Goal: Answer question/provide support: Share knowledge or assist other users

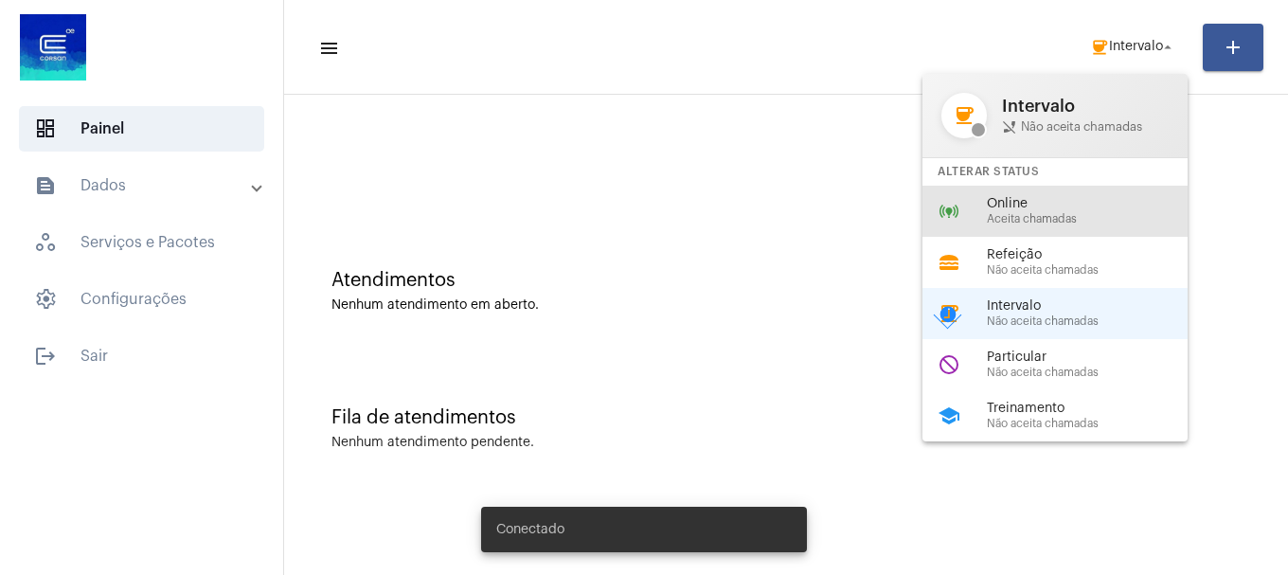
click at [1079, 199] on span "Online" at bounding box center [1095, 204] width 216 height 14
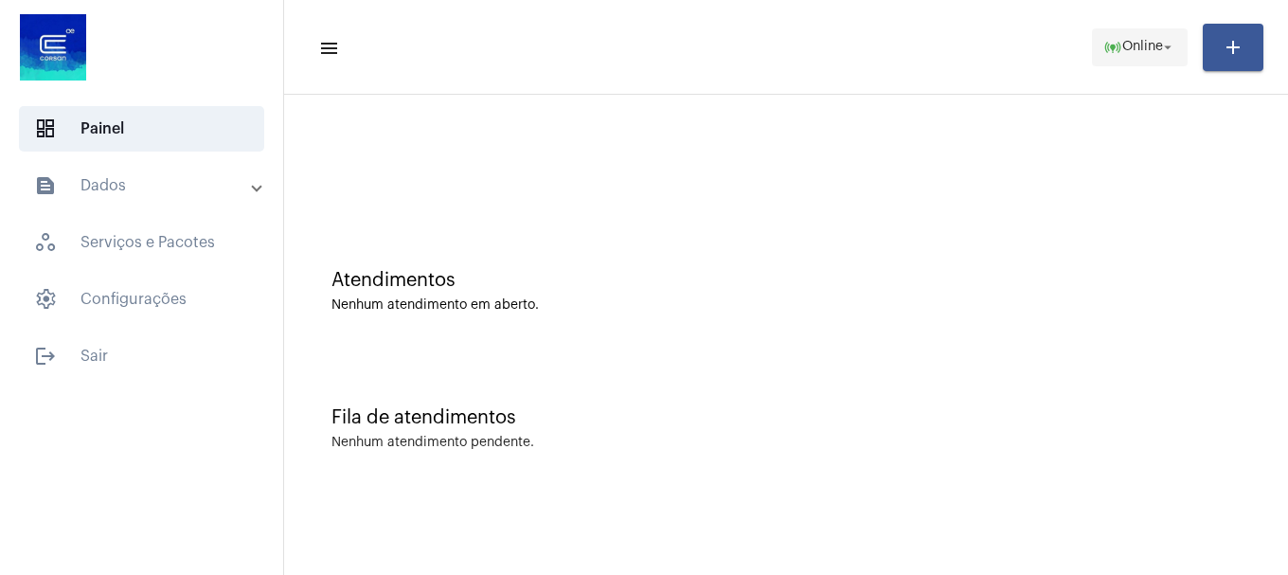
click at [1127, 43] on span "Online" at bounding box center [1142, 47] width 41 height 13
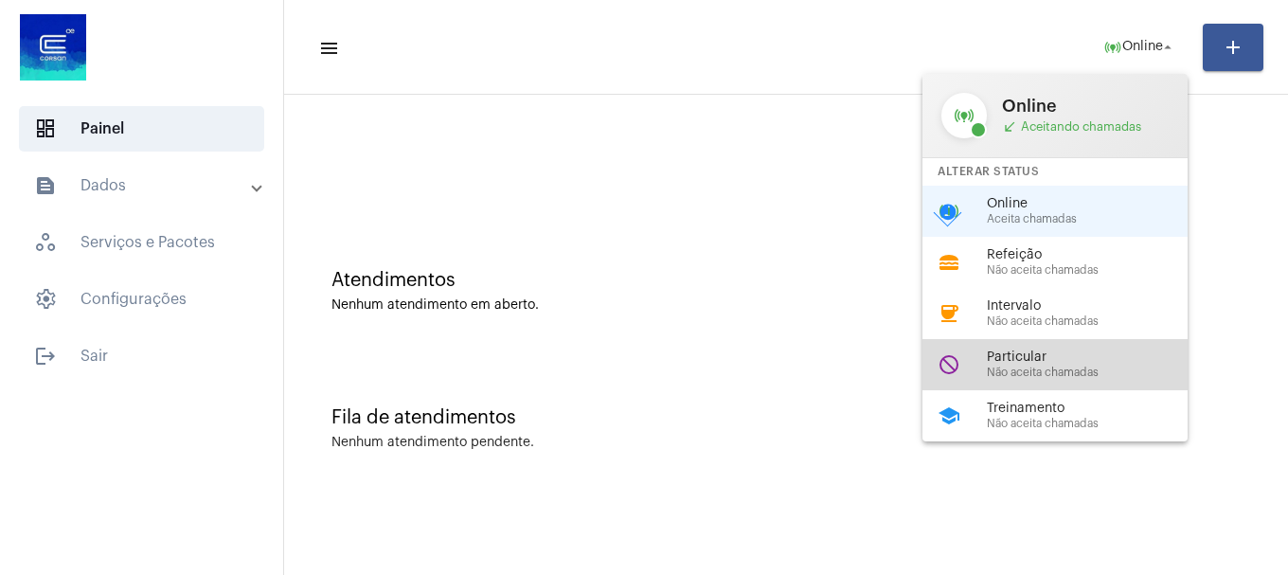
click at [1028, 371] on span "Não aceita chamadas" at bounding box center [1095, 372] width 216 height 12
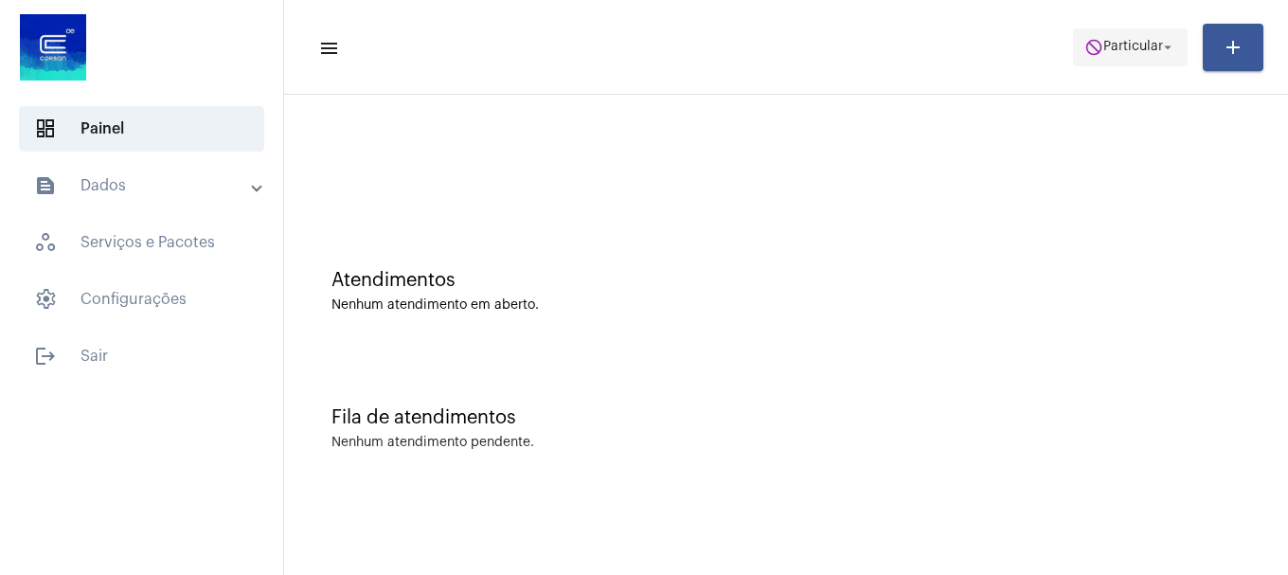
click at [1116, 44] on span "Particular" at bounding box center [1133, 47] width 60 height 13
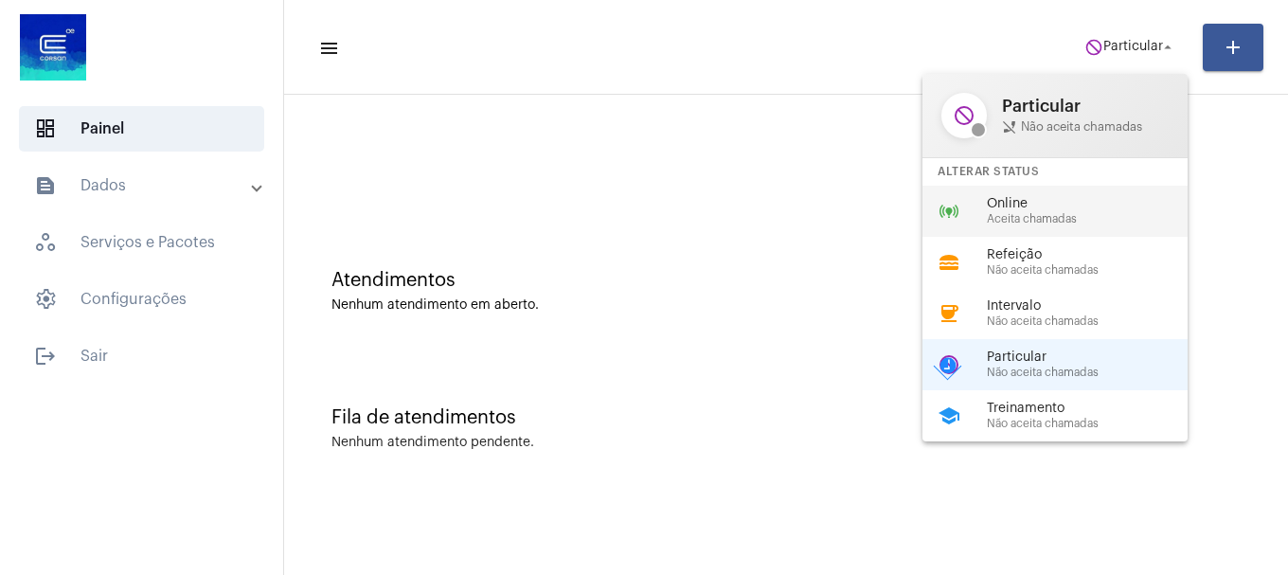
click at [1048, 221] on span "Aceita chamadas" at bounding box center [1095, 219] width 216 height 12
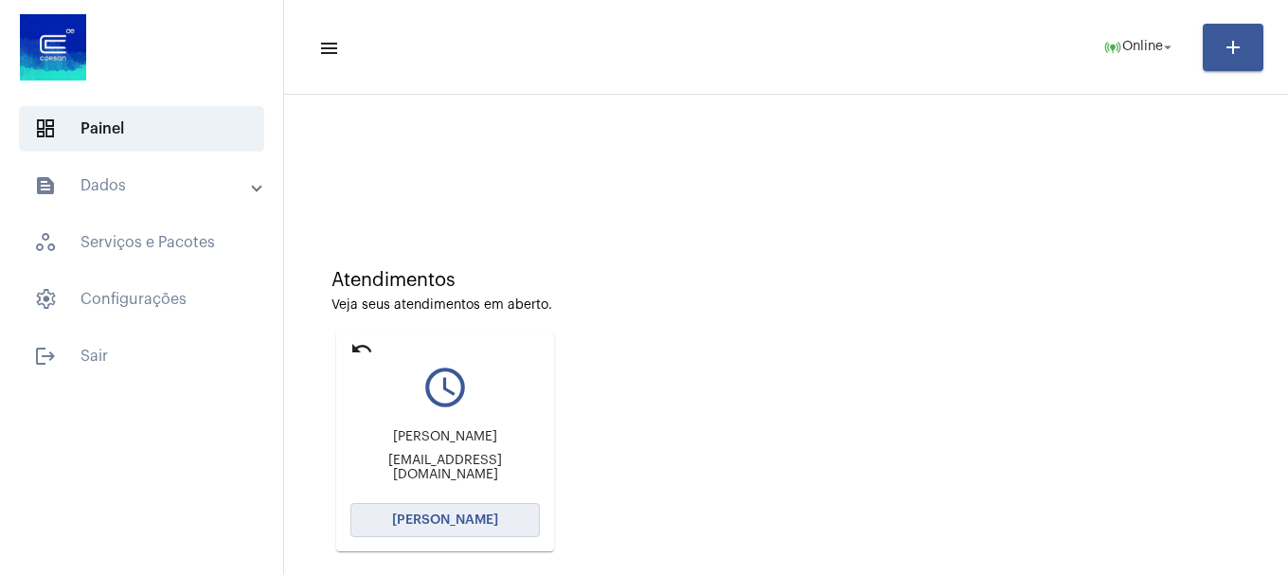
click at [463, 520] on span "[PERSON_NAME]" at bounding box center [445, 519] width 106 height 13
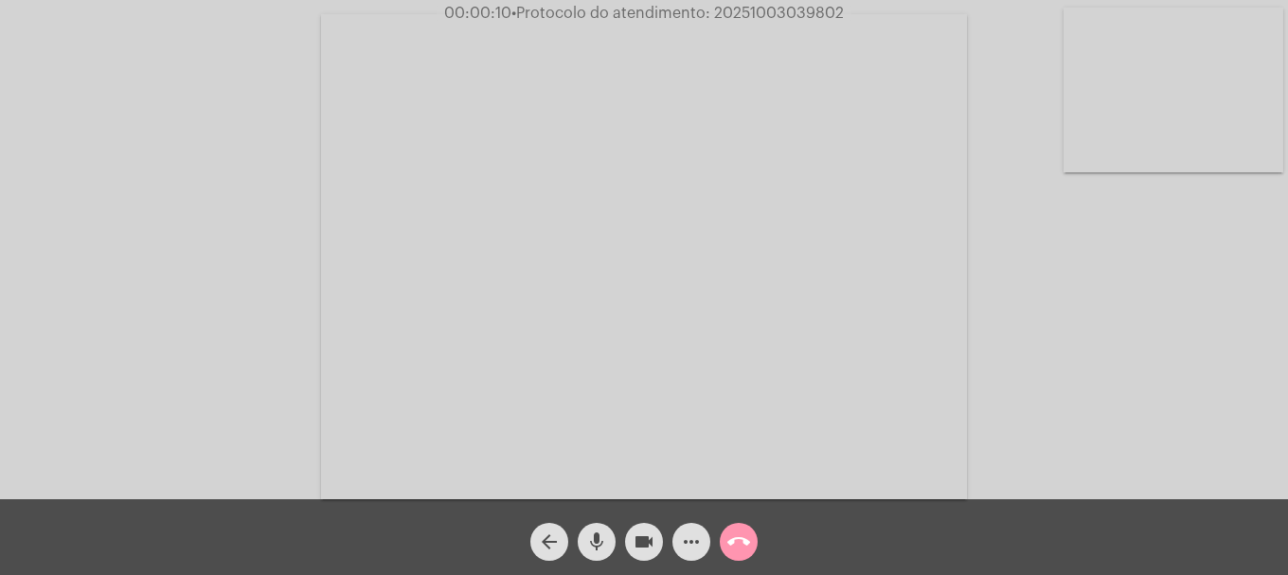
click at [584, 537] on button "mic" at bounding box center [597, 542] width 38 height 38
click at [584, 537] on button "mic_off" at bounding box center [597, 542] width 38 height 38
click at [1207, 72] on video at bounding box center [1173, 90] width 220 height 165
click at [732, 535] on mat-icon "call_end" at bounding box center [738, 541] width 23 height 23
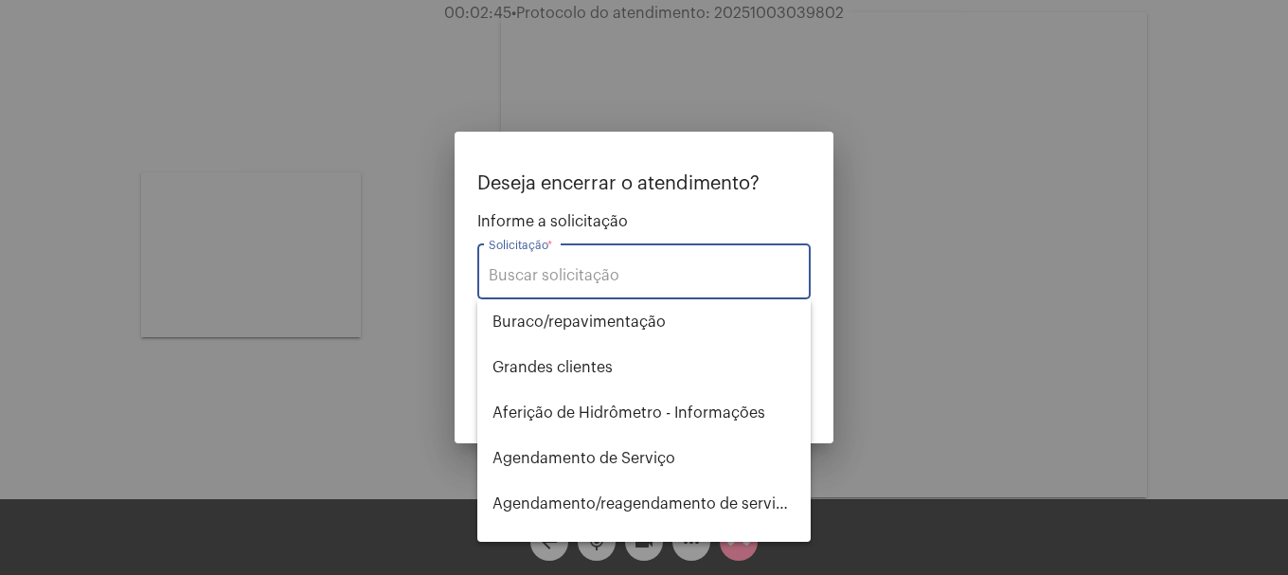
click at [622, 276] on input "Solicitação *" at bounding box center [644, 275] width 311 height 17
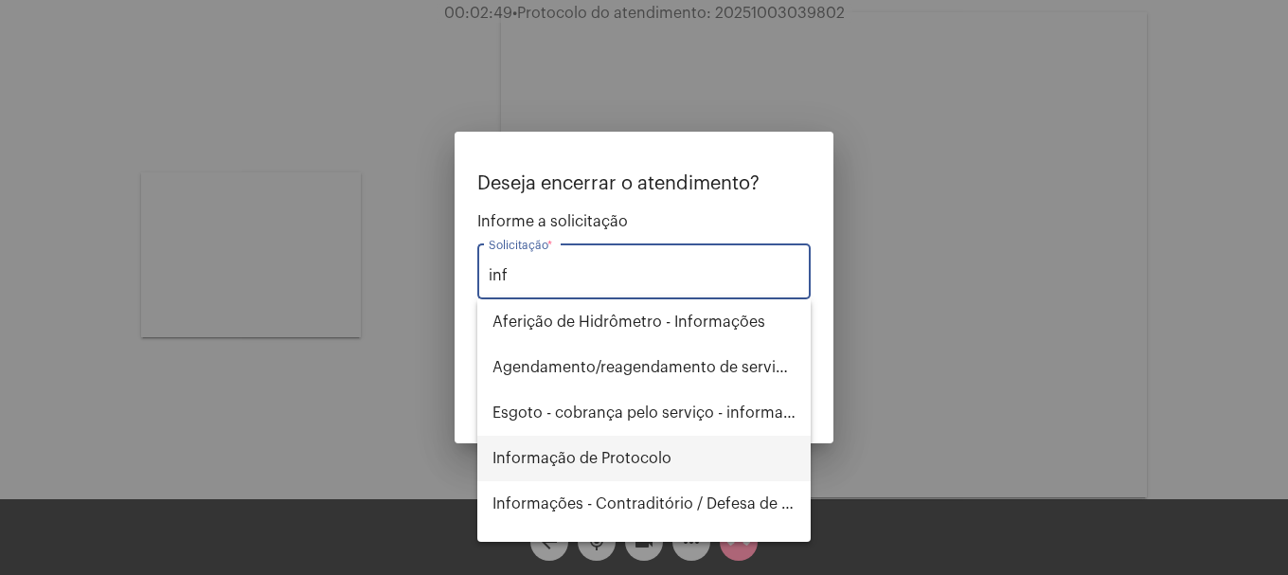
click at [648, 461] on span "Informação de Protocolo" at bounding box center [643, 458] width 303 height 45
type input "Informação de Protocolo"
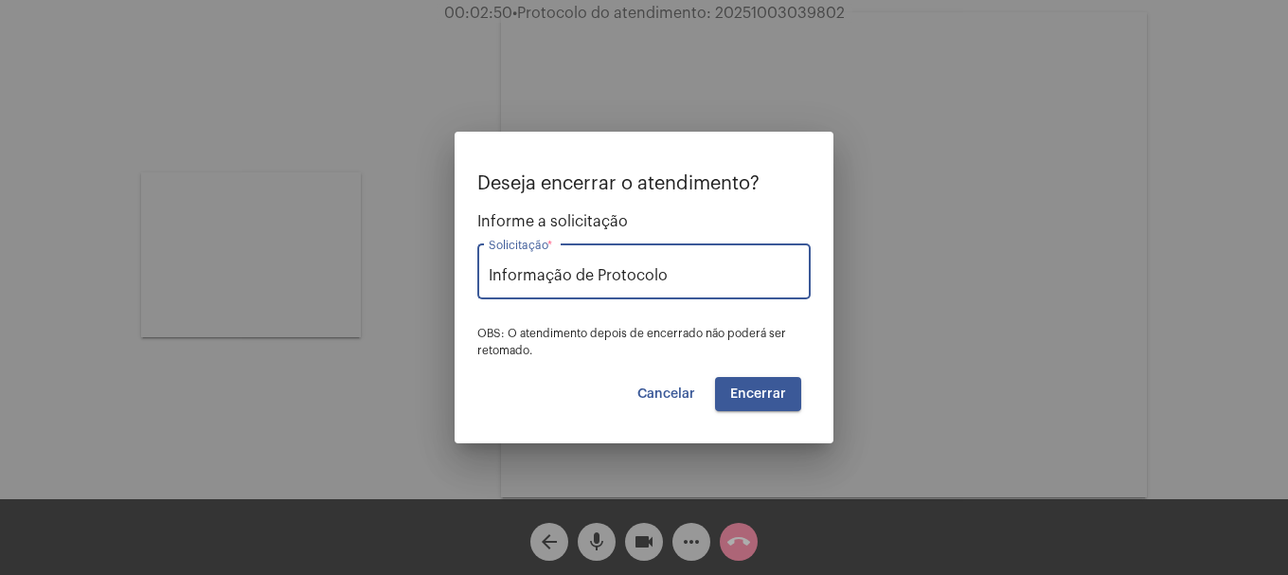
click at [761, 389] on span "Encerrar" at bounding box center [758, 393] width 56 height 13
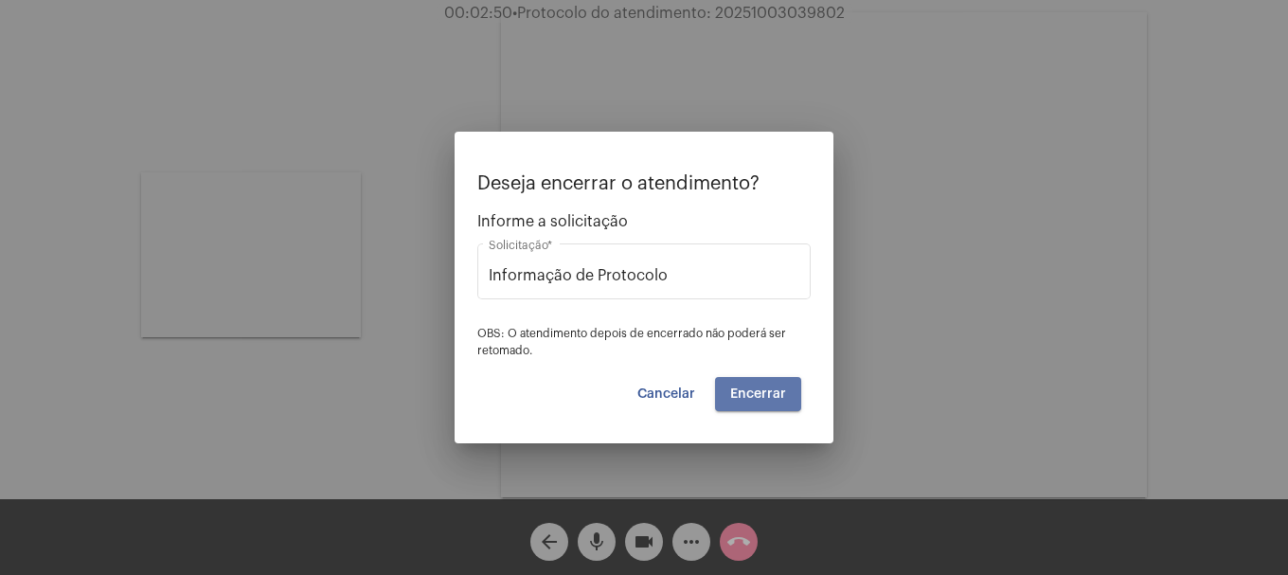
click at [761, 389] on span "Encerrar" at bounding box center [758, 393] width 56 height 13
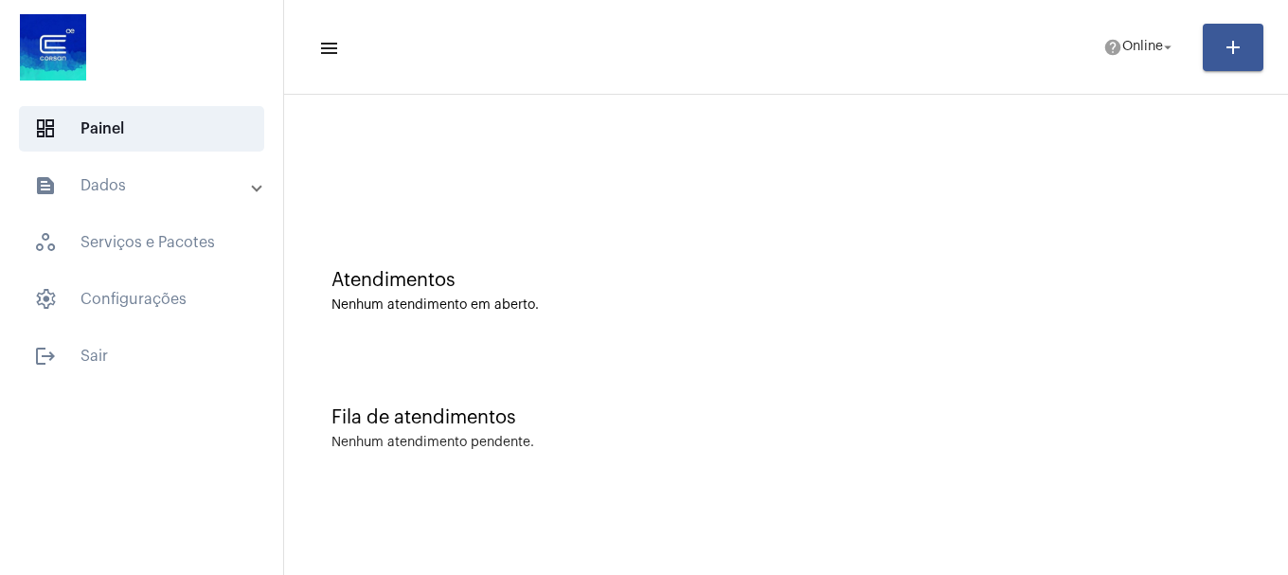
click at [1065, 43] on mat-toolbar-row "menu help Online arrow_drop_down add" at bounding box center [786, 47] width 1004 height 61
click at [1123, 43] on span "Online" at bounding box center [1142, 47] width 41 height 13
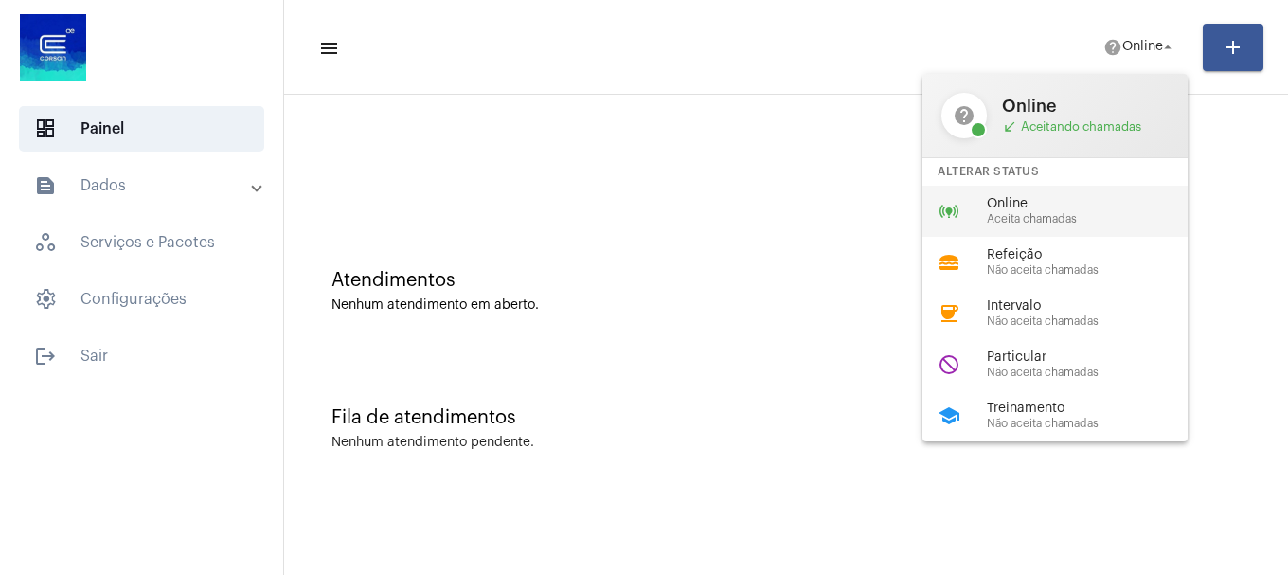
click at [1089, 201] on span "Online" at bounding box center [1095, 204] width 216 height 14
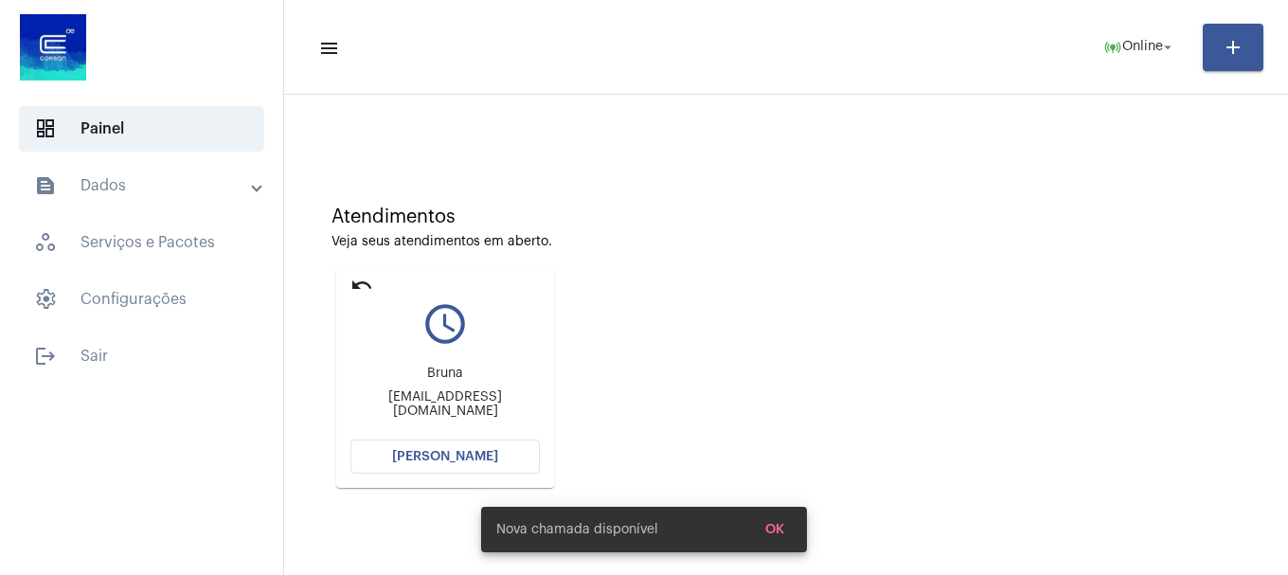
scroll to position [166, 0]
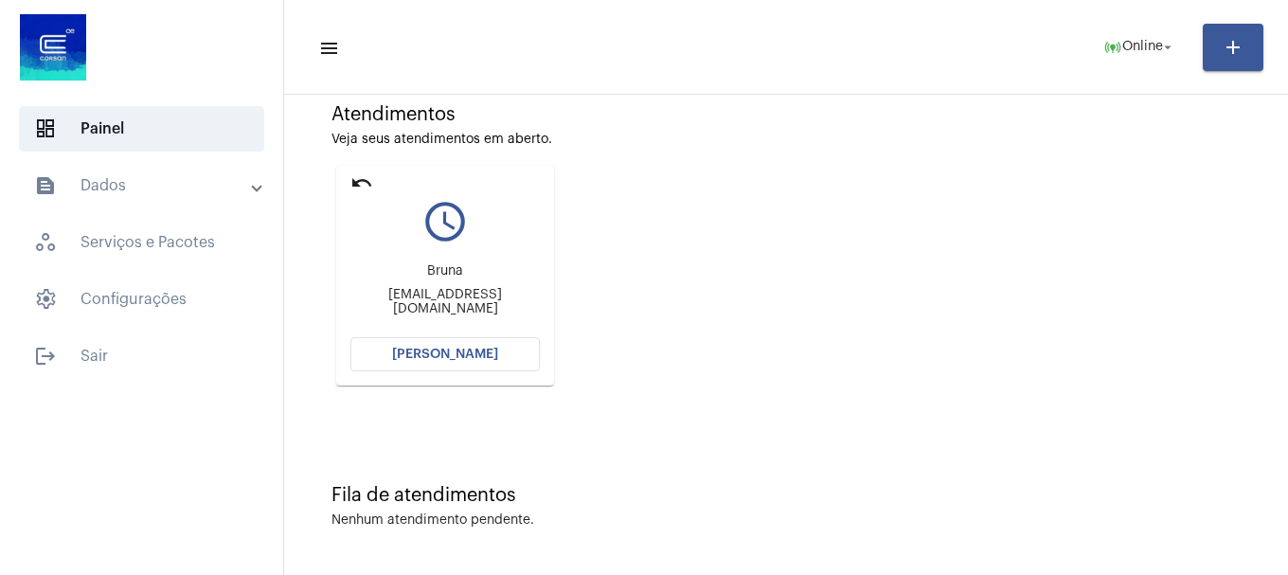
click at [455, 337] on button "[PERSON_NAME]" at bounding box center [444, 354] width 189 height 34
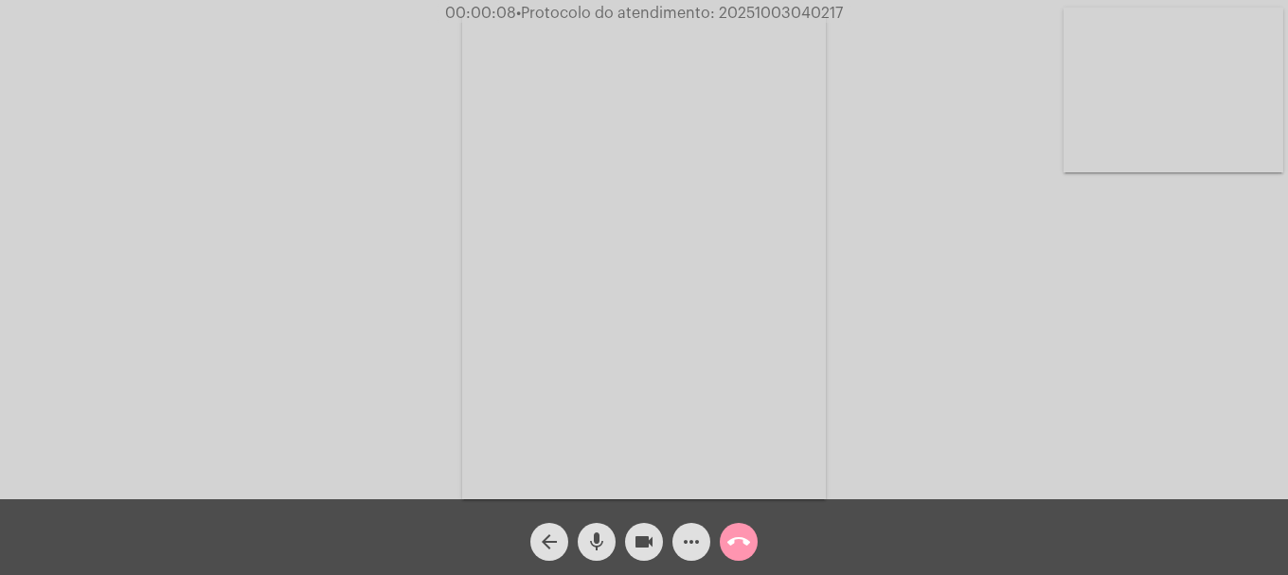
click at [1172, 127] on video at bounding box center [1173, 90] width 220 height 165
click at [585, 551] on button "mic" at bounding box center [597, 542] width 38 height 38
click at [635, 542] on mat-icon "videocam" at bounding box center [643, 541] width 23 height 23
click at [598, 538] on mat-icon "mic_off" at bounding box center [596, 541] width 23 height 23
click at [640, 532] on mat-icon "videocam_off" at bounding box center [643, 541] width 23 height 23
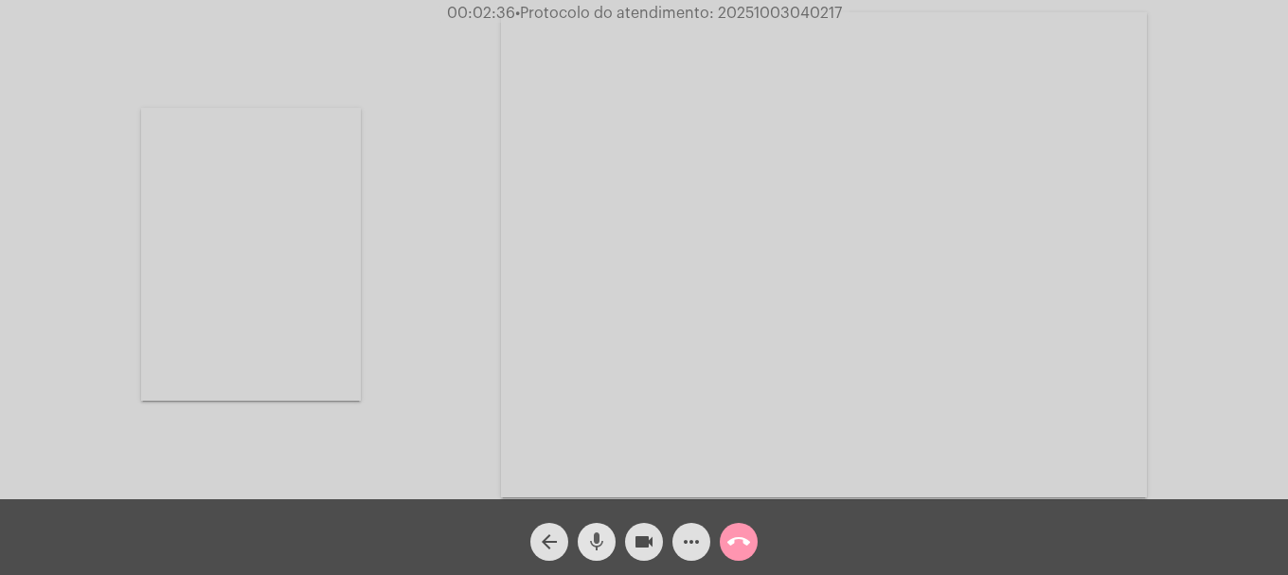
click at [600, 552] on mat-icon "mic" at bounding box center [596, 541] width 23 height 23
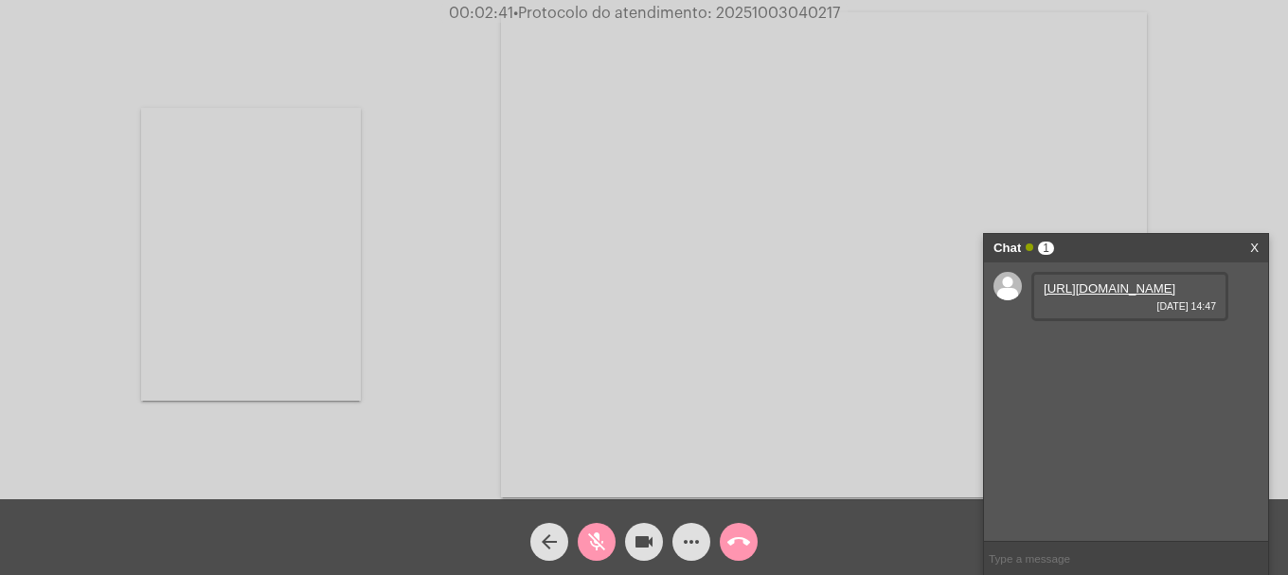
click at [608, 543] on button "mic_off" at bounding box center [597, 542] width 38 height 38
click at [1086, 295] on link "https://neft-transfer-bucket.s3.amazonaws.com/temp-2518db90-17e7-9595-7228-cc76…" at bounding box center [1109, 288] width 132 height 14
click at [1094, 349] on link "https://neft-transfer-bucket.s3.amazonaws.com/temp-eaf42f4d-bcf6-fdce-dc7a-8ef3…" at bounding box center [1109, 342] width 132 height 14
click at [1128, 403] on link "https://neft-transfer-bucket.s3.amazonaws.com/temp-5b46a8c7-bfe7-2e3a-c4f9-fc5d…" at bounding box center [1109, 396] width 132 height 14
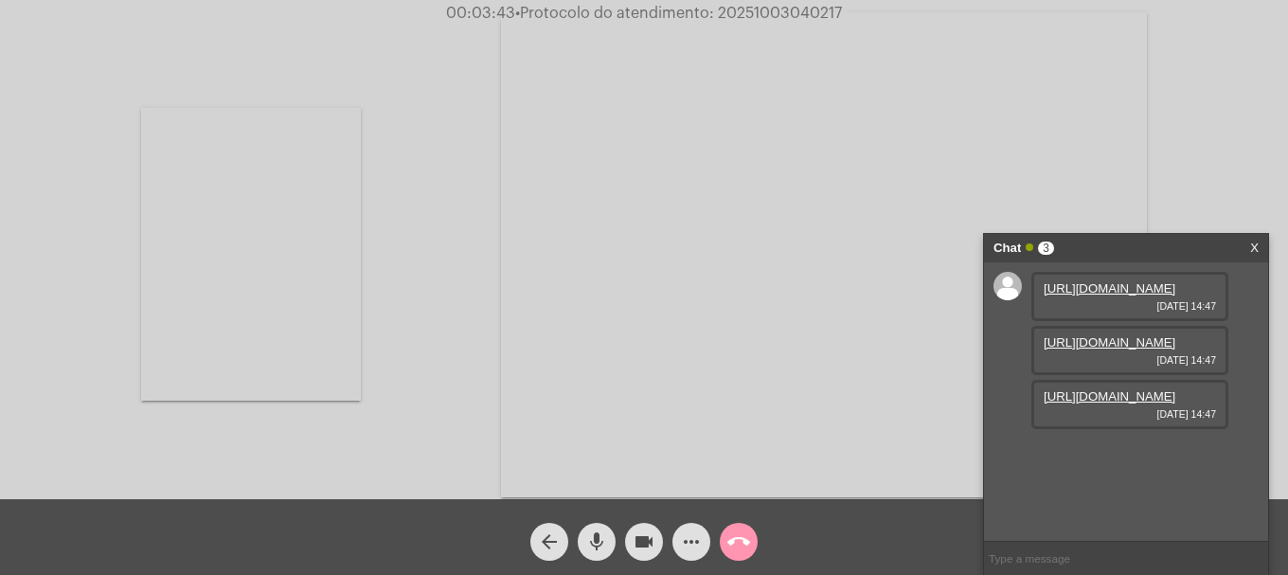
click at [632, 534] on mat-icon "videocam" at bounding box center [643, 541] width 23 height 23
click at [635, 534] on mat-icon "videocam_off" at bounding box center [643, 541] width 23 height 23
click at [692, 540] on mat-icon "more_horiz" at bounding box center [691, 541] width 23 height 23
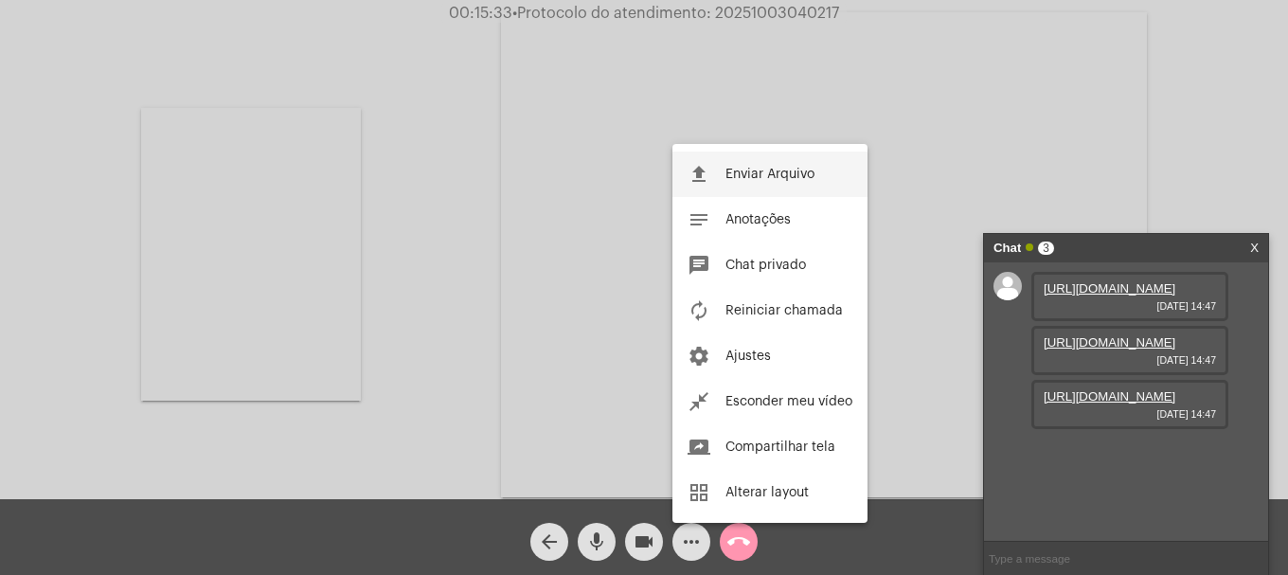
click at [774, 178] on span "Enviar Arquivo" at bounding box center [769, 174] width 89 height 13
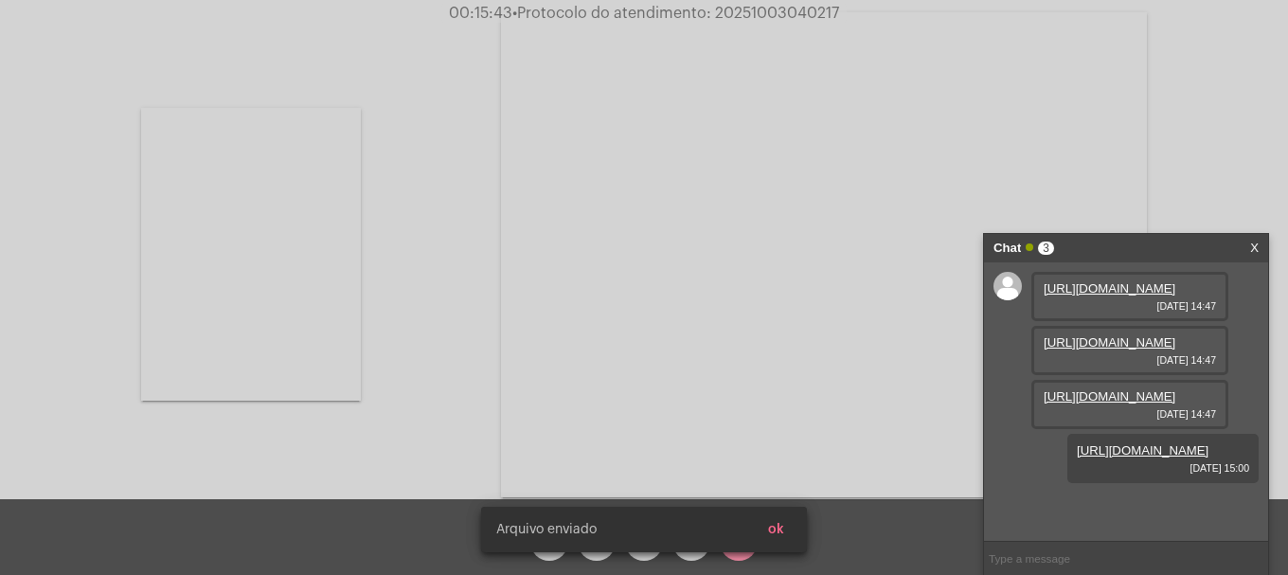
scroll to position [113, 0]
click at [791, 14] on span "• Protocolo do atendimento: 20251003040217" at bounding box center [675, 13] width 327 height 15
copy span "20251003040217"
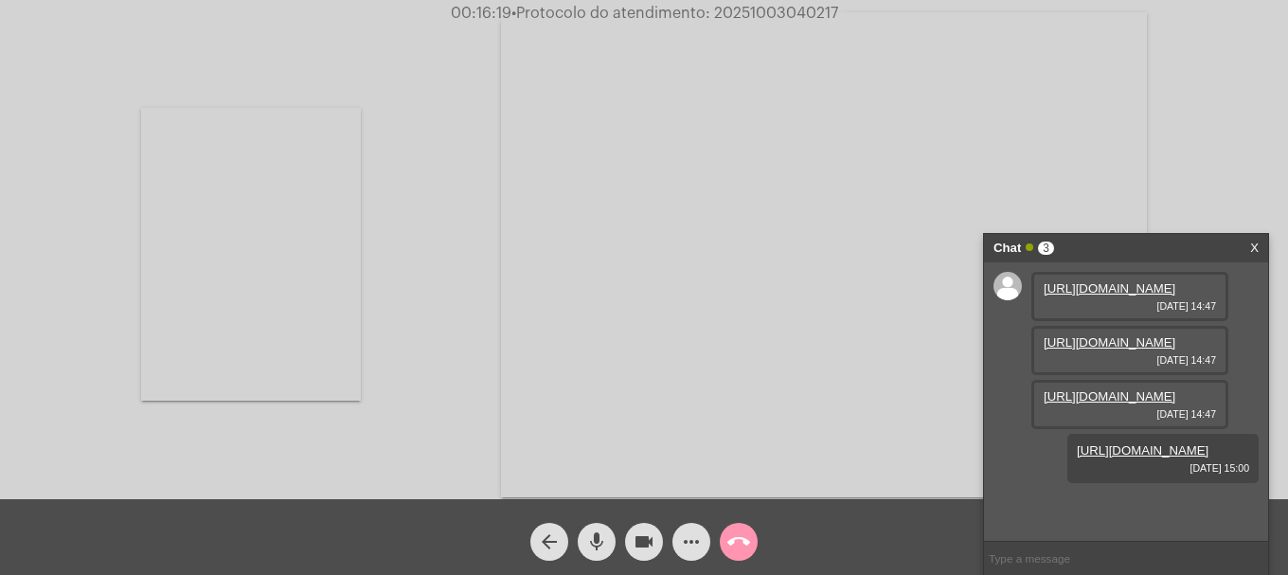
copy span "20251003040217"
click at [1167, 483] on div "https://neft-transfer-bucket.s3.amazonaws.com/temp-418d37f4-5a2c-4e3c-94c3-81c2…" at bounding box center [1162, 458] width 191 height 49
click at [1167, 550] on input "text" at bounding box center [1126, 558] width 284 height 33
paste input "20251003040217"
type input "20251003040217"
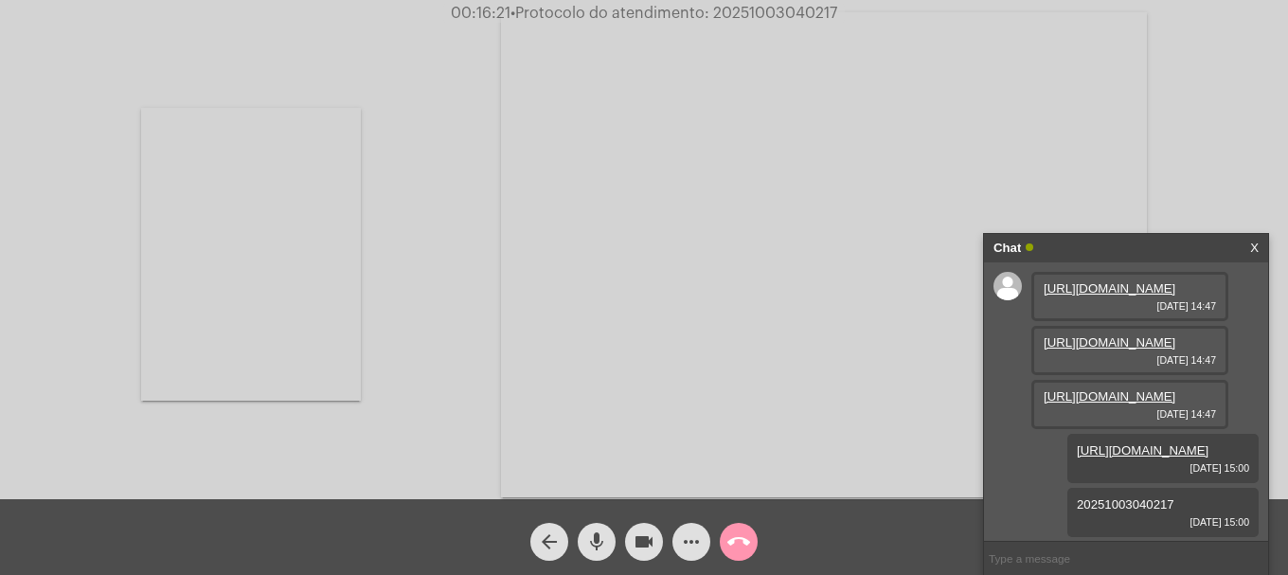
scroll to position [167, 0]
click at [732, 540] on mat-icon "call_end" at bounding box center [738, 541] width 23 height 23
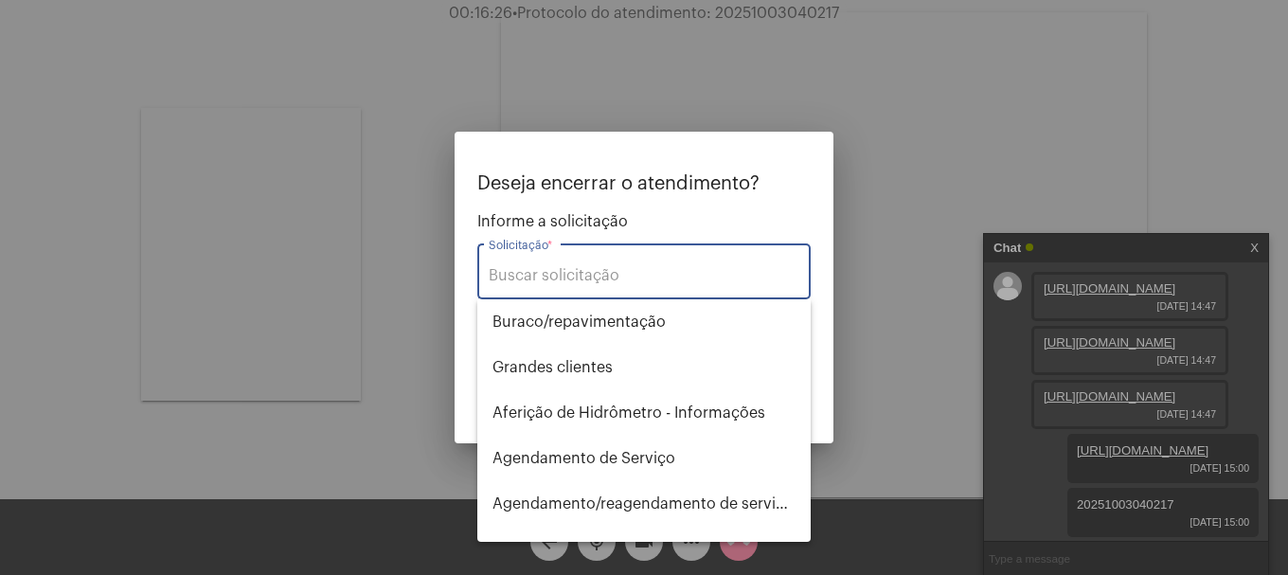
click at [615, 267] on input "Solicitação *" at bounding box center [644, 275] width 311 height 17
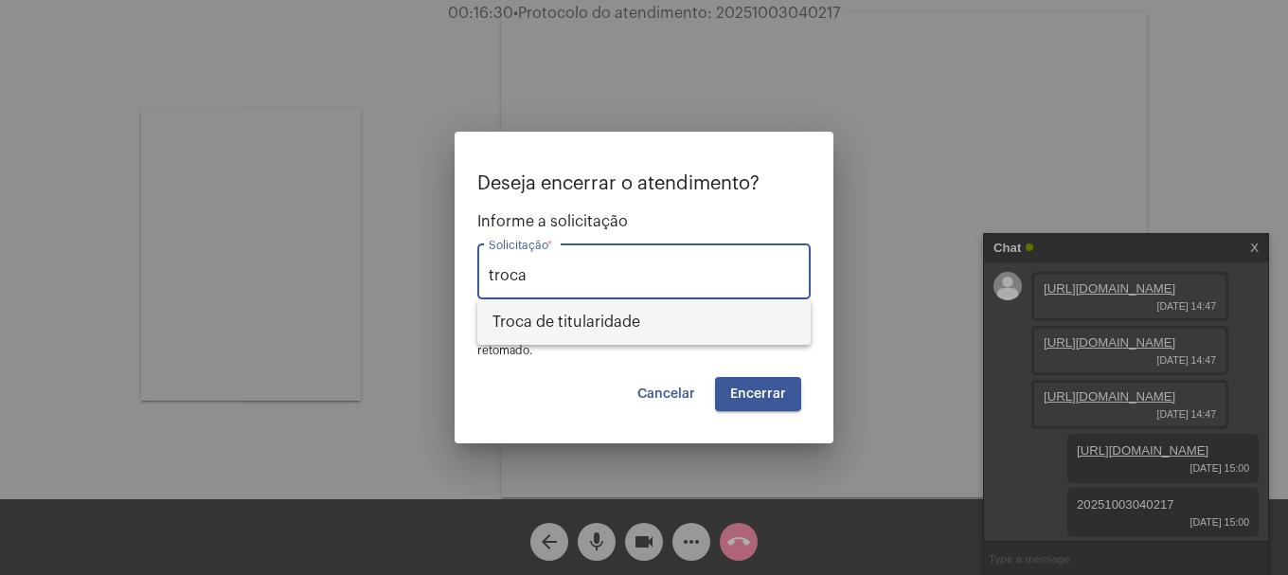
click at [622, 316] on span "Troca de titularidade" at bounding box center [643, 321] width 303 height 45
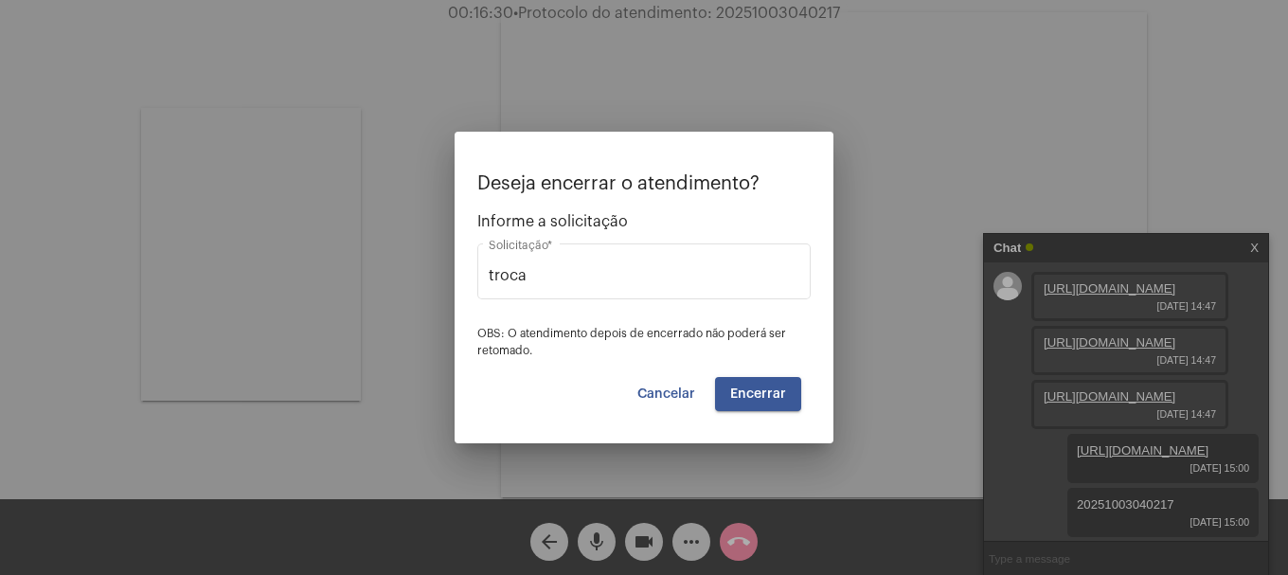
type input "Troca de titularidade"
click at [622, 316] on div "Troca de titularidade Solicitação *" at bounding box center [643, 281] width 333 height 77
click at [746, 395] on span "Encerrar" at bounding box center [758, 393] width 56 height 13
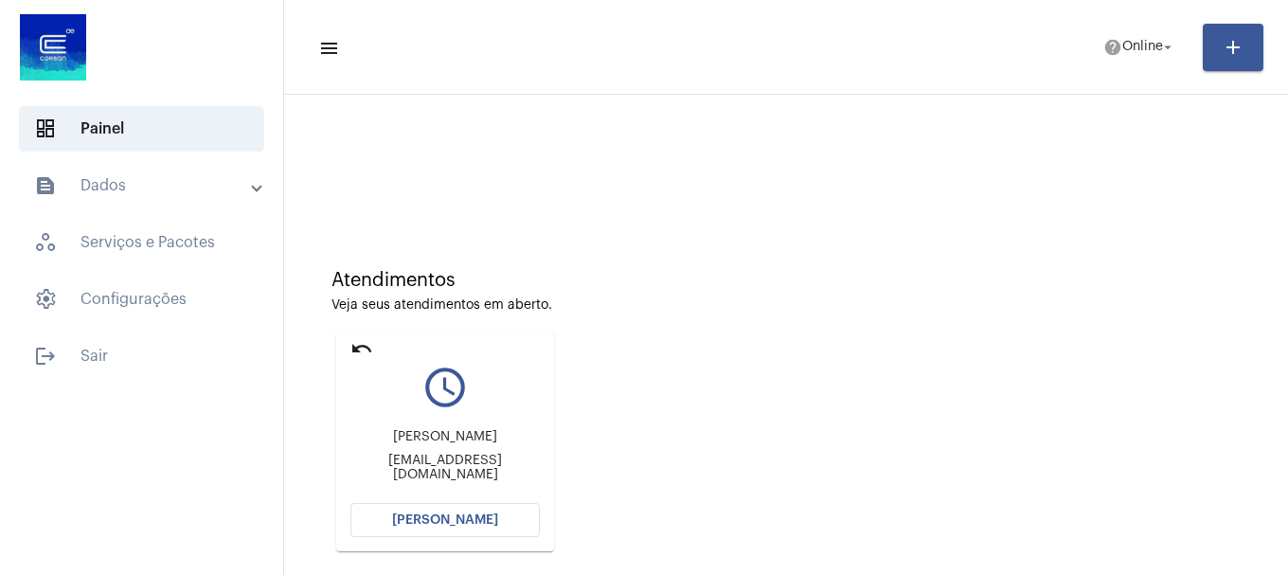
click at [486, 500] on mat-card "undo query_builder Darlan Simoneli Dias da Silva dias.darlan@gmail.com Abrir Ch…" at bounding box center [445, 441] width 218 height 220
click at [488, 512] on button "[PERSON_NAME]" at bounding box center [444, 520] width 189 height 34
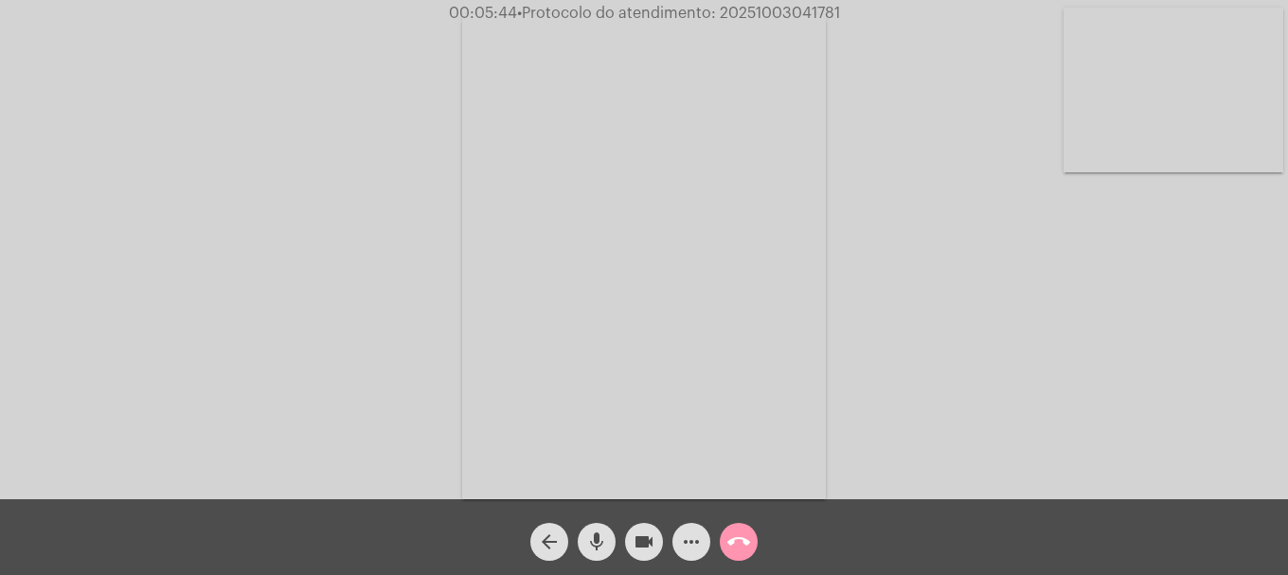
click at [695, 546] on mat-icon "more_horiz" at bounding box center [691, 541] width 23 height 23
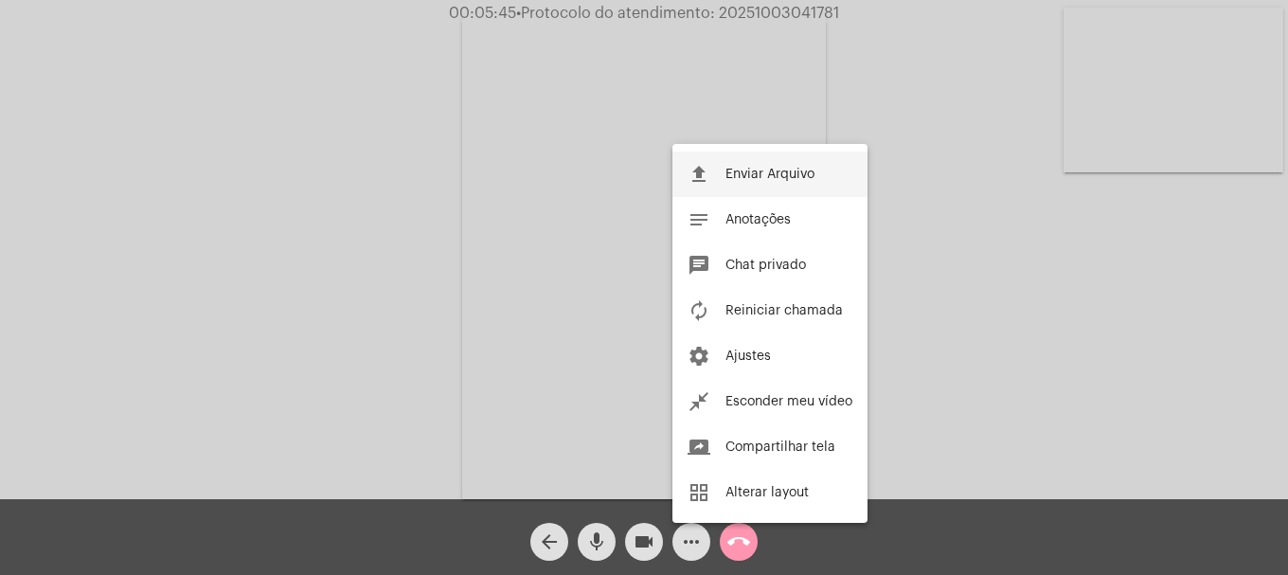
click at [720, 185] on button "file_upload Enviar Arquivo" at bounding box center [769, 173] width 195 height 45
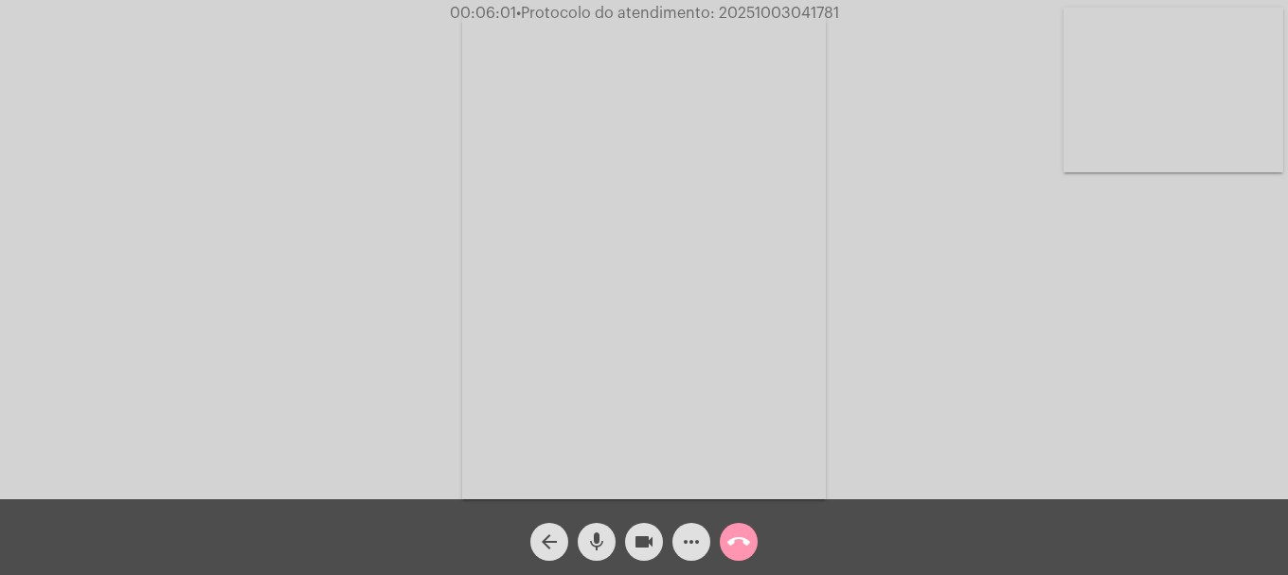
click at [691, 543] on mat-icon "more_horiz" at bounding box center [691, 541] width 23 height 23
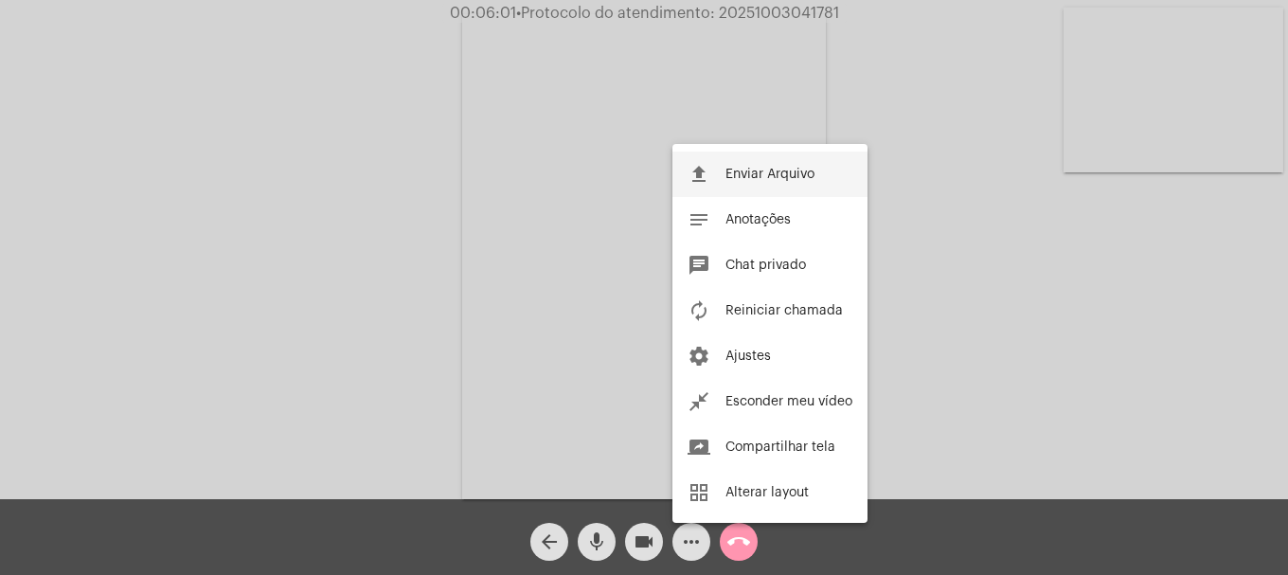
click at [726, 173] on span "Enviar Arquivo" at bounding box center [769, 174] width 89 height 13
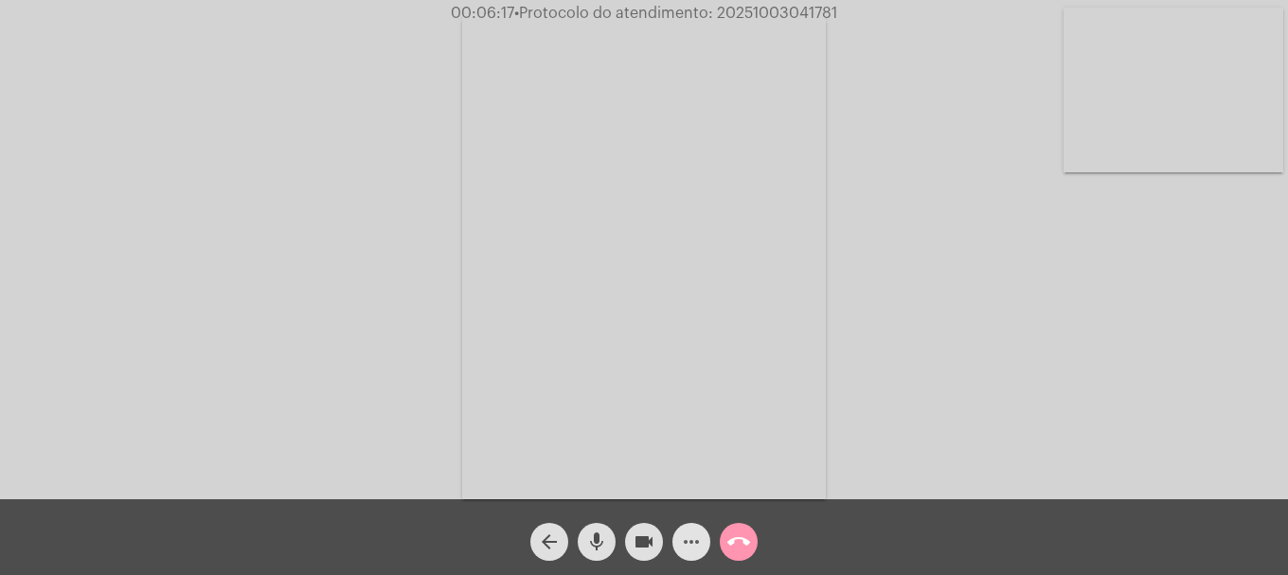
click at [673, 536] on button "more_horiz" at bounding box center [691, 542] width 38 height 38
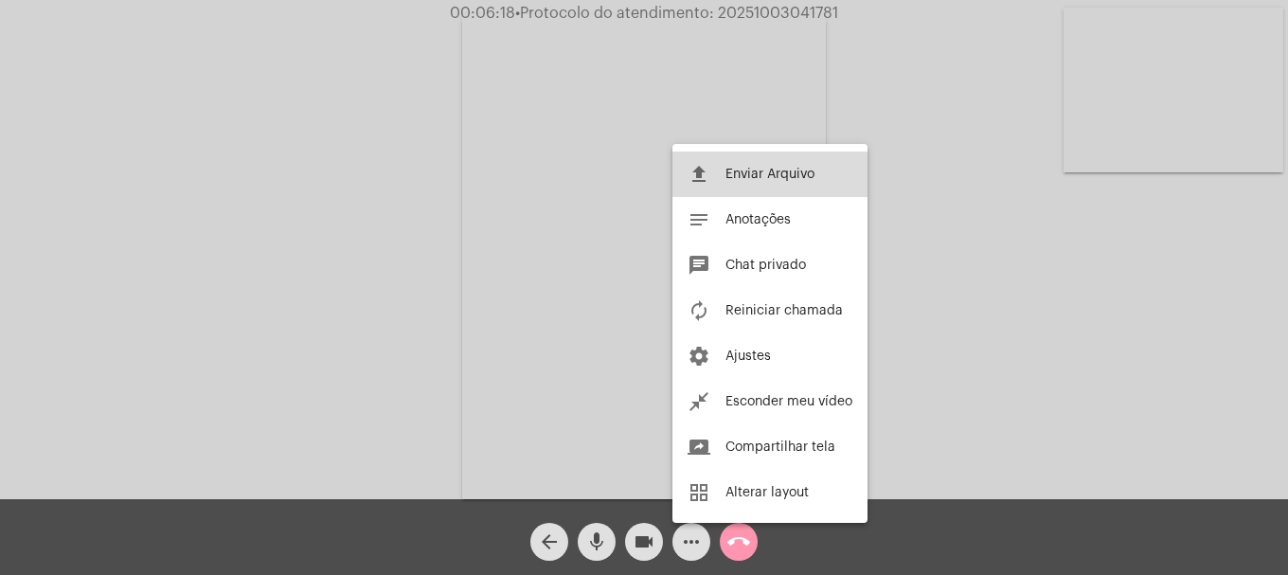
click at [727, 170] on span "Enviar Arquivo" at bounding box center [769, 174] width 89 height 13
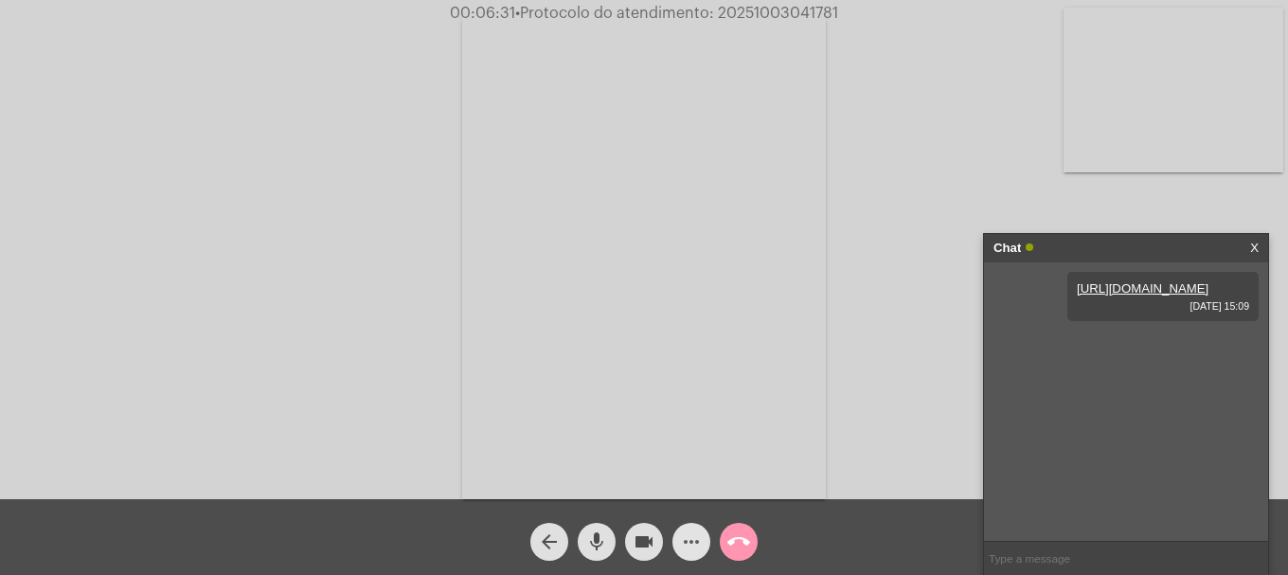
click at [691, 539] on mat-icon "more_horiz" at bounding box center [691, 541] width 23 height 23
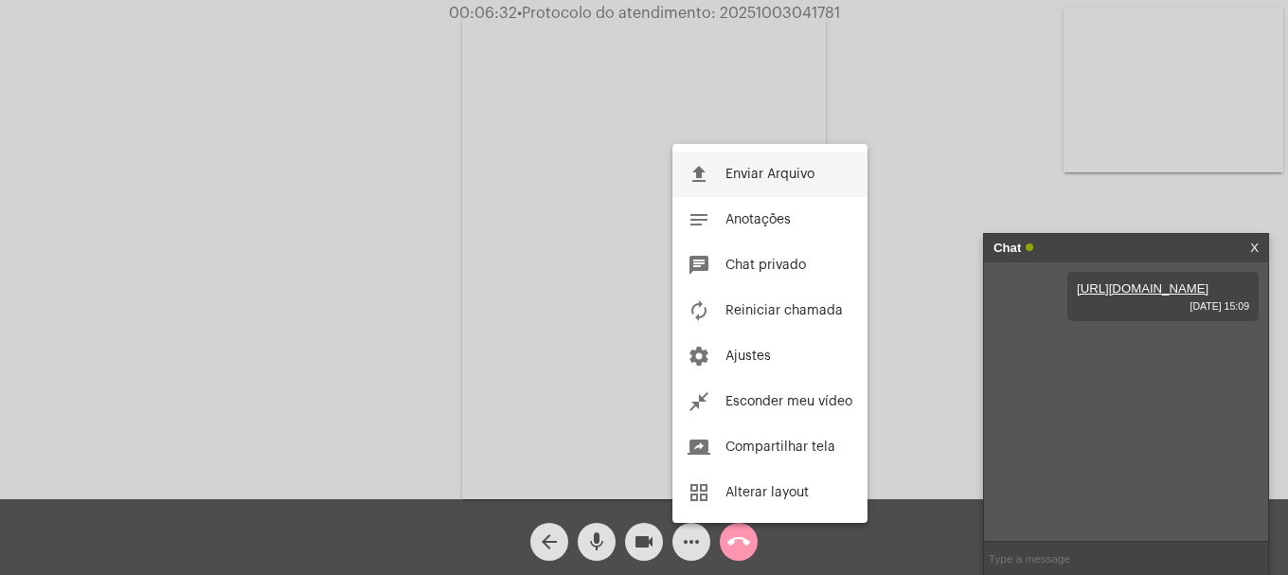
click at [774, 174] on span "Enviar Arquivo" at bounding box center [769, 174] width 89 height 13
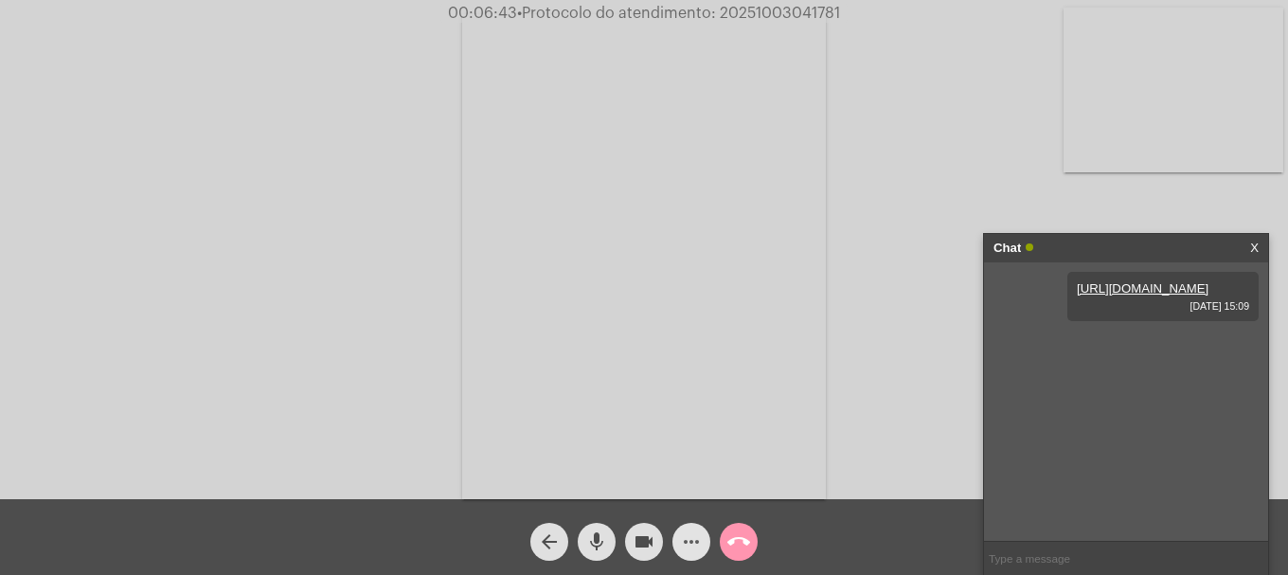
click at [692, 554] on span "more_horiz" at bounding box center [691, 542] width 23 height 38
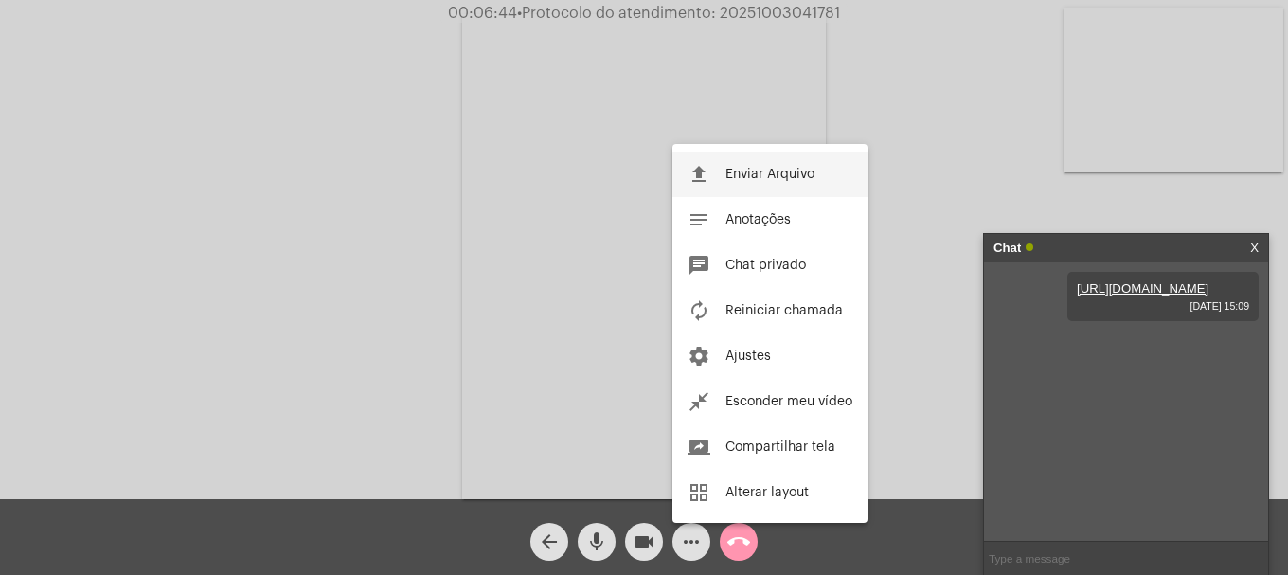
click at [729, 173] on span "Enviar Arquivo" at bounding box center [769, 174] width 89 height 13
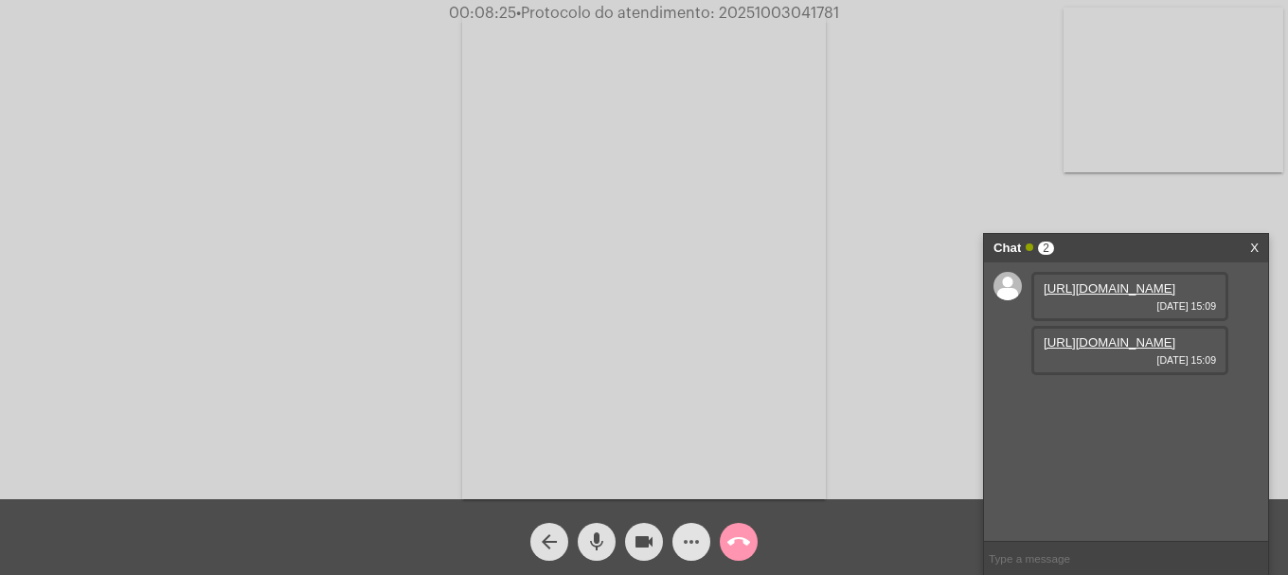
click at [686, 534] on mat-icon "more_horiz" at bounding box center [691, 541] width 23 height 23
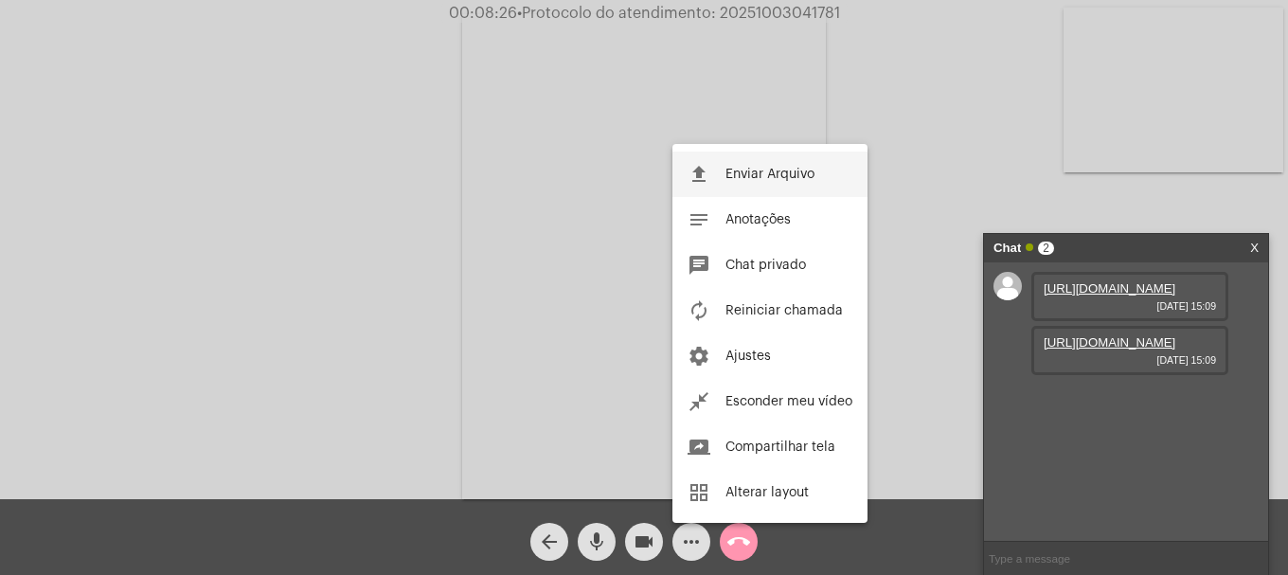
click at [755, 169] on span "Enviar Arquivo" at bounding box center [769, 174] width 89 height 13
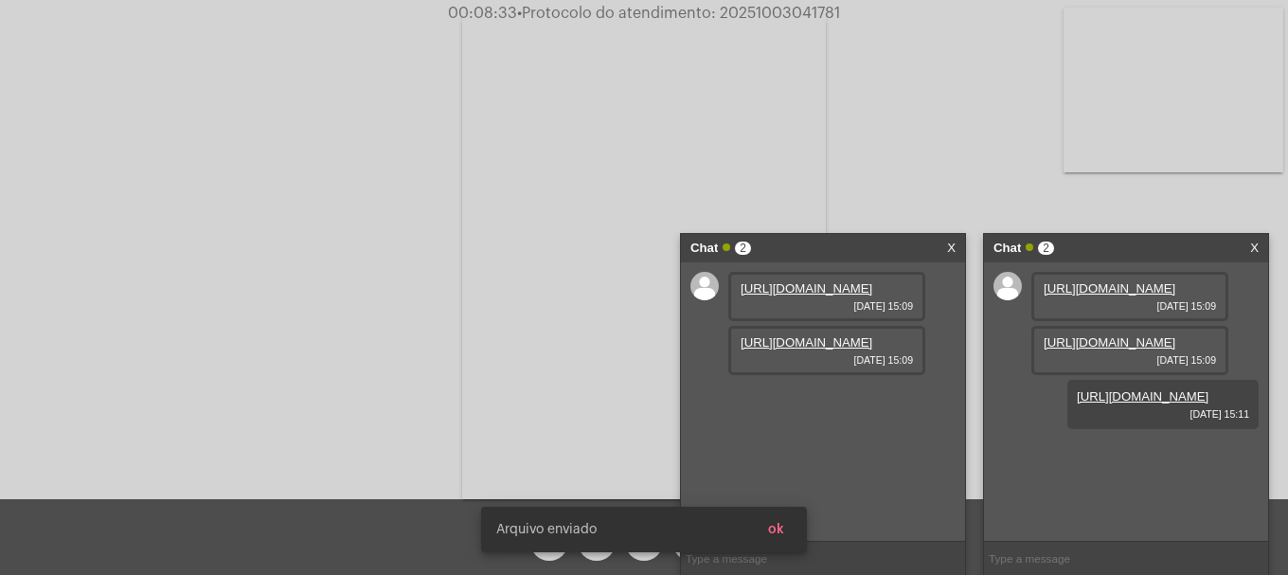
scroll to position [16, 0]
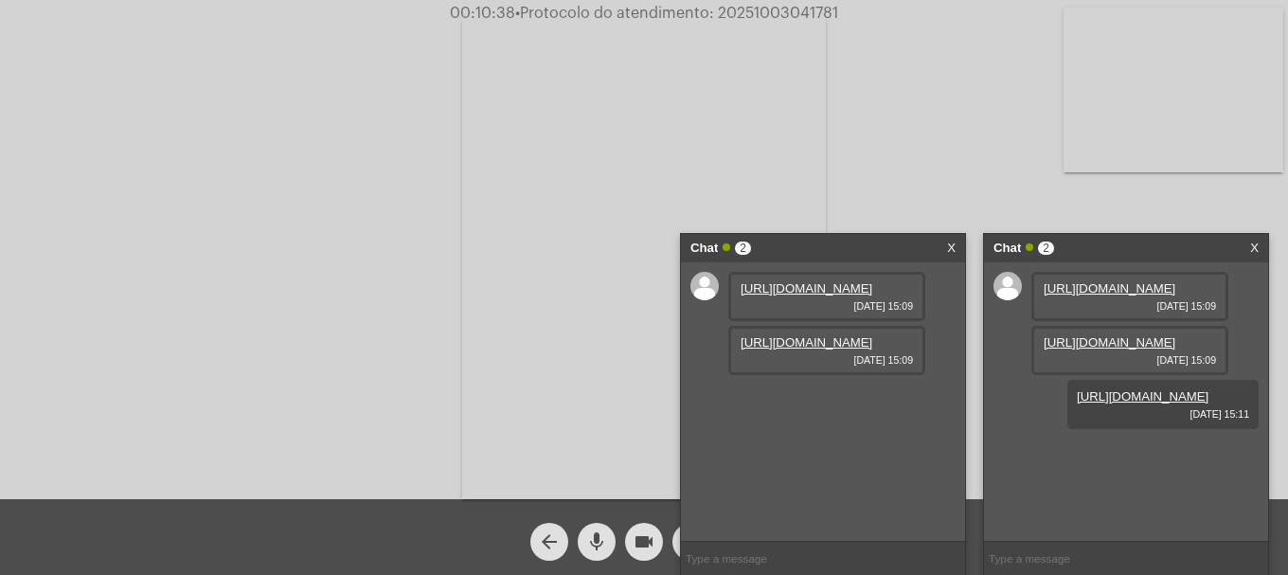
click at [956, 248] on div "Chat 2 X" at bounding box center [823, 248] width 284 height 28
click at [948, 245] on link "X" at bounding box center [951, 248] width 9 height 28
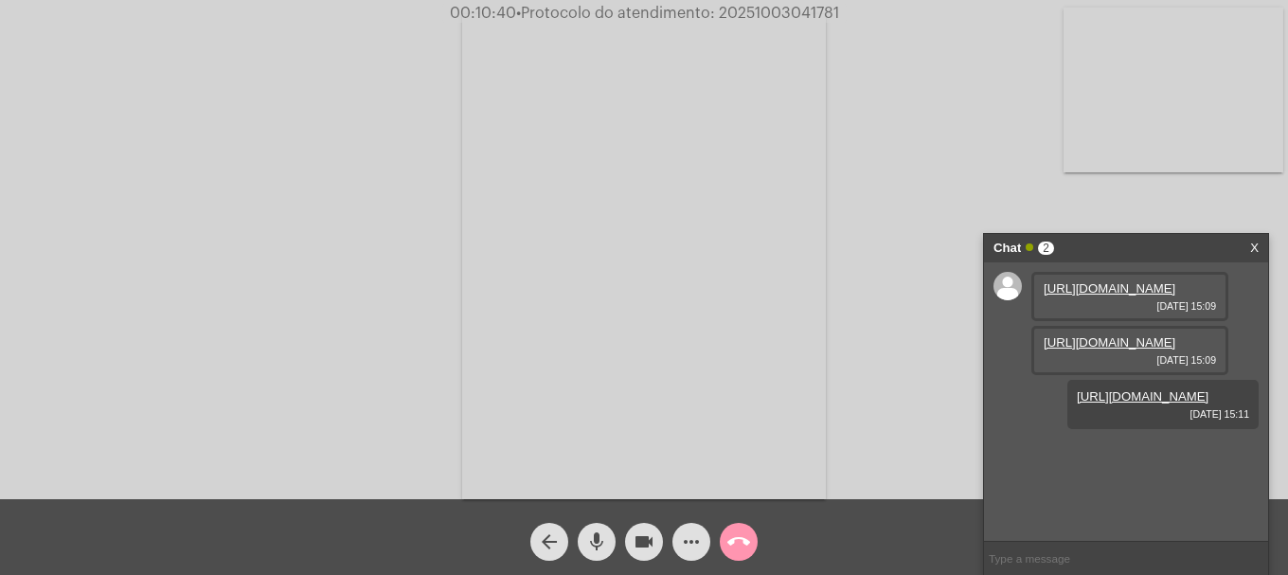
click at [683, 540] on mat-icon "more_horiz" at bounding box center [691, 541] width 23 height 23
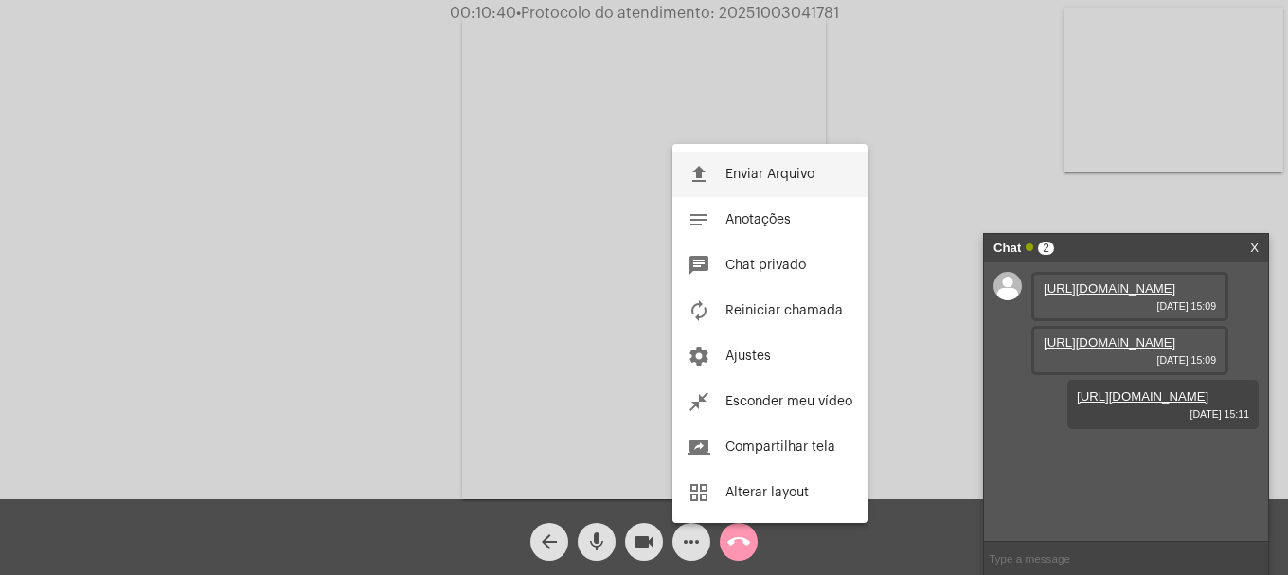
click at [733, 160] on button "file_upload Enviar Arquivo" at bounding box center [769, 173] width 195 height 45
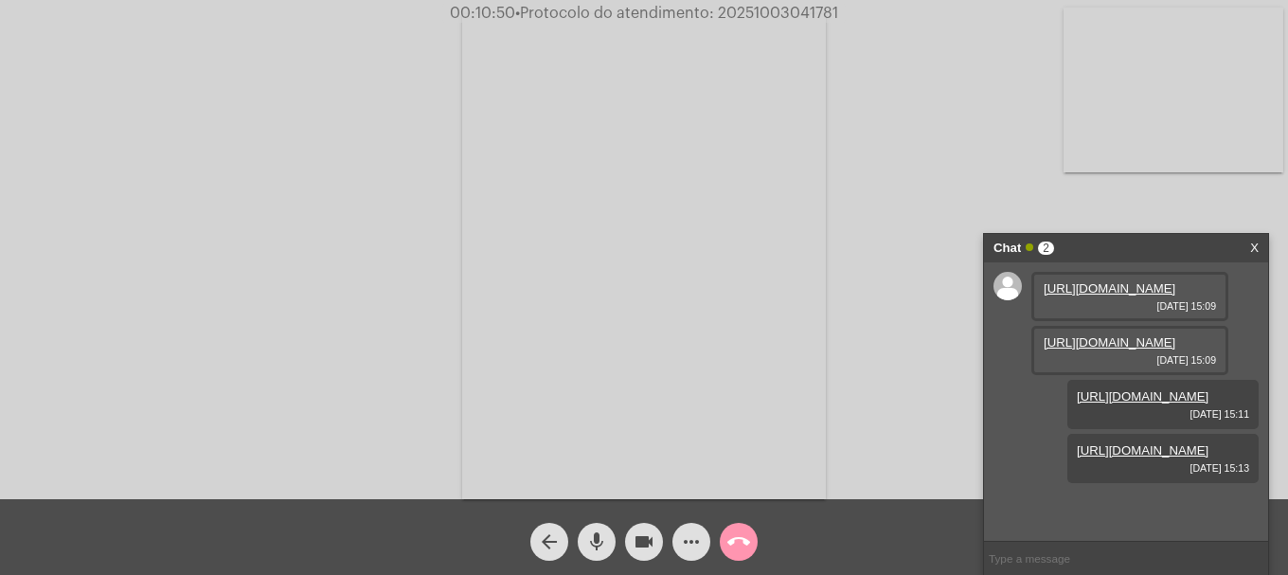
scroll to position [113, 0]
click at [794, 12] on span "• Protocolo do atendimento: 20251003041781" at bounding box center [673, 13] width 323 height 15
copy span "20251003041781"
click at [1015, 560] on input "text" at bounding box center [1126, 558] width 284 height 33
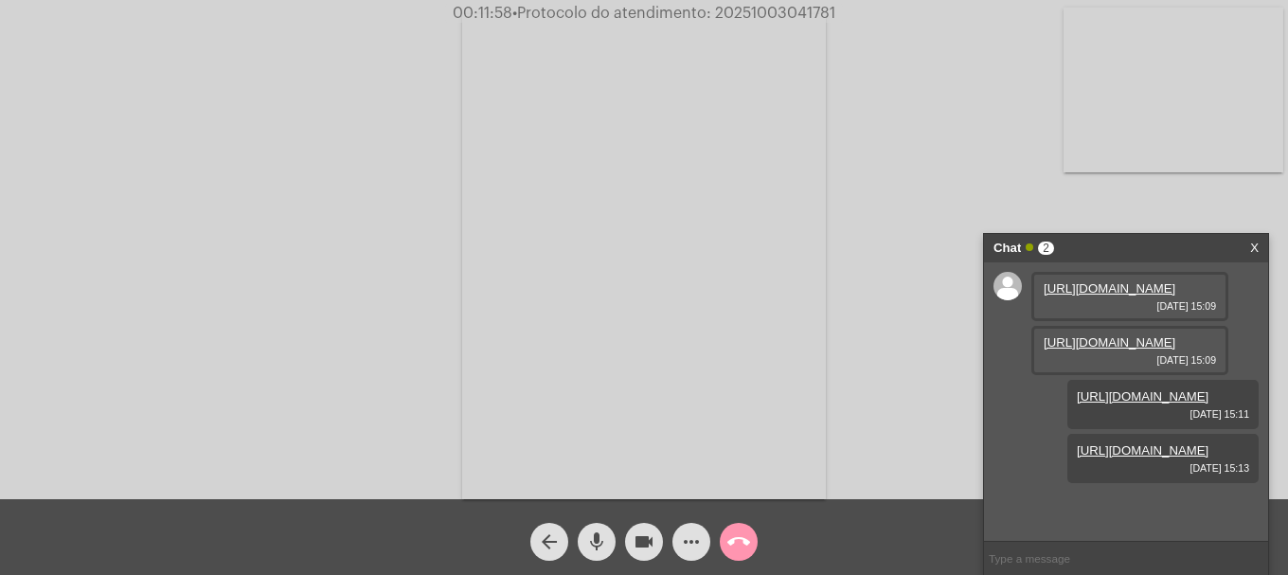
paste input "20251003041781"
type input "20251003041781"
click at [752, 530] on button "call_end" at bounding box center [739, 542] width 38 height 38
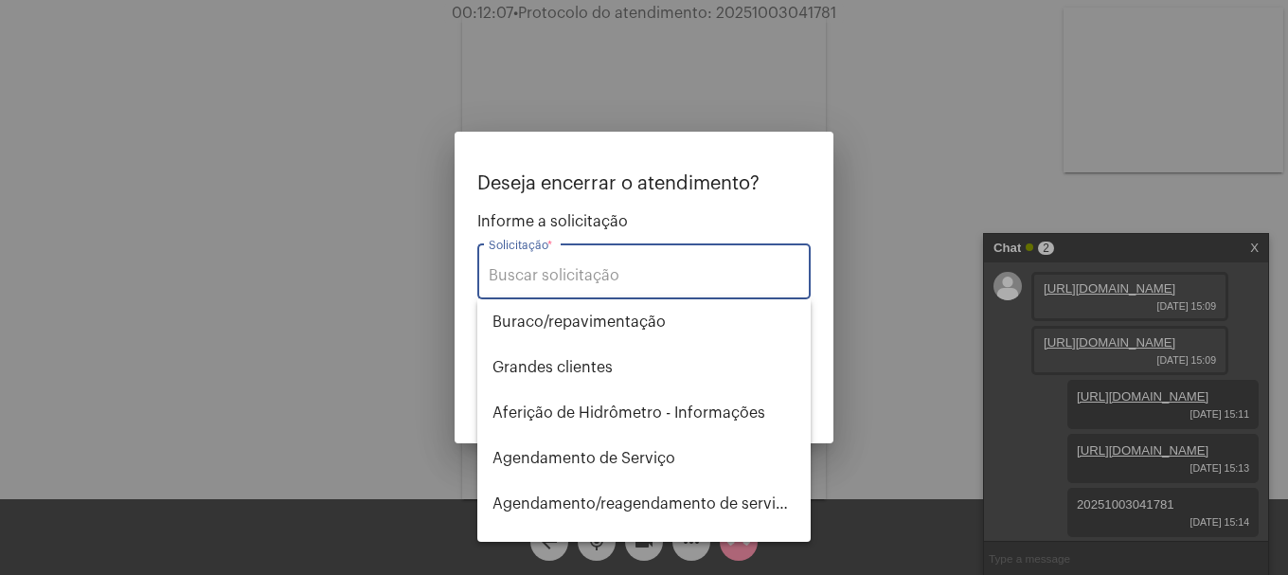
click at [608, 275] on input "Solicitação *" at bounding box center [644, 275] width 311 height 17
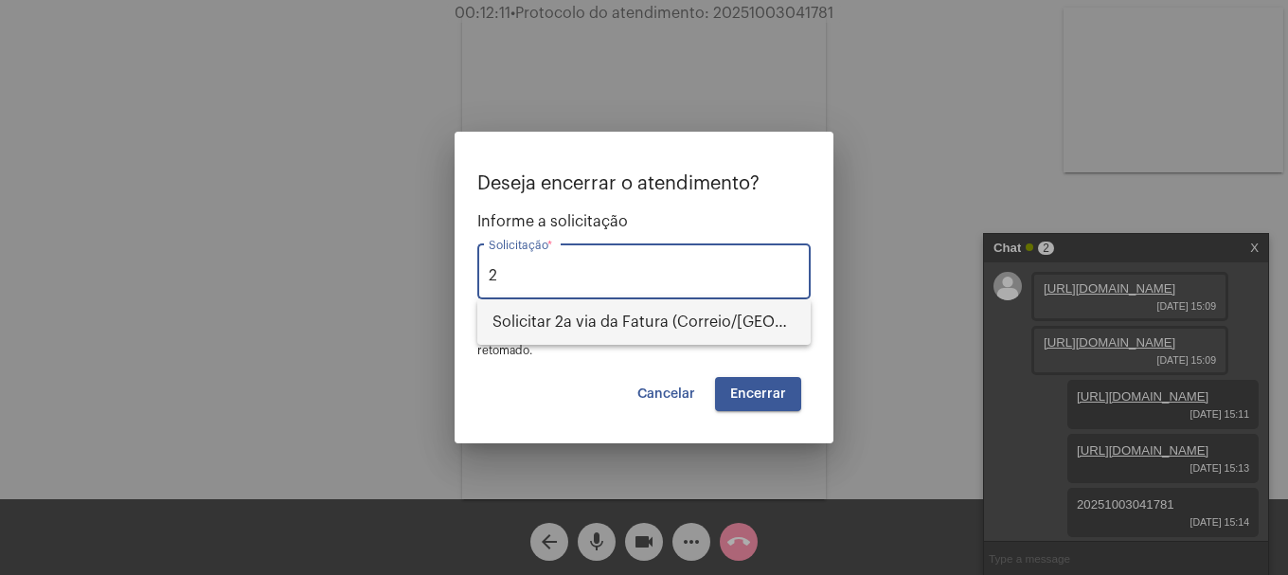
click at [610, 314] on span "Solicitar 2a via da Fatura (Correio/[GEOGRAPHIC_DATA]/Email)" at bounding box center [643, 321] width 303 height 45
type input "Solicitar 2a via da Fatura (Correio/[GEOGRAPHIC_DATA]/Email)"
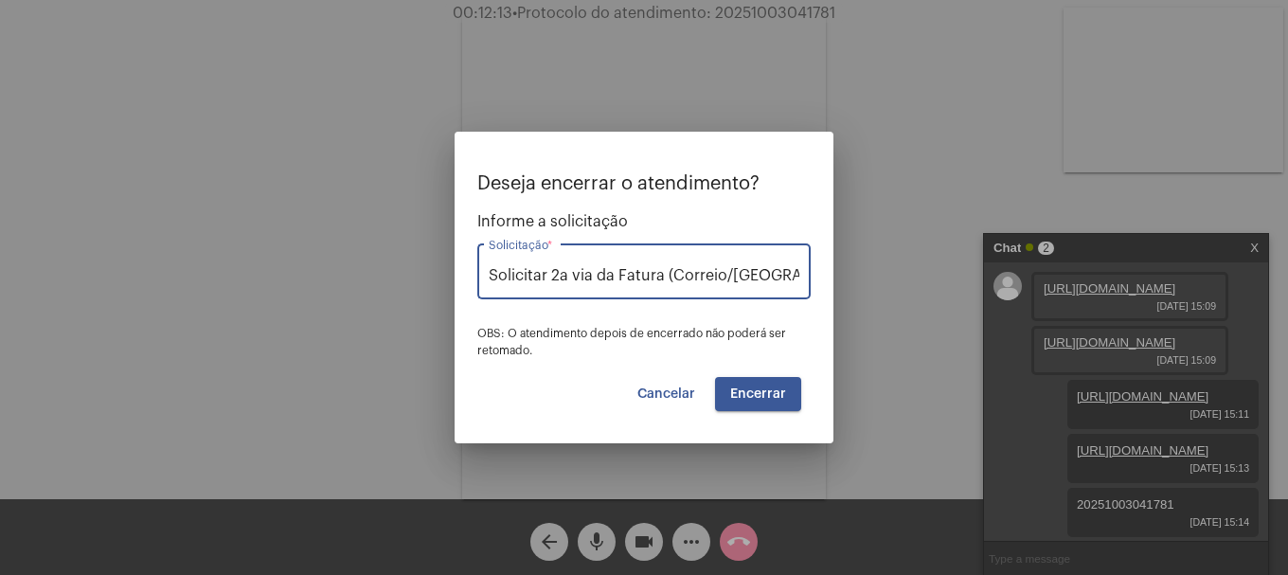
click at [782, 404] on button "Encerrar" at bounding box center [758, 394] width 86 height 34
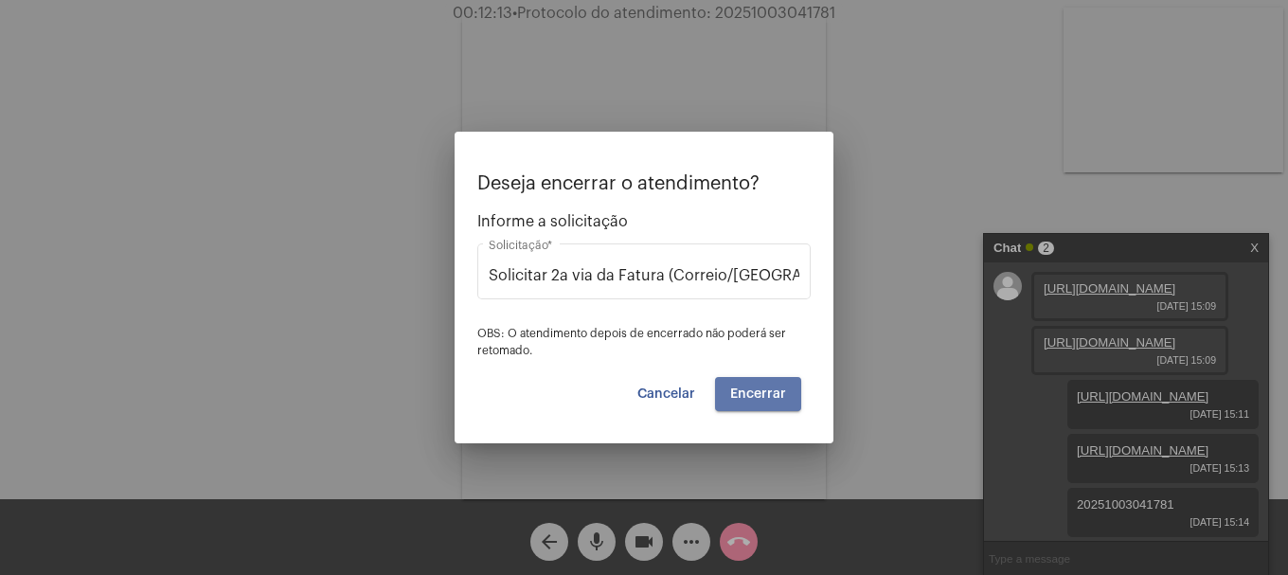
click at [782, 404] on button "Encerrar" at bounding box center [758, 394] width 86 height 34
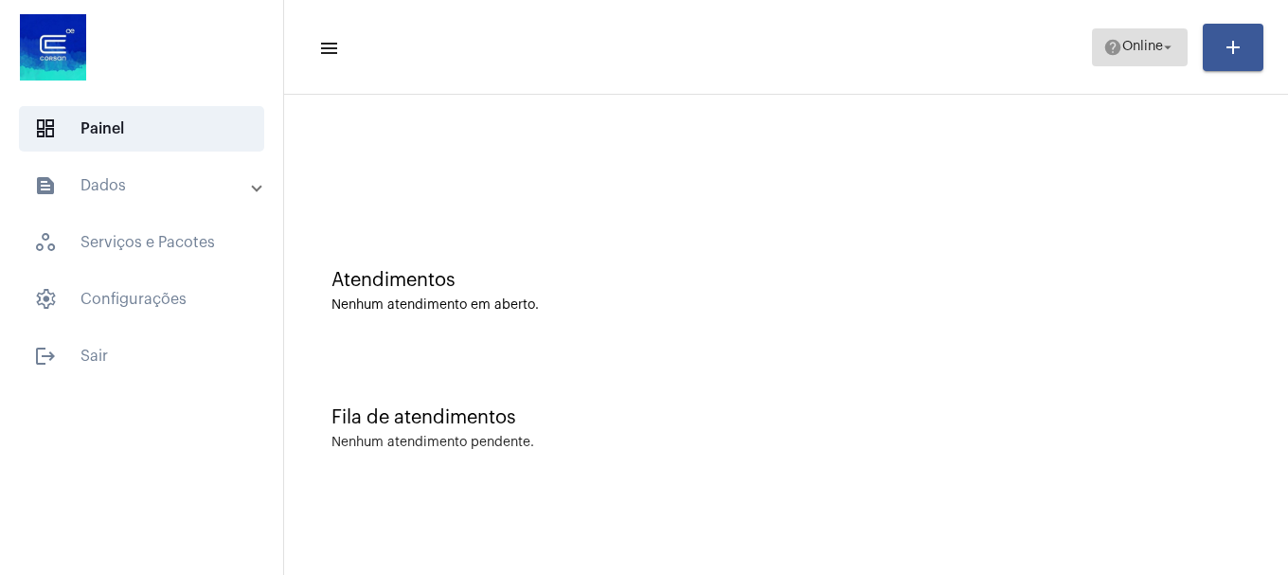
click at [1123, 62] on span "help Online arrow_drop_down" at bounding box center [1139, 46] width 73 height 34
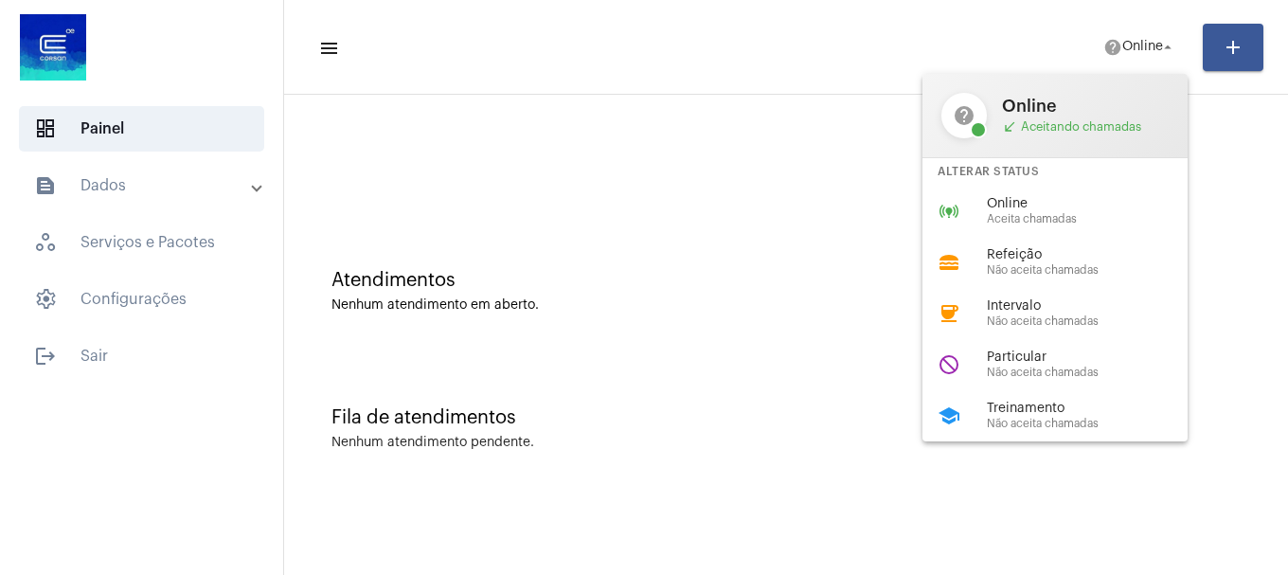
click at [745, 264] on div at bounding box center [644, 287] width 1288 height 575
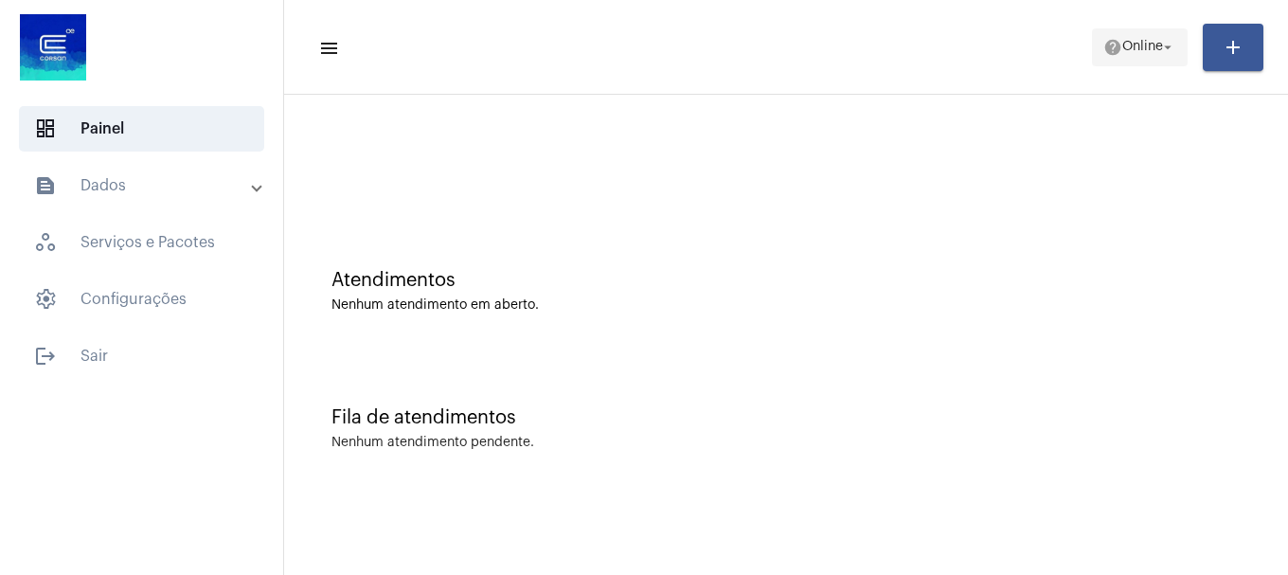
click at [1112, 39] on mat-icon "help" at bounding box center [1112, 47] width 19 height 19
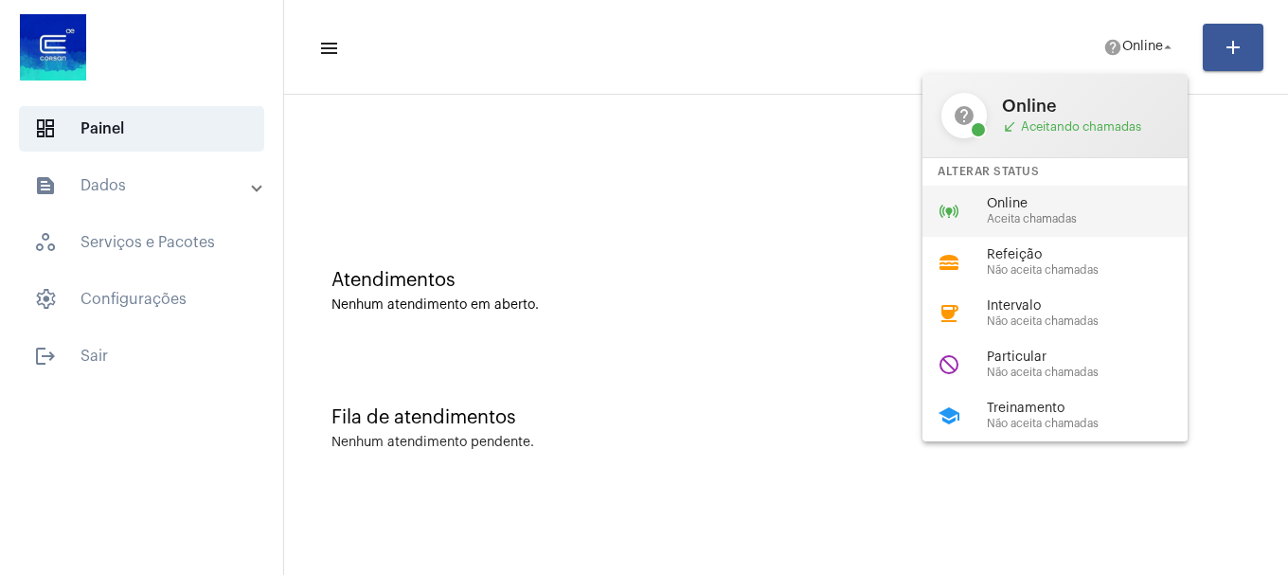
click at [1076, 193] on div "online_prediction Online Aceita chamadas" at bounding box center [1069, 211] width 295 height 51
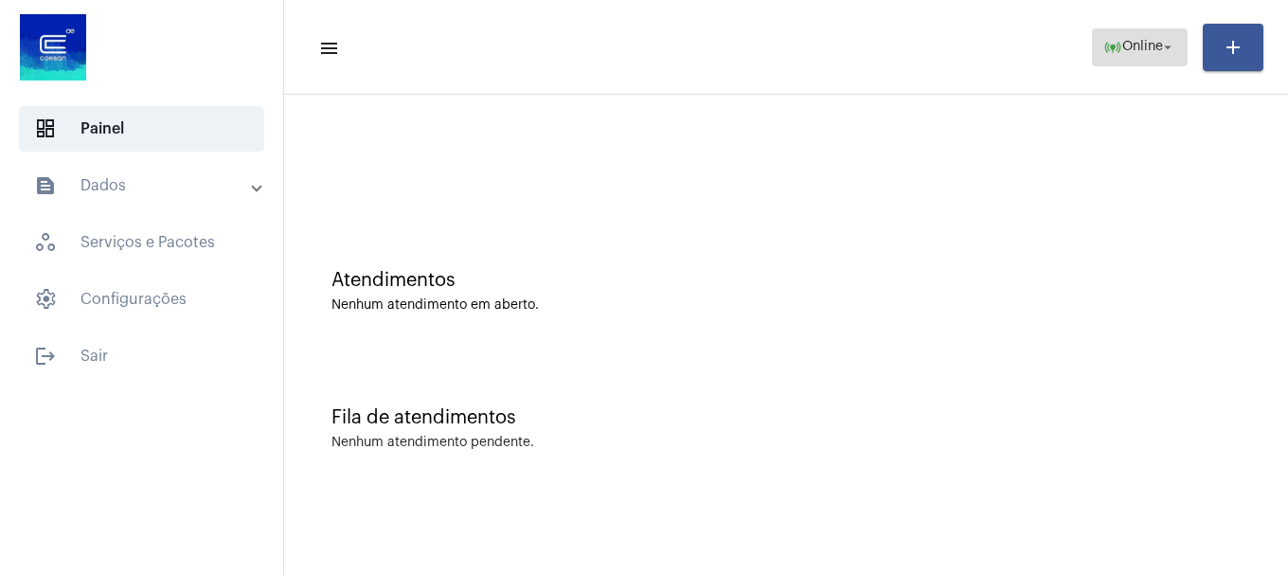
click at [1151, 62] on span "online_prediction Online arrow_drop_down" at bounding box center [1139, 46] width 73 height 34
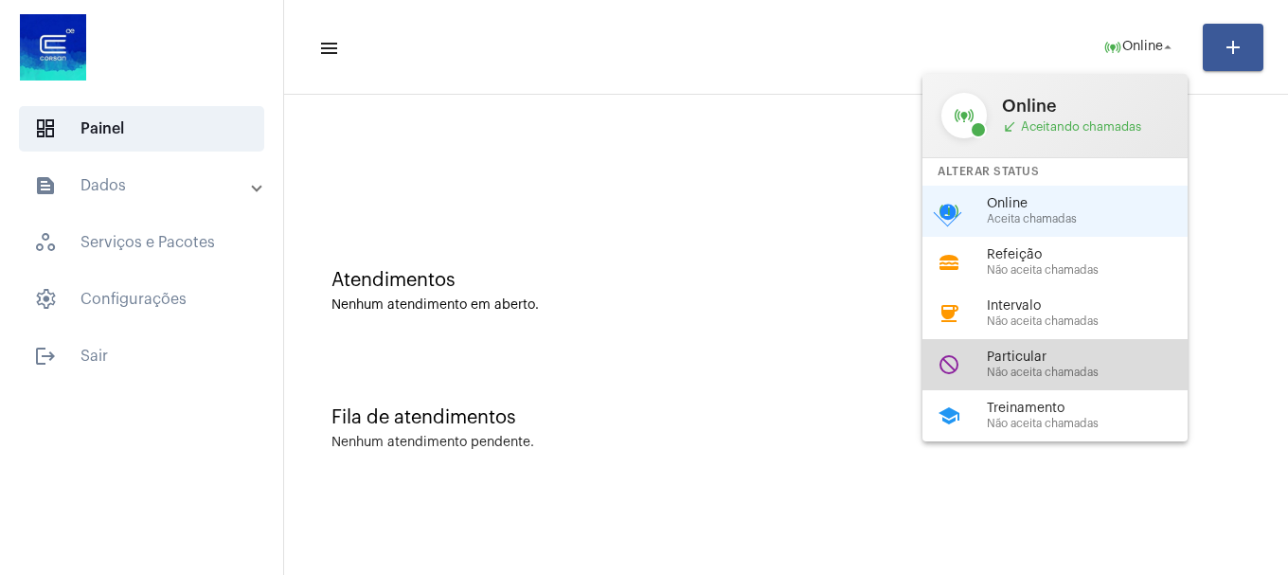
click at [1038, 361] on span "Particular" at bounding box center [1095, 357] width 216 height 14
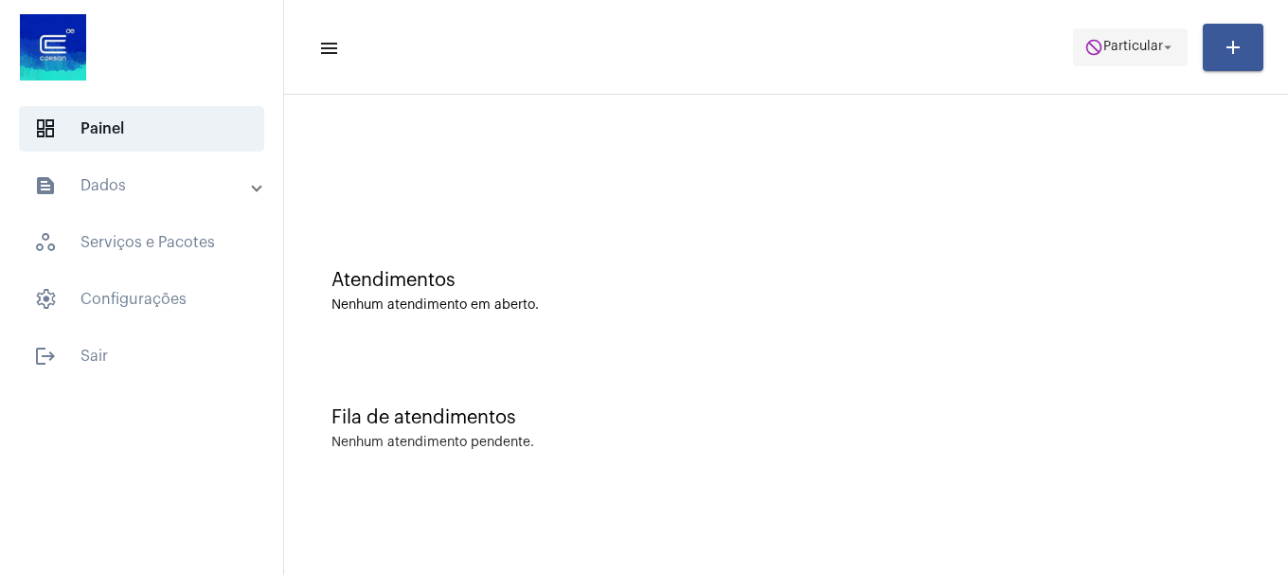
click at [1118, 59] on span "do_not_disturb Particular arrow_drop_down" at bounding box center [1130, 46] width 92 height 34
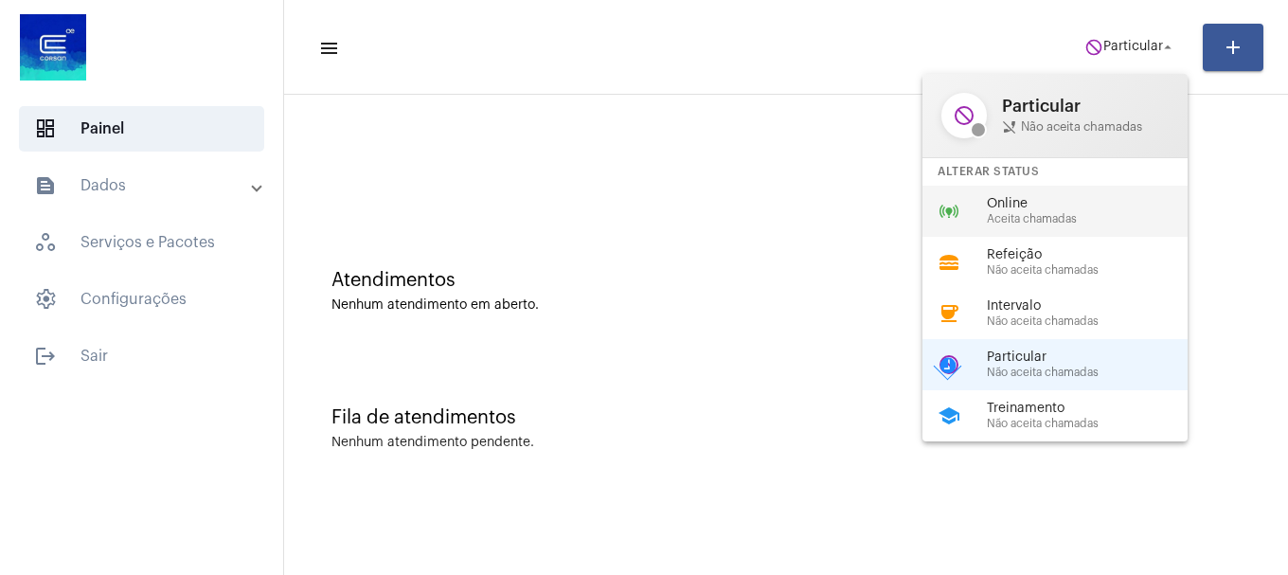
click at [1038, 211] on div "Online Aceita chamadas" at bounding box center [1095, 211] width 216 height 28
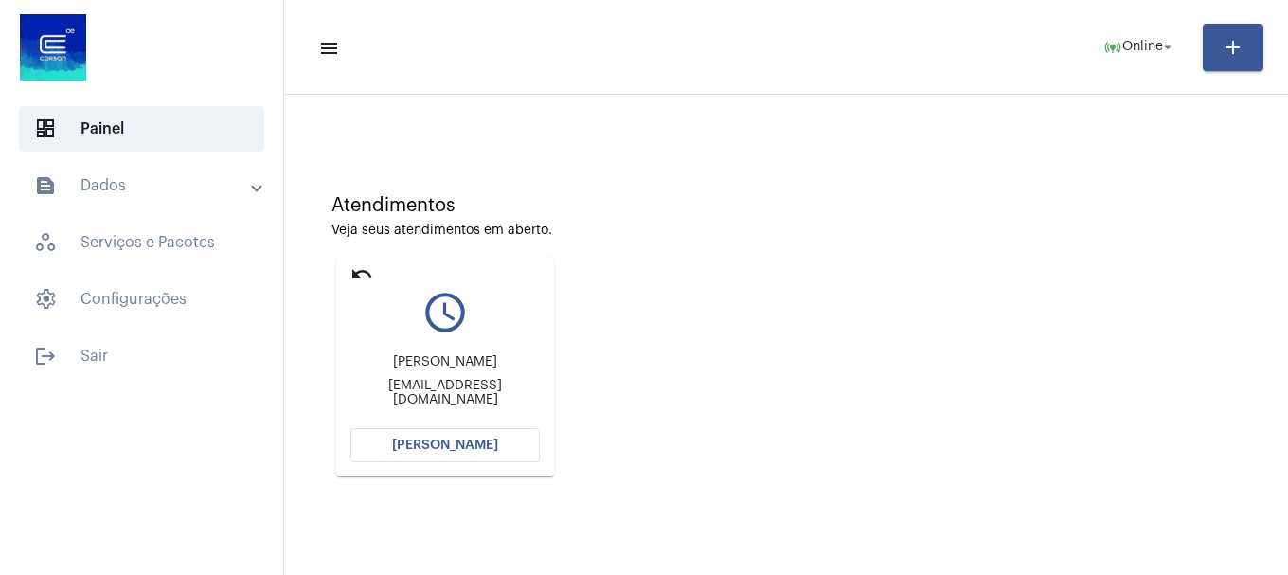
scroll to position [166, 0]
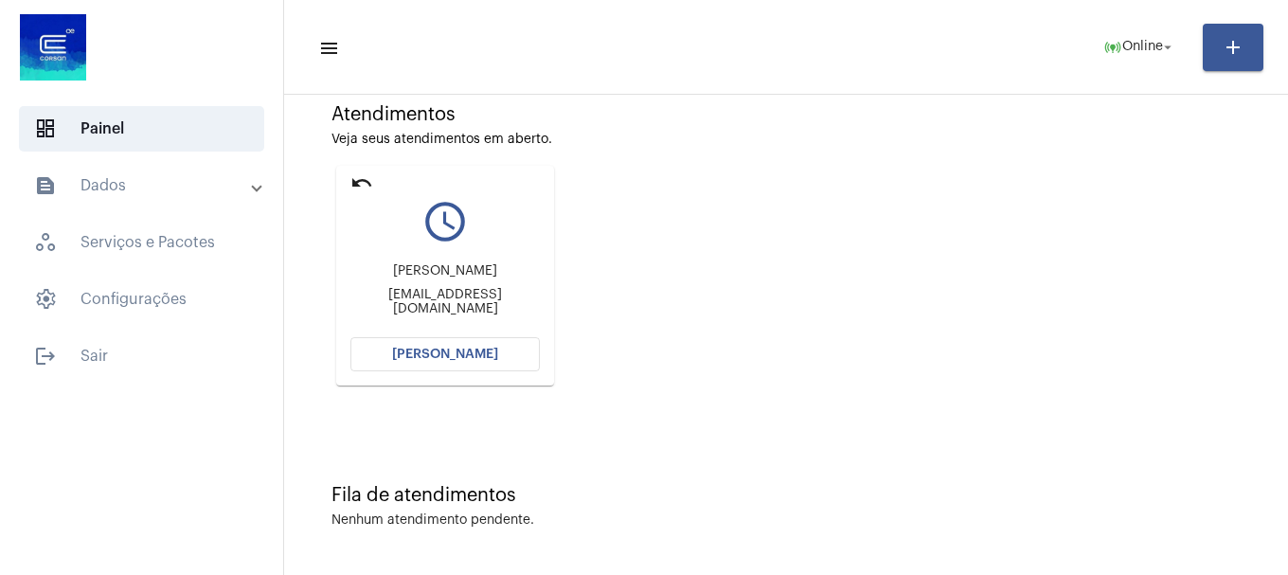
click at [498, 337] on button "[PERSON_NAME]" at bounding box center [444, 354] width 189 height 34
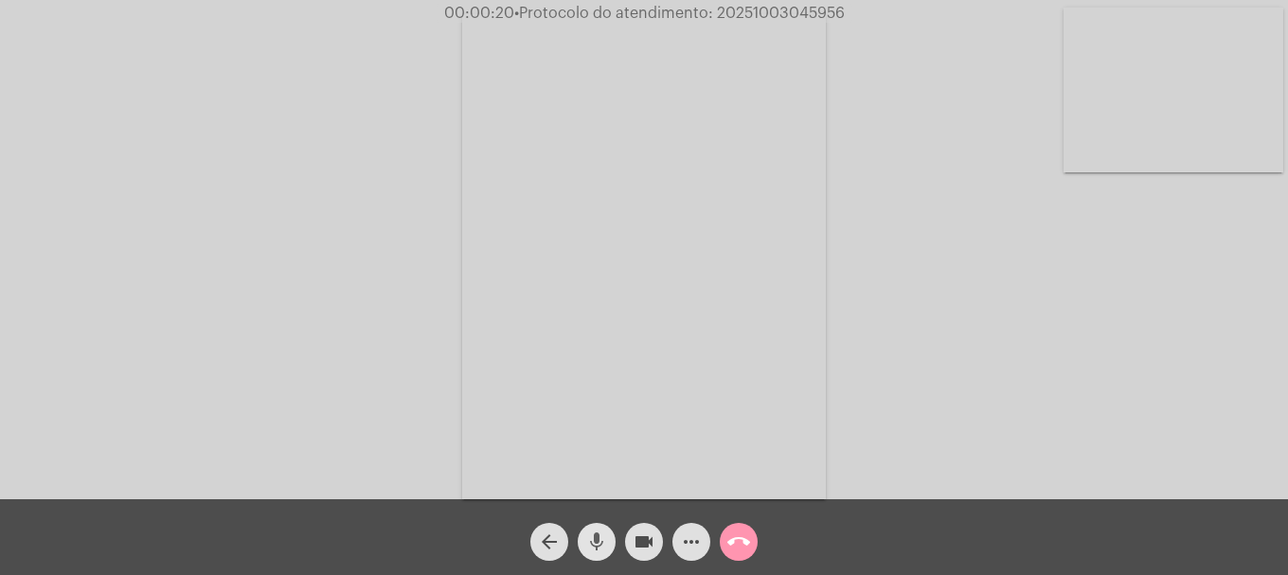
click at [598, 537] on mat-icon "mic" at bounding box center [596, 541] width 23 height 23
click at [598, 537] on mat-icon "mic_off" at bounding box center [596, 541] width 23 height 23
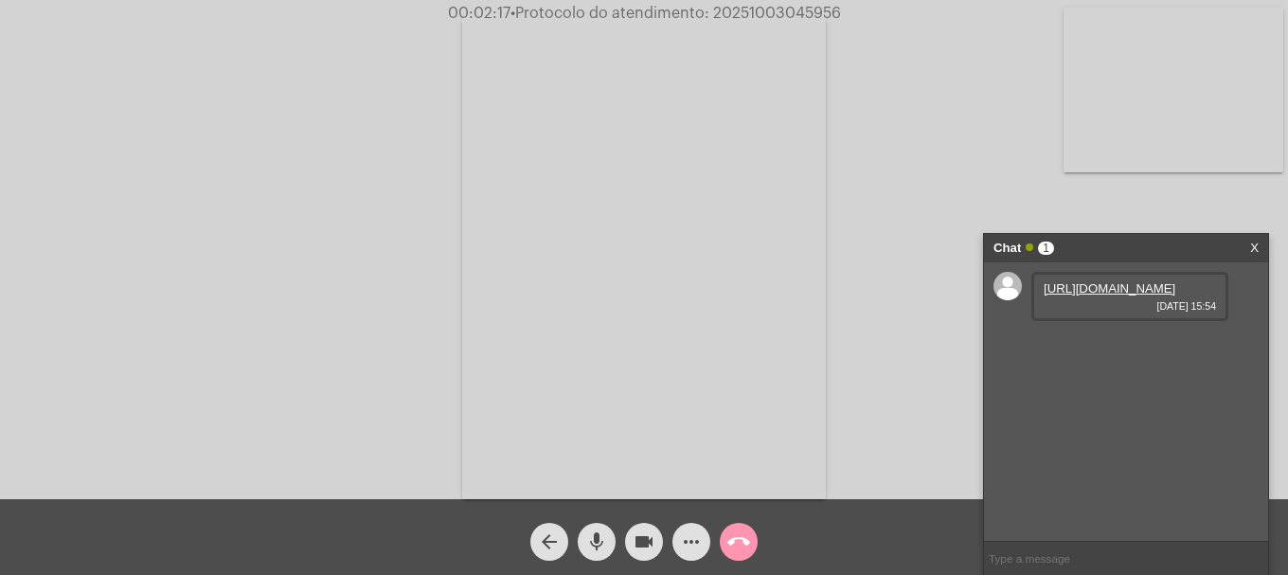
click at [1162, 295] on link "https://neft-transfer-bucket.s3.amazonaws.com/temp-2f07c3b7-f689-ae31-8927-710f…" at bounding box center [1109, 288] width 132 height 14
click at [1112, 349] on link "https://neft-transfer-bucket.s3.amazonaws.com/temp-df46518e-7100-0795-1024-35fc…" at bounding box center [1109, 342] width 132 height 14
click at [1097, 403] on link "https://neft-transfer-bucket.s3.amazonaws.com/temp-3fb62ad7-8154-e6cf-2547-ace3…" at bounding box center [1109, 396] width 132 height 14
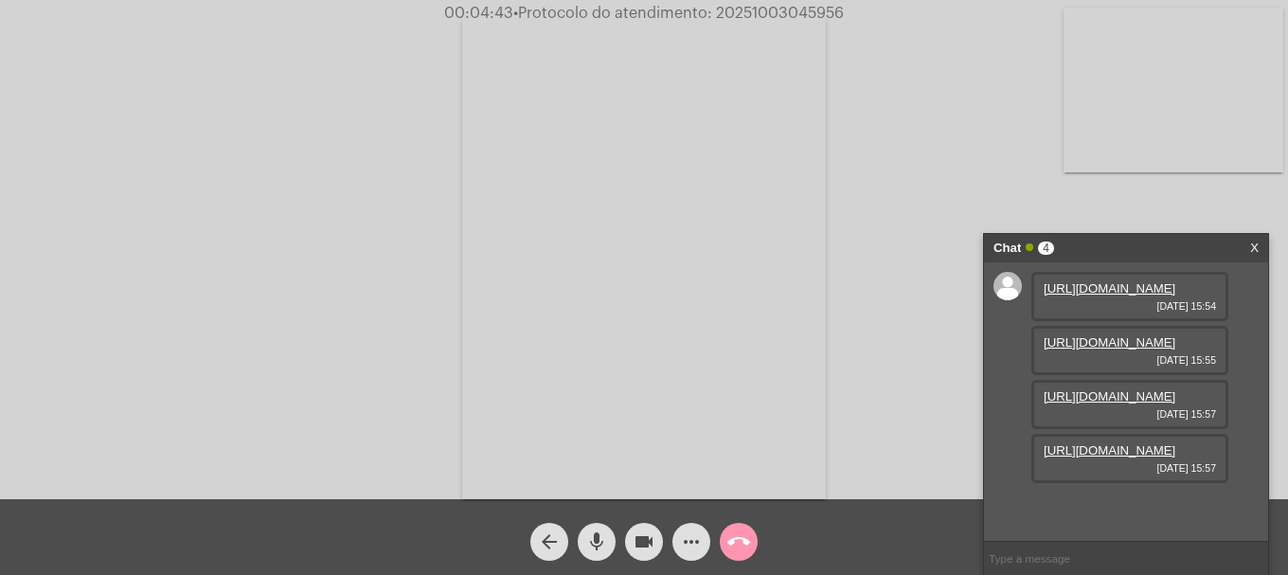
scroll to position [113, 0]
click at [1084, 457] on link "https://neft-transfer-bucket.s3.amazonaws.com/temp-606d9873-1119-5fb0-e394-051c…" at bounding box center [1109, 450] width 132 height 14
click at [1109, 349] on link "https://neft-transfer-bucket.s3.amazonaws.com/temp-df46518e-7100-0795-1024-35fc…" at bounding box center [1109, 342] width 132 height 14
click at [1221, 103] on video at bounding box center [1173, 90] width 220 height 165
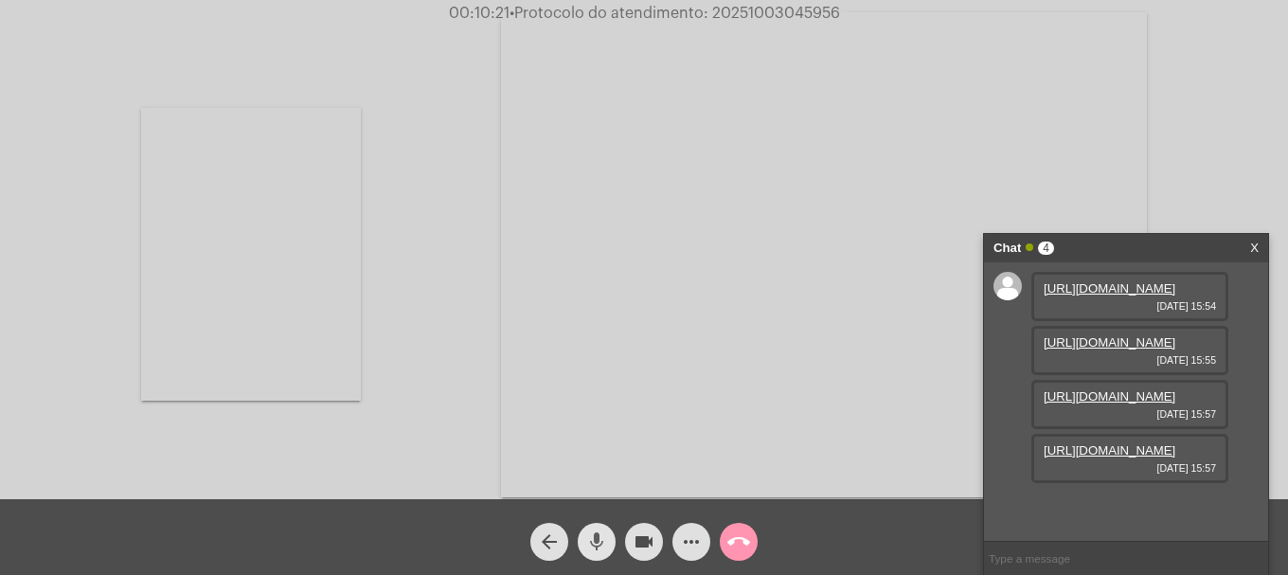
click at [602, 543] on mat-icon "mic" at bounding box center [596, 541] width 23 height 23
click at [650, 551] on mat-icon "videocam" at bounding box center [643, 541] width 23 height 23
click at [632, 546] on mat-icon "videocam_off" at bounding box center [643, 541] width 23 height 23
click at [594, 525] on span "mic_off" at bounding box center [596, 542] width 23 height 38
click at [594, 558] on span "mic_off" at bounding box center [596, 542] width 23 height 38
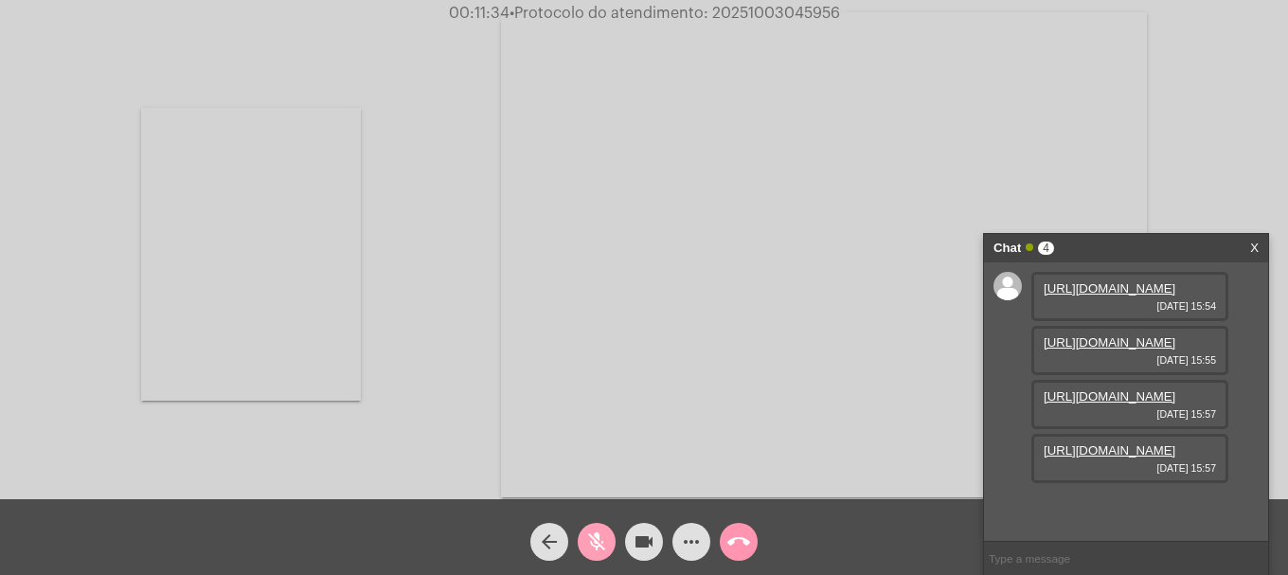
click at [488, 223] on div "Acessando Câmera e Microfone..." at bounding box center [644, 252] width 1284 height 499
click at [452, 255] on div "Acessando Câmera e Microfone..." at bounding box center [644, 252] width 1284 height 499
click at [995, 164] on video at bounding box center [824, 254] width 646 height 485
click at [818, 177] on video at bounding box center [824, 254] width 646 height 485
click at [633, 320] on video at bounding box center [824, 254] width 646 height 485
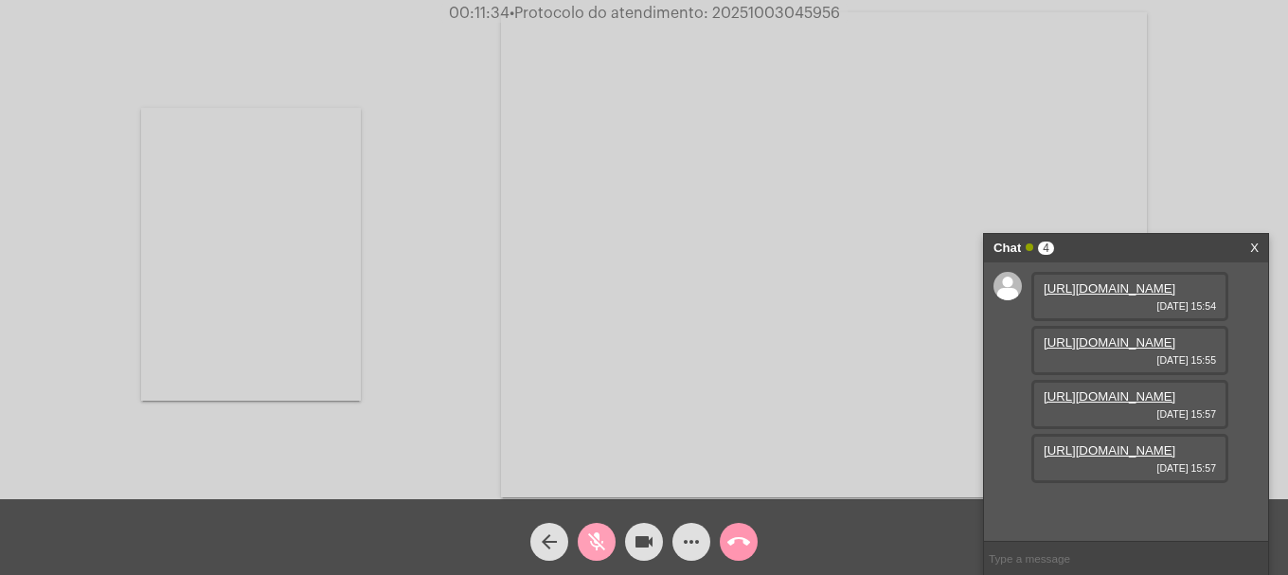
click at [515, 327] on video at bounding box center [824, 254] width 646 height 485
click at [524, 326] on video at bounding box center [824, 254] width 646 height 485
click at [610, 546] on button "mic_off" at bounding box center [597, 542] width 38 height 38
click at [764, 331] on video at bounding box center [876, 254] width 615 height 461
drag, startPoint x: 714, startPoint y: 356, endPoint x: 763, endPoint y: 325, distance: 58.3
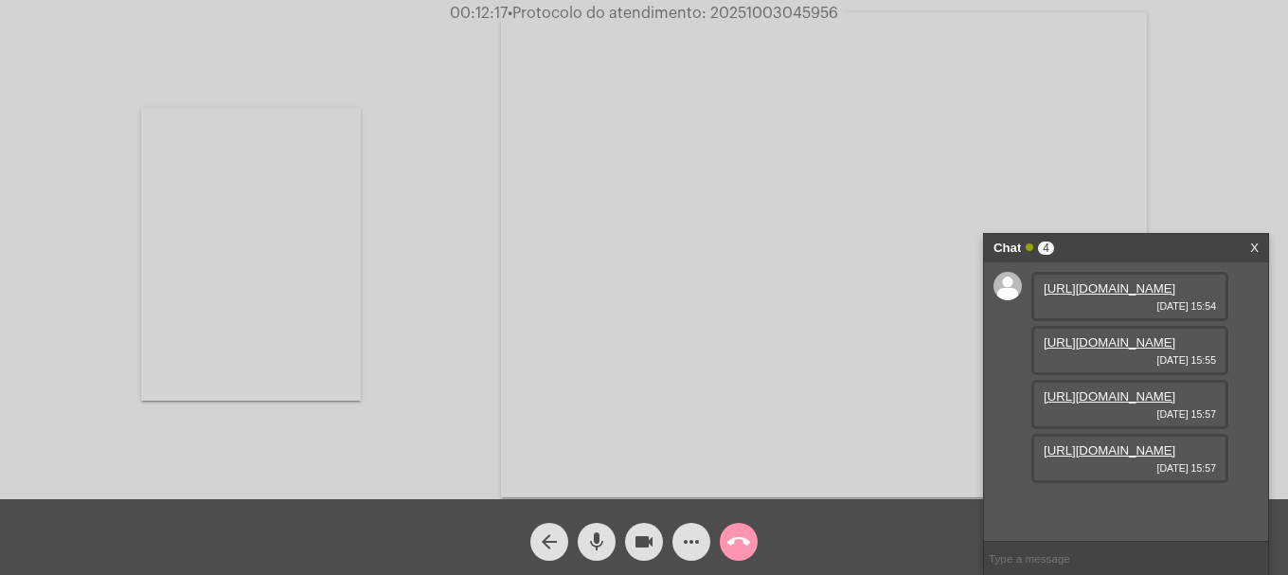
click at [759, 326] on video at bounding box center [824, 254] width 646 height 485
click at [645, 545] on mat-icon "videocam" at bounding box center [643, 541] width 23 height 23
click at [645, 545] on mat-icon "videocam_off" at bounding box center [643, 541] width 23 height 23
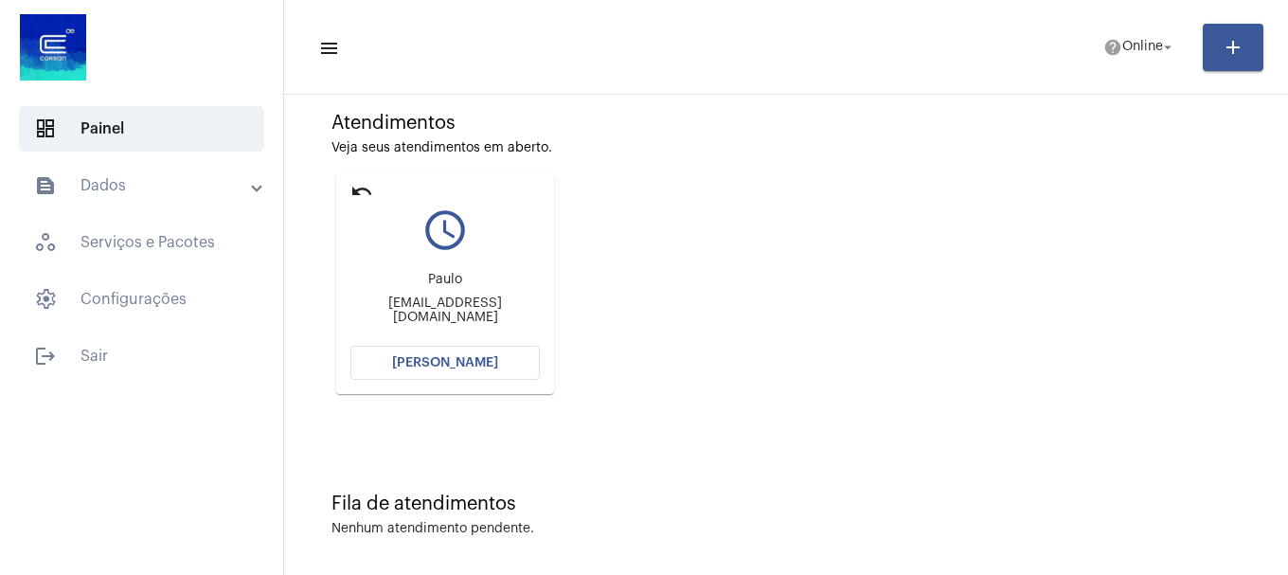
scroll to position [166, 0]
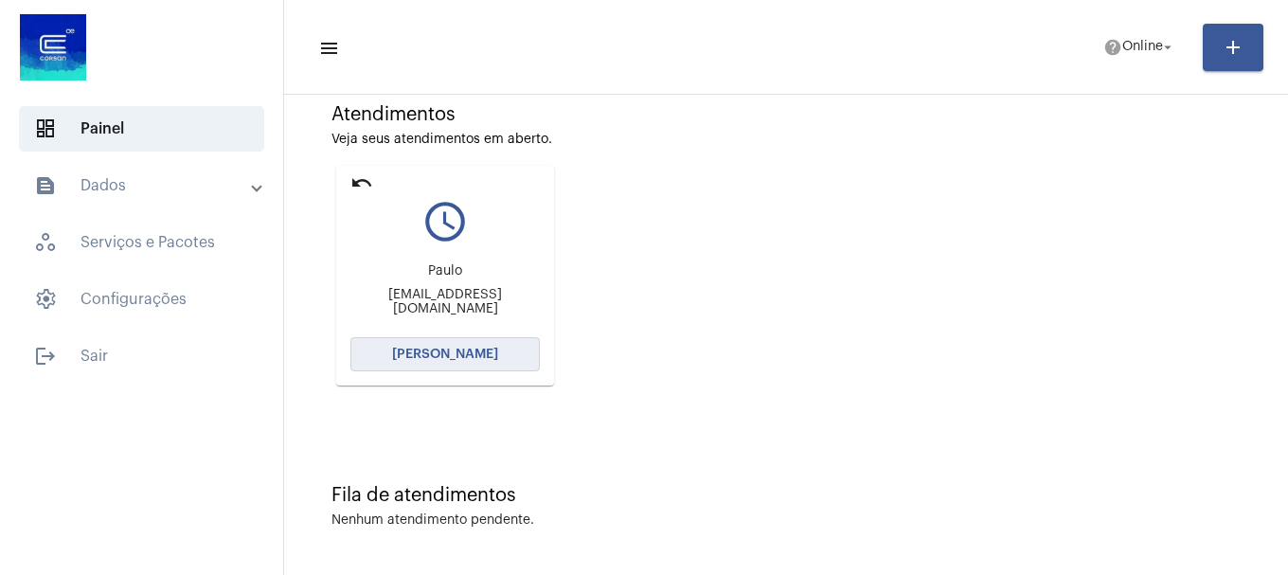
click at [504, 359] on button "[PERSON_NAME]" at bounding box center [444, 354] width 189 height 34
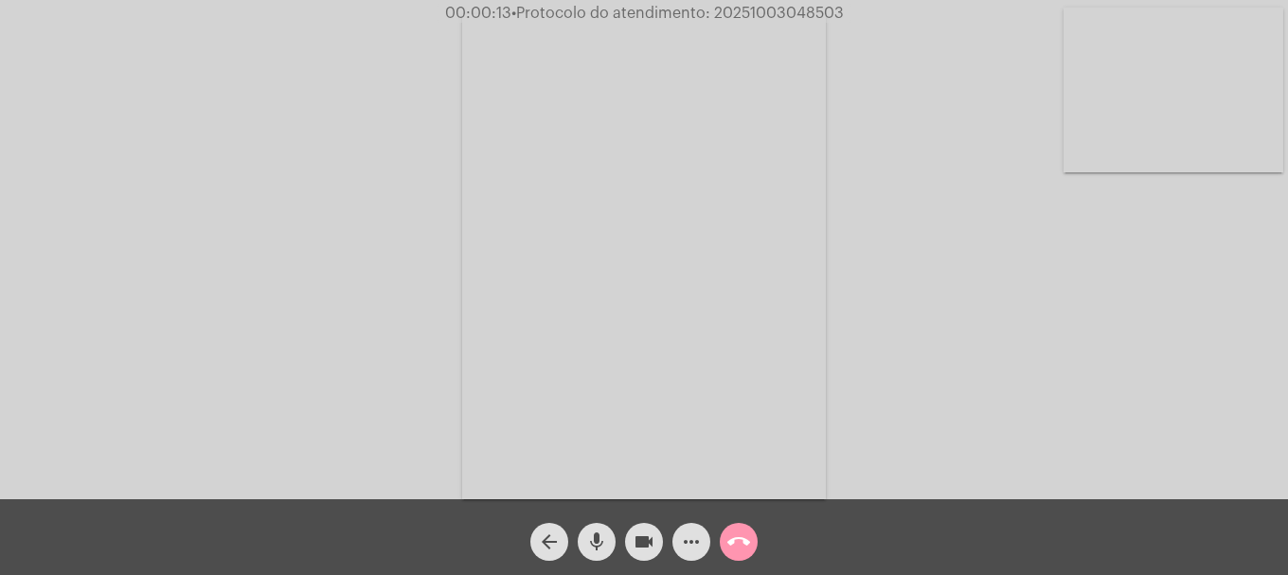
click at [651, 539] on mat-icon "videocam" at bounding box center [643, 541] width 23 height 23
click at [652, 539] on mat-icon "videocam_off" at bounding box center [643, 541] width 23 height 23
click at [687, 547] on mat-icon "more_horiz" at bounding box center [691, 541] width 23 height 23
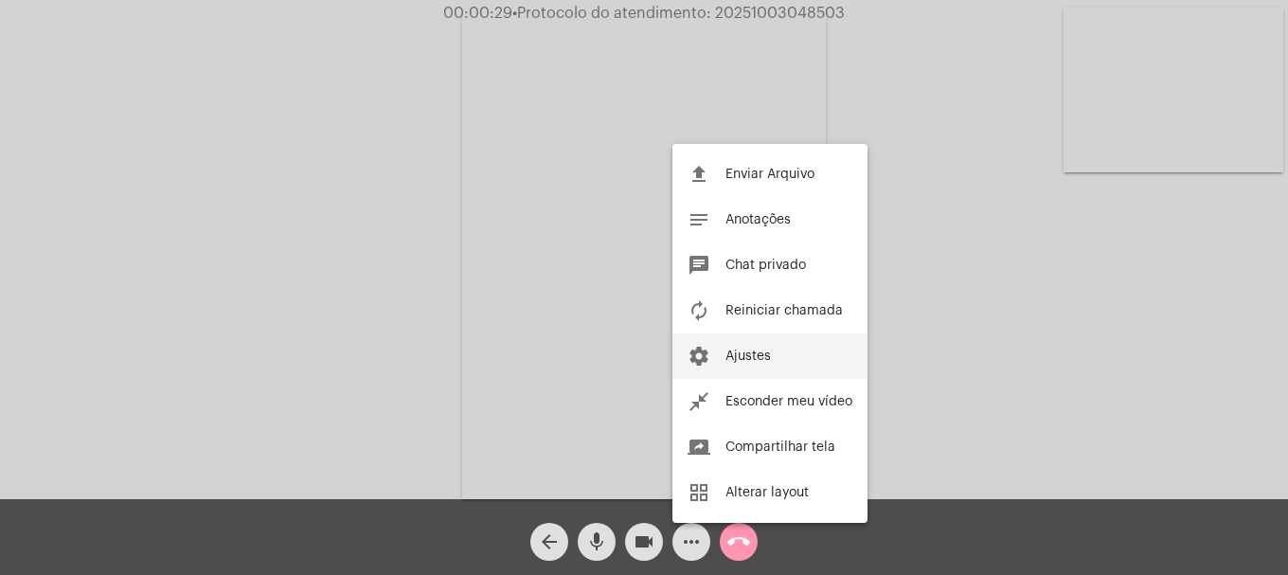
click at [769, 375] on button "settings Ajustes" at bounding box center [769, 355] width 195 height 45
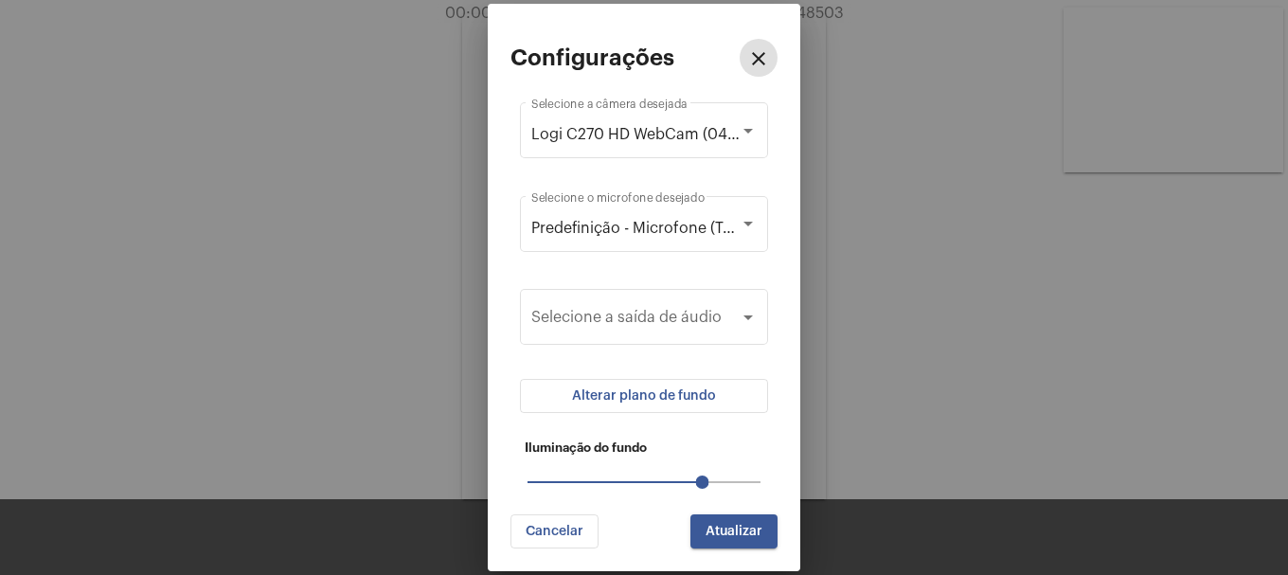
click at [713, 404] on button "Alterar plano de fundo" at bounding box center [644, 396] width 248 height 34
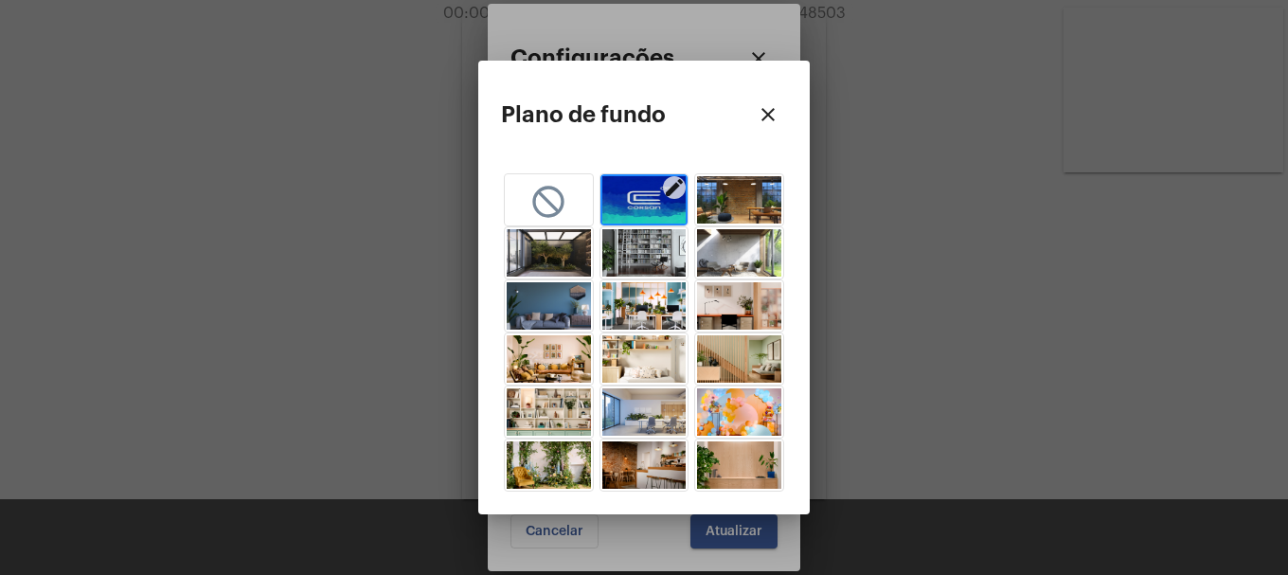
click at [637, 205] on img "button" at bounding box center [644, 199] width 84 height 47
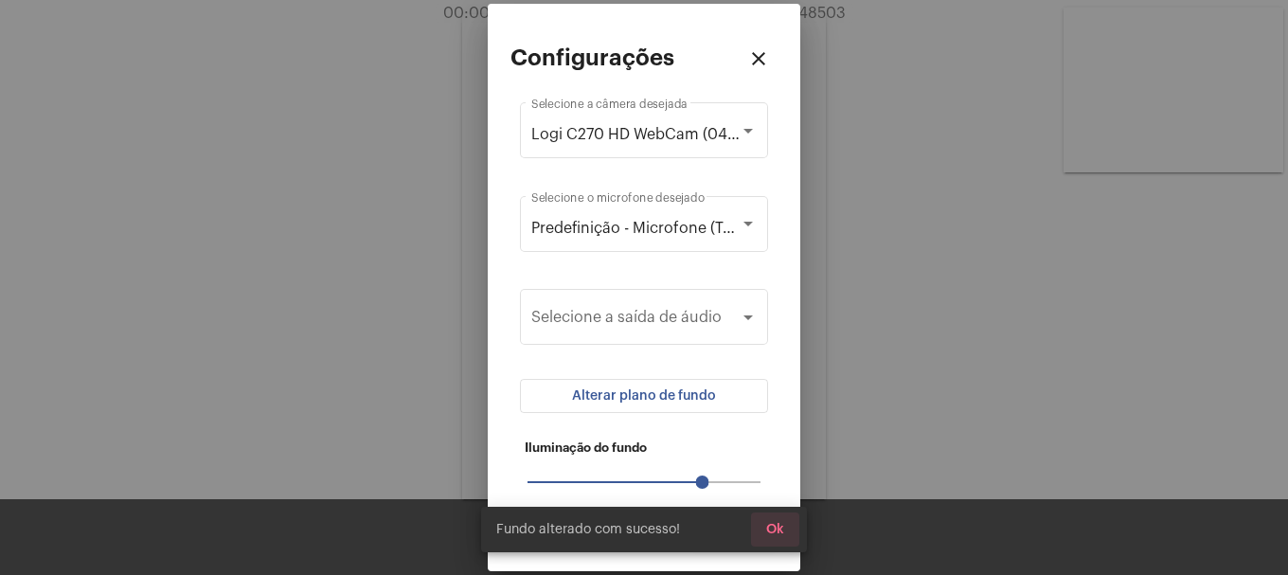
click at [771, 531] on span "Ok" at bounding box center [775, 529] width 18 height 13
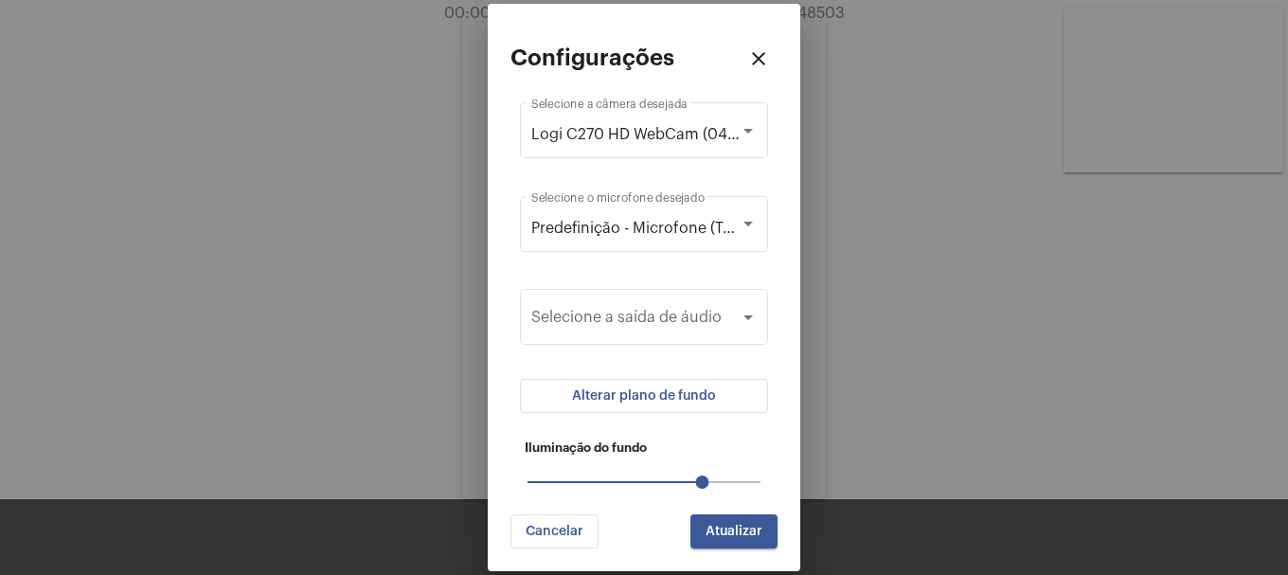
click at [730, 531] on span "Atualizar" at bounding box center [733, 531] width 57 height 13
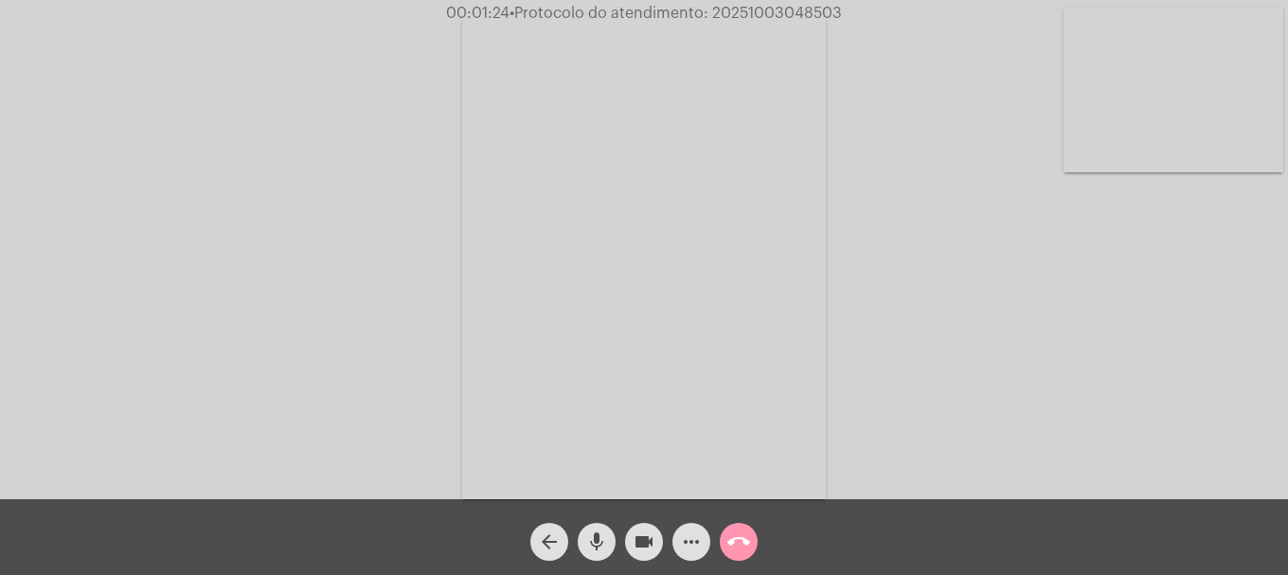
click at [589, 543] on mat-icon "mic" at bounding box center [596, 541] width 23 height 23
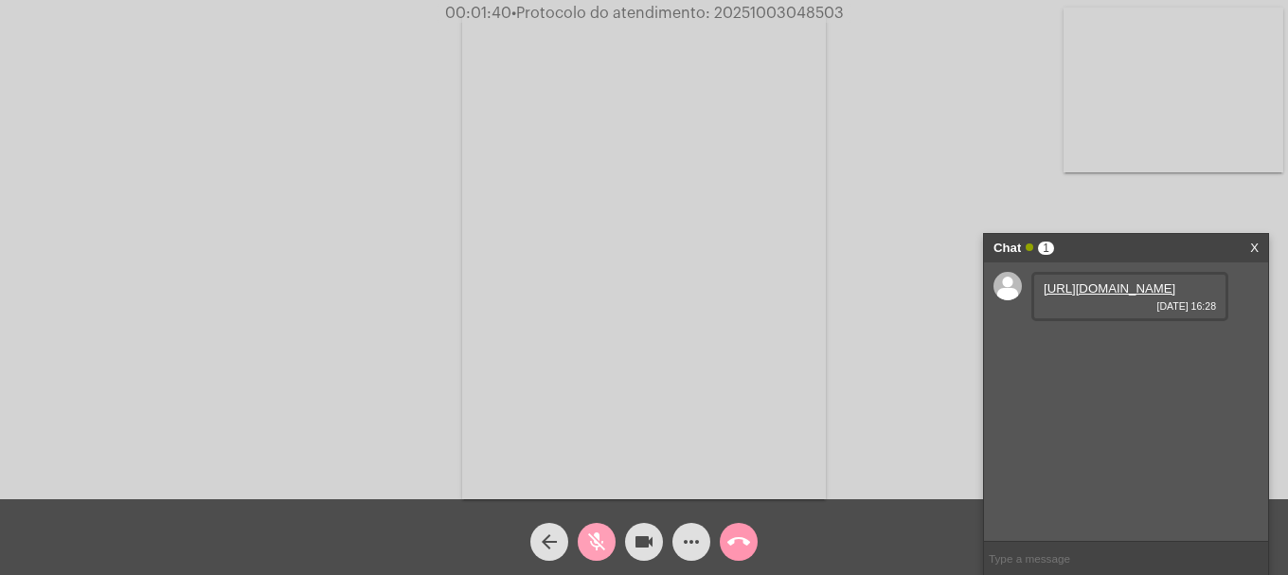
click at [596, 549] on mat-icon "mic_off" at bounding box center [596, 541] width 23 height 23
click at [1082, 295] on link "[URL][DOMAIN_NAME]" at bounding box center [1109, 288] width 132 height 14
click at [795, 15] on span "• Protocolo do atendimento: 20251003048503" at bounding box center [678, 13] width 332 height 15
copy span "20251003048503"
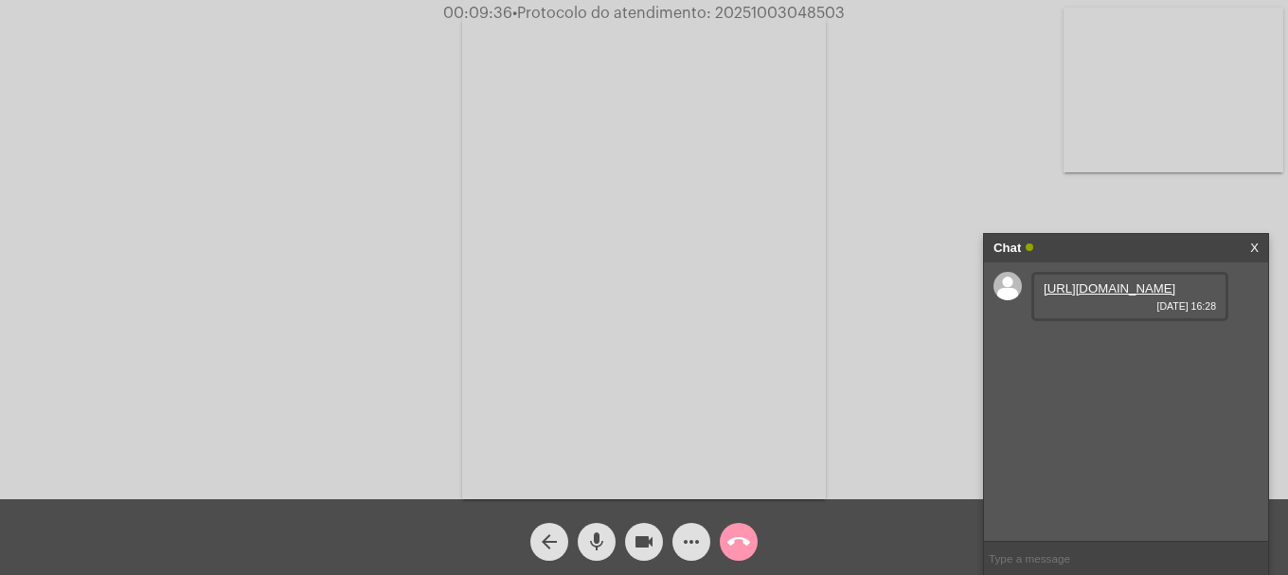
click at [1061, 560] on input "text" at bounding box center [1126, 558] width 284 height 33
paste input "20251003048503"
type input "20251003048503"
click at [743, 552] on mat-icon "call_end" at bounding box center [738, 541] width 23 height 23
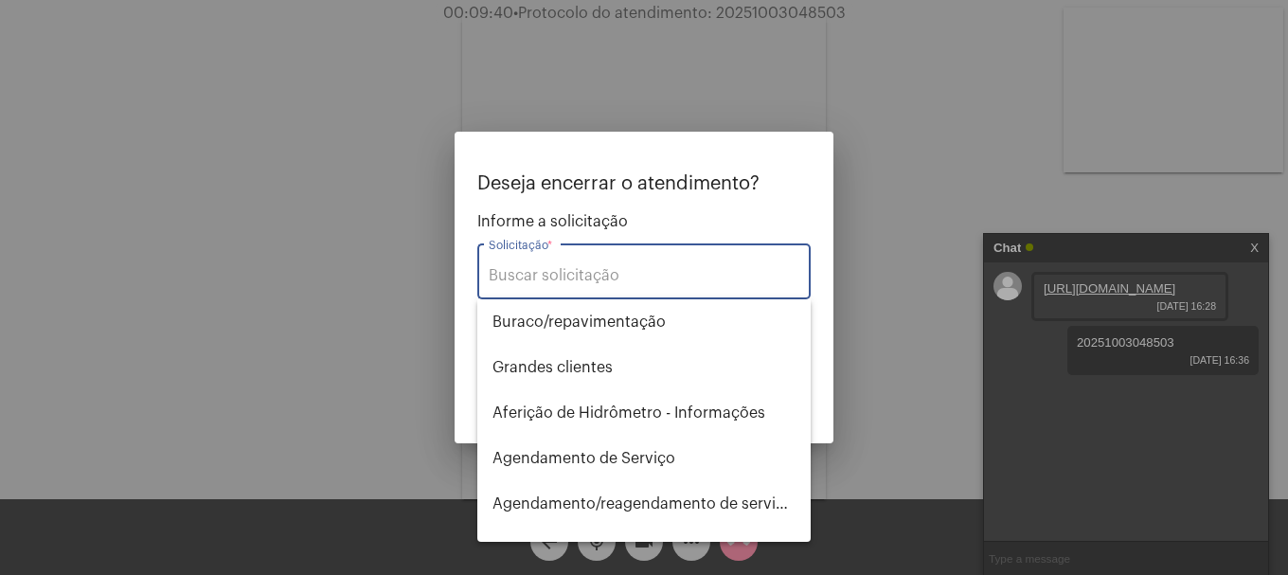
click at [580, 269] on input "Solicitação *" at bounding box center [644, 275] width 311 height 17
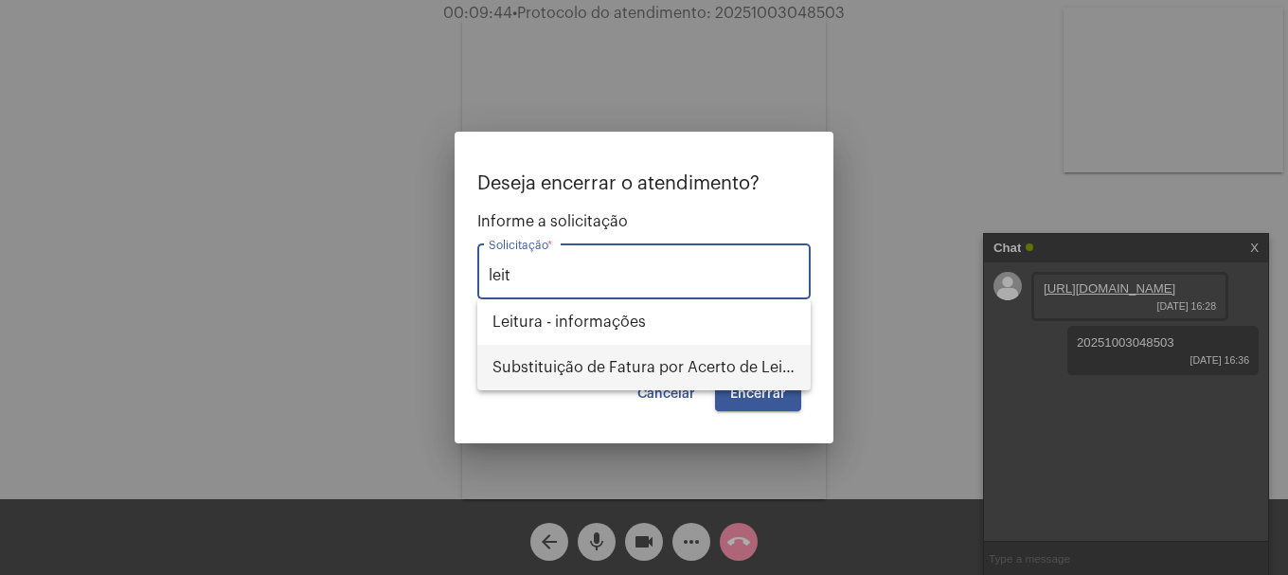
click at [567, 362] on span "Substituição de Fatura por Acerto de Leitura" at bounding box center [643, 367] width 303 height 45
type input "Substituição de Fatura por Acerto de Leitura"
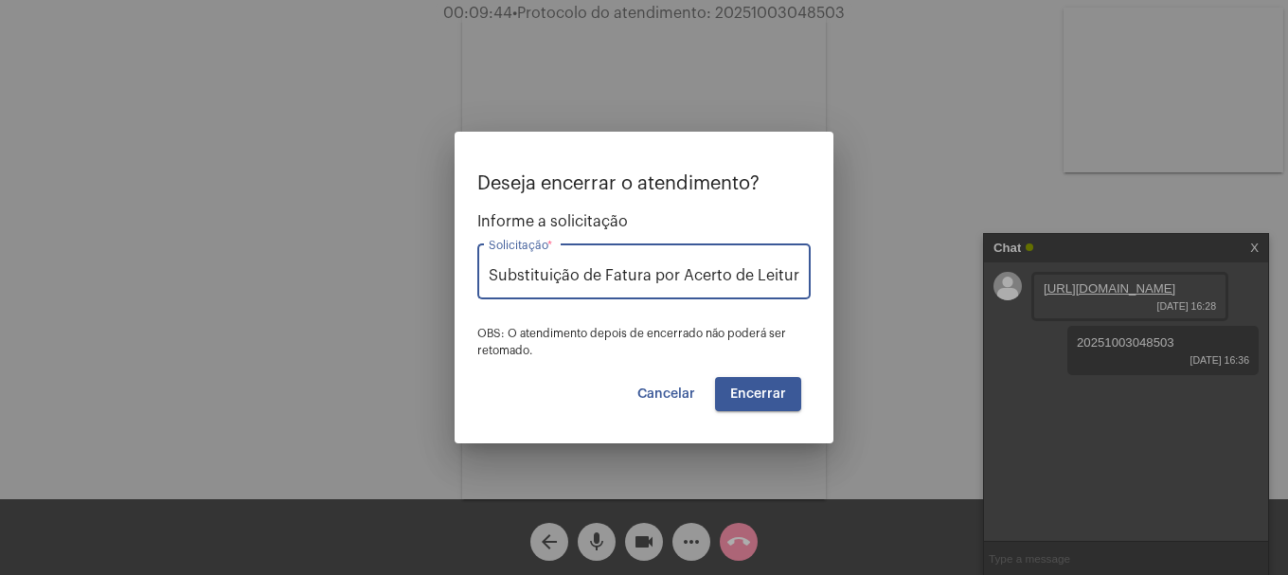
scroll to position [0, 3]
click at [746, 394] on span "Encerrar" at bounding box center [758, 393] width 56 height 13
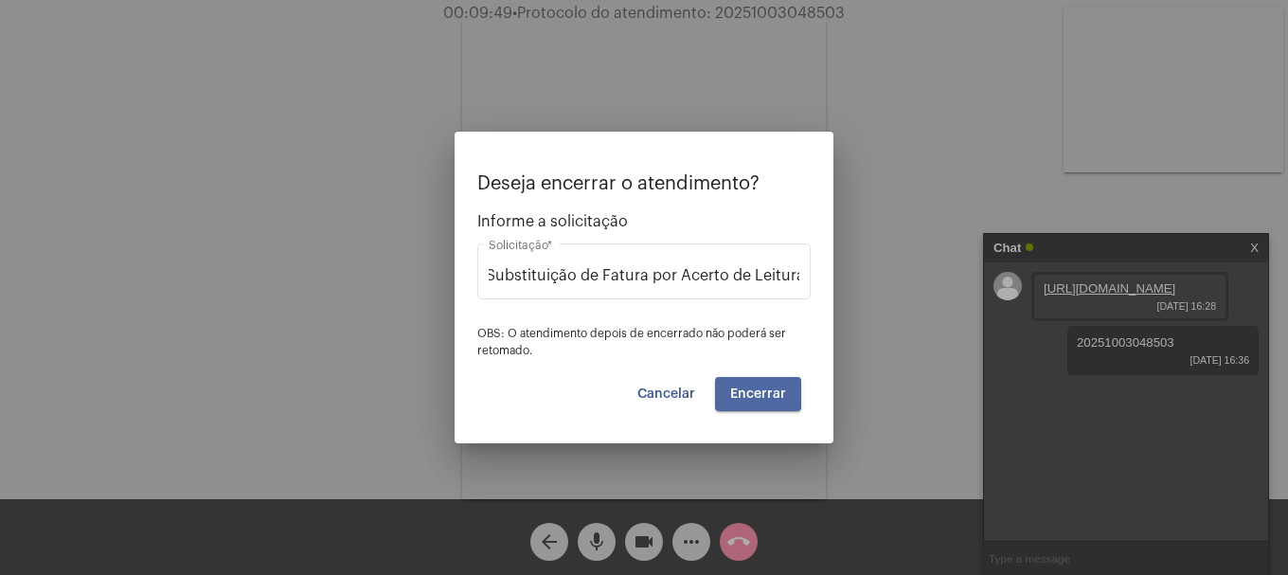
scroll to position [0, 0]
click at [746, 394] on span "Encerrar" at bounding box center [758, 393] width 56 height 13
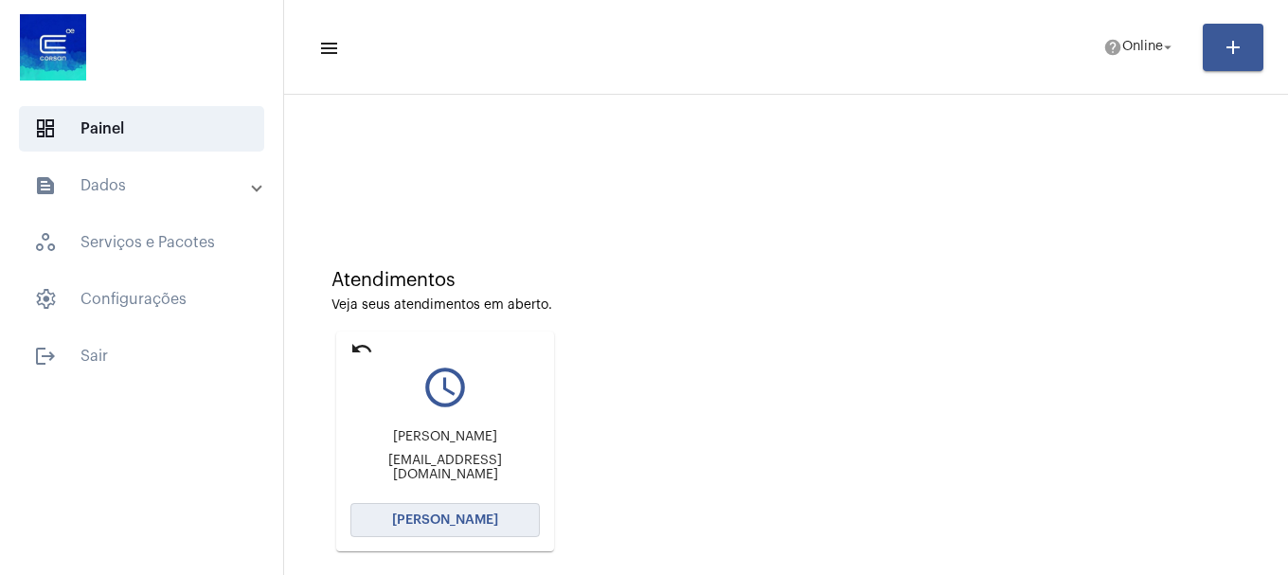
click at [369, 530] on button "[PERSON_NAME]" at bounding box center [444, 520] width 189 height 34
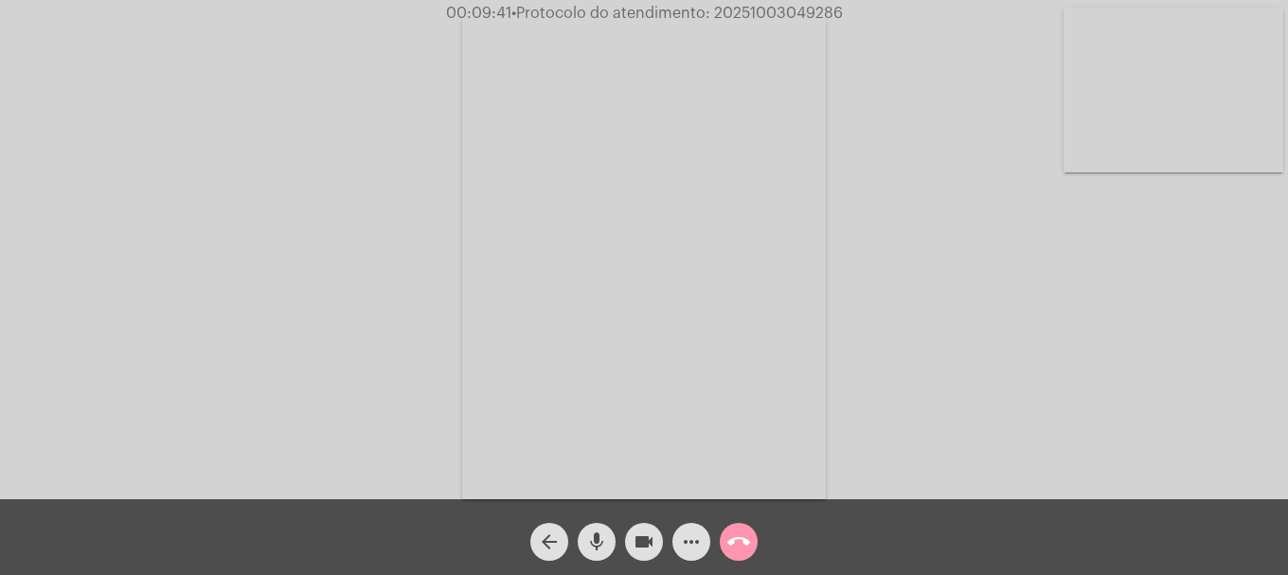
click at [741, 555] on span "call_end" at bounding box center [738, 542] width 23 height 38
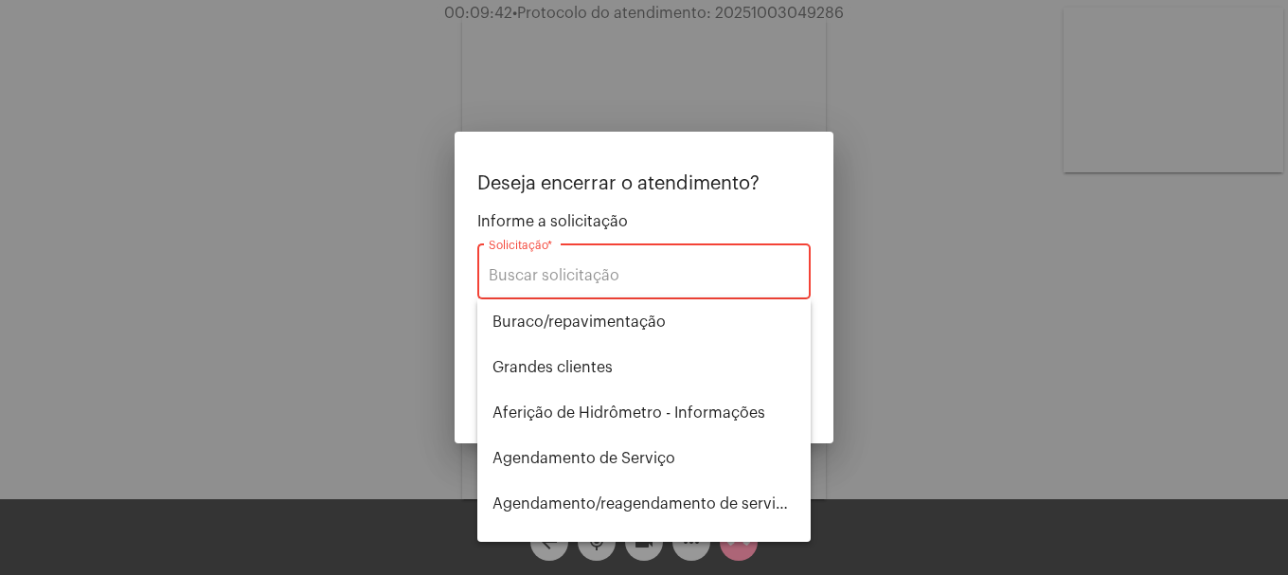
click at [619, 287] on div "Solicitação *" at bounding box center [644, 270] width 311 height 60
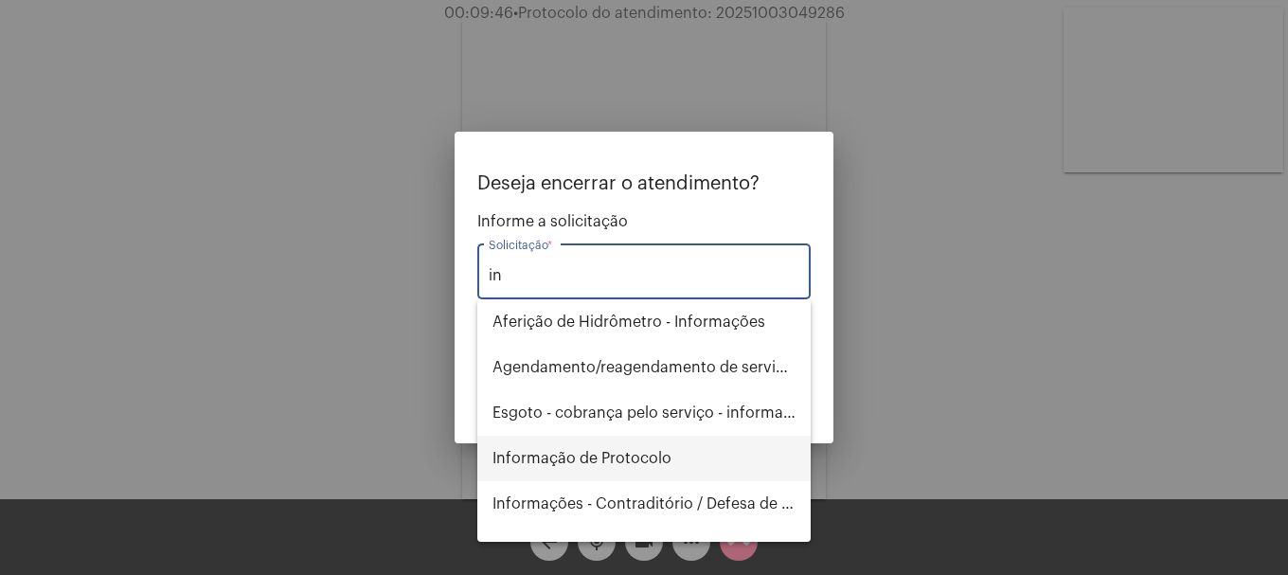
click at [587, 471] on span "Informação de Protocolo" at bounding box center [643, 458] width 303 height 45
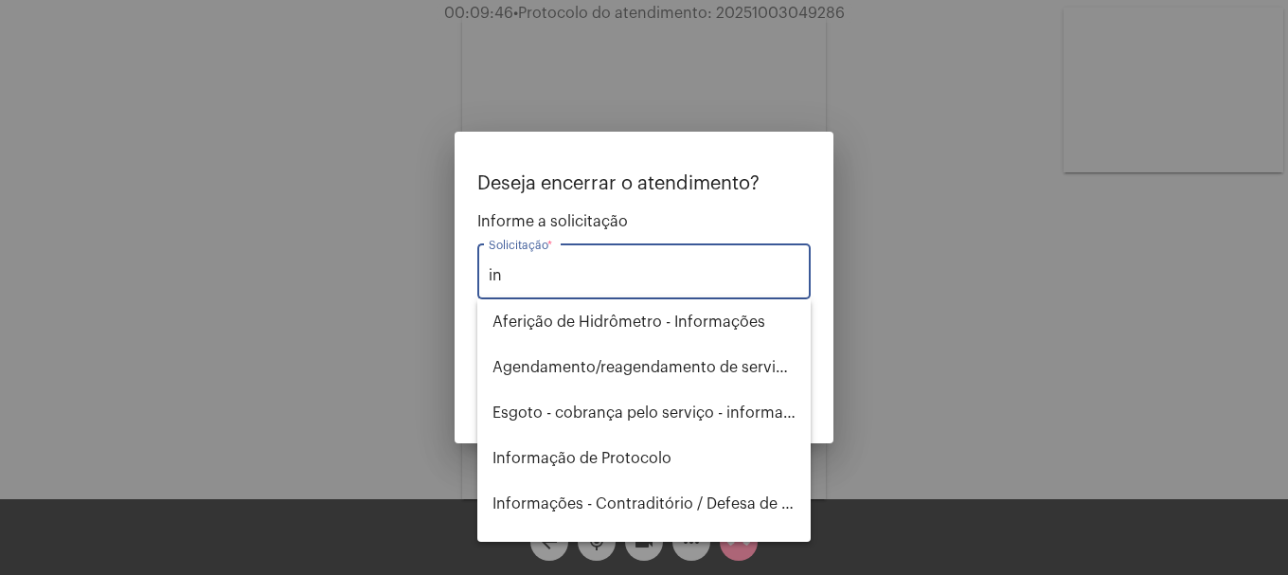
type input "Informação de Protocolo"
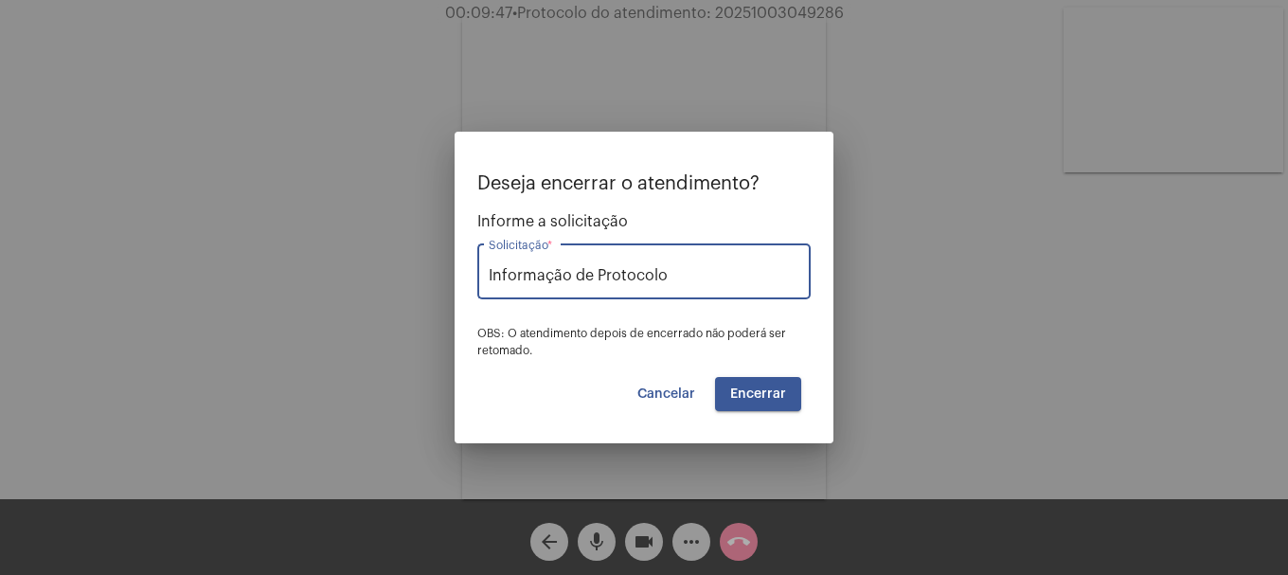
click at [761, 387] on span "Encerrar" at bounding box center [758, 393] width 56 height 13
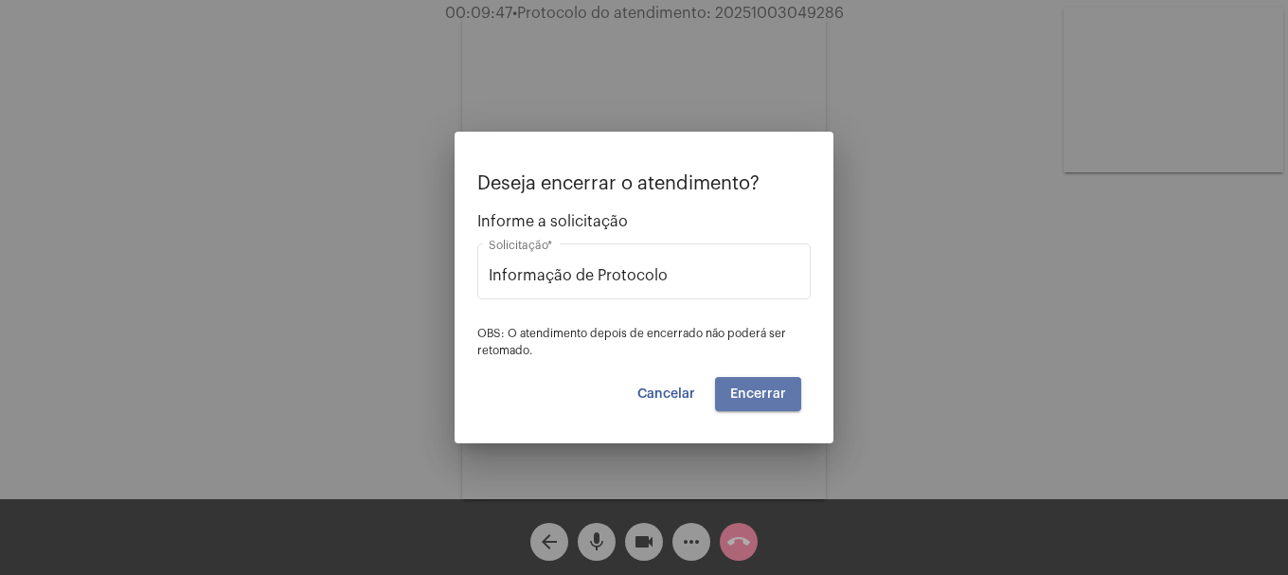
click at [761, 387] on span "Encerrar" at bounding box center [758, 393] width 56 height 13
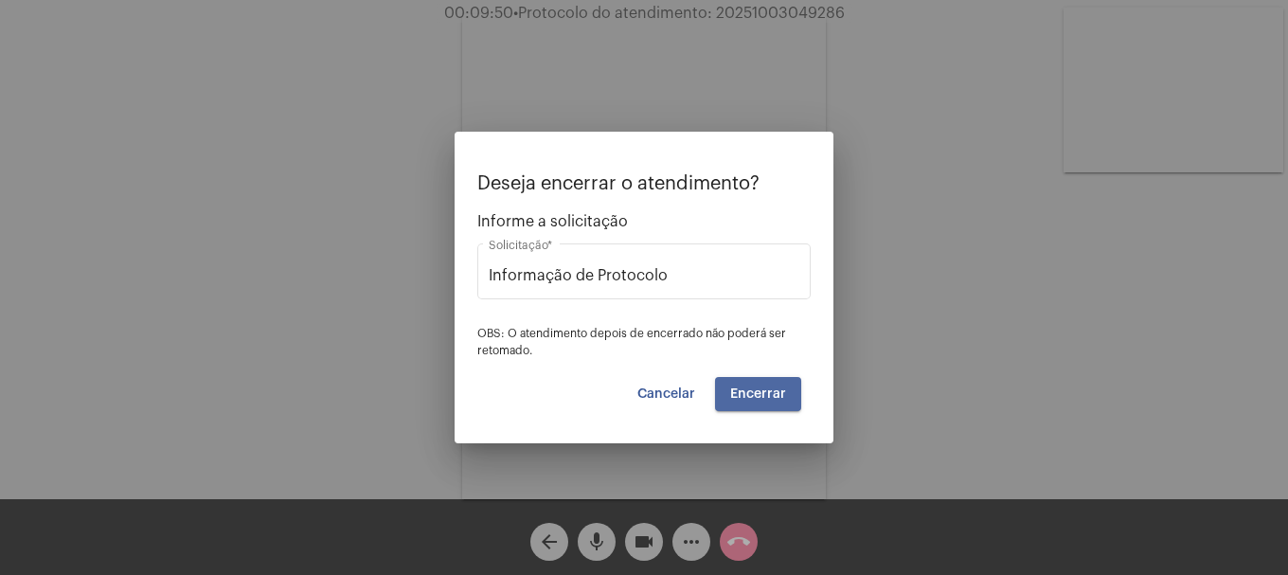
click at [761, 387] on span "Encerrar" at bounding box center [758, 393] width 56 height 13
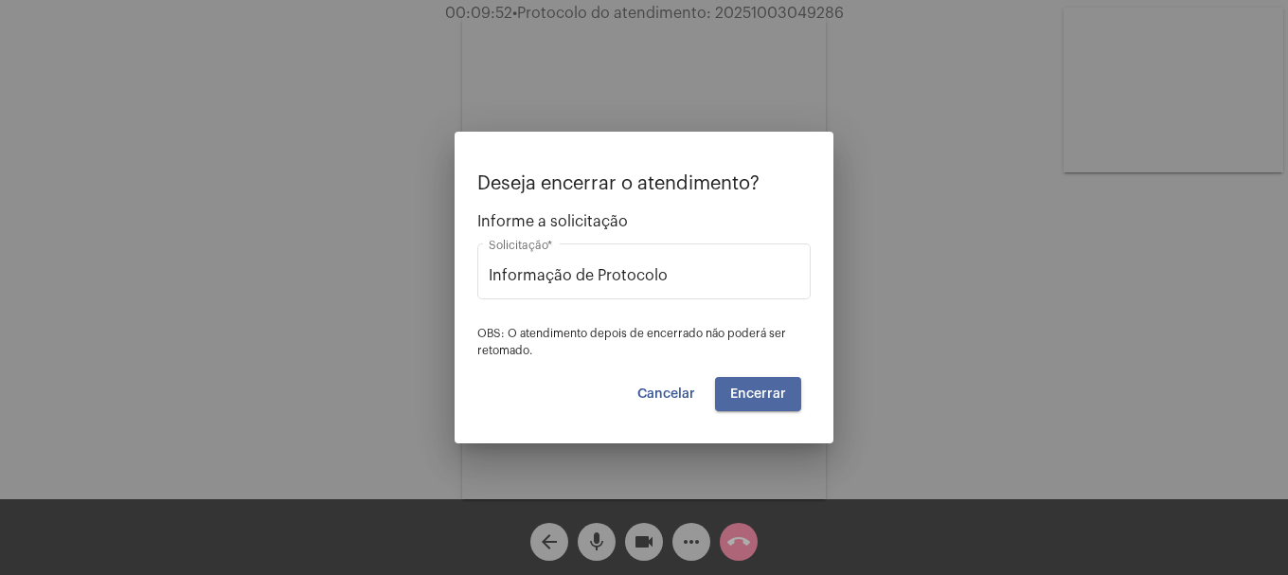
click at [761, 387] on span "Encerrar" at bounding box center [758, 393] width 56 height 13
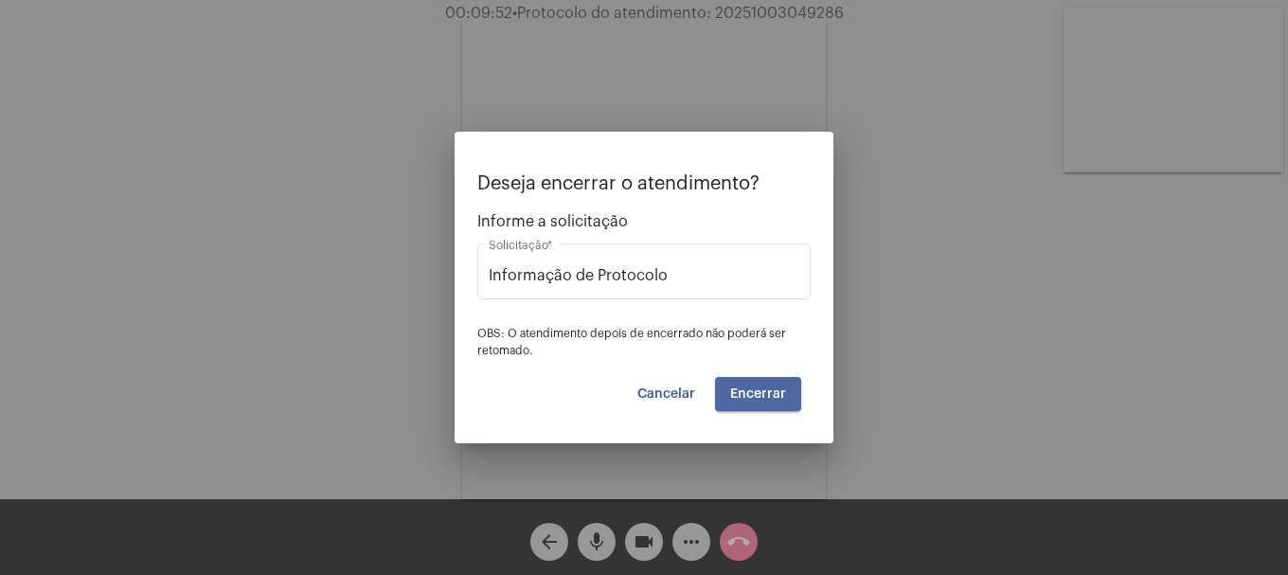
click at [761, 387] on span "Encerrar" at bounding box center [758, 393] width 56 height 13
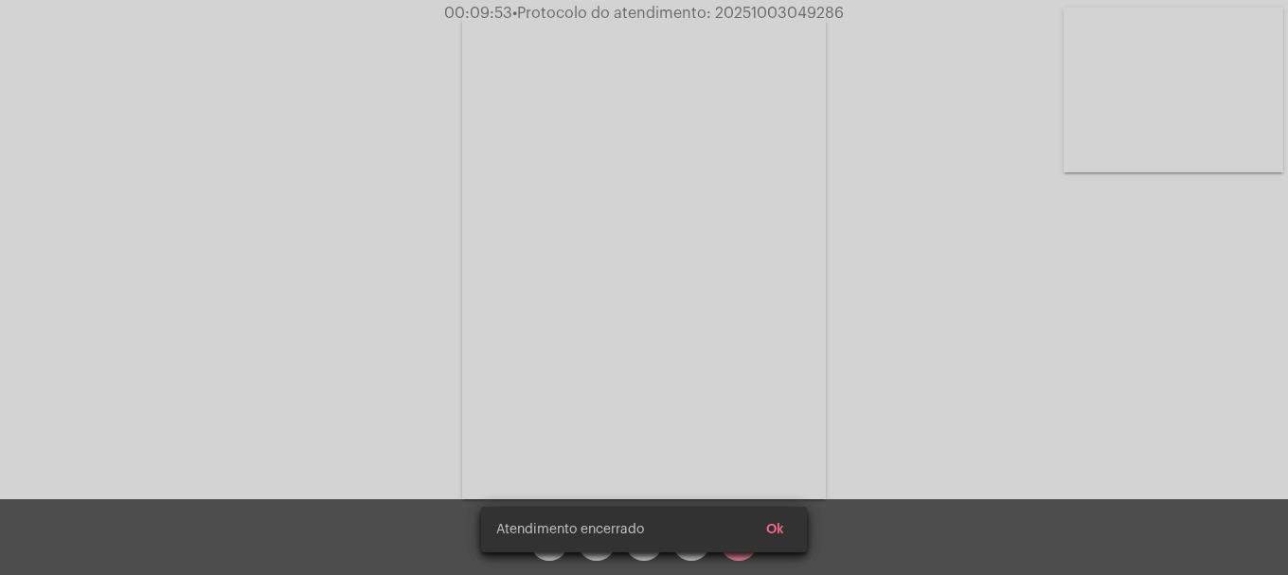
click at [761, 387] on video at bounding box center [644, 256] width 364 height 485
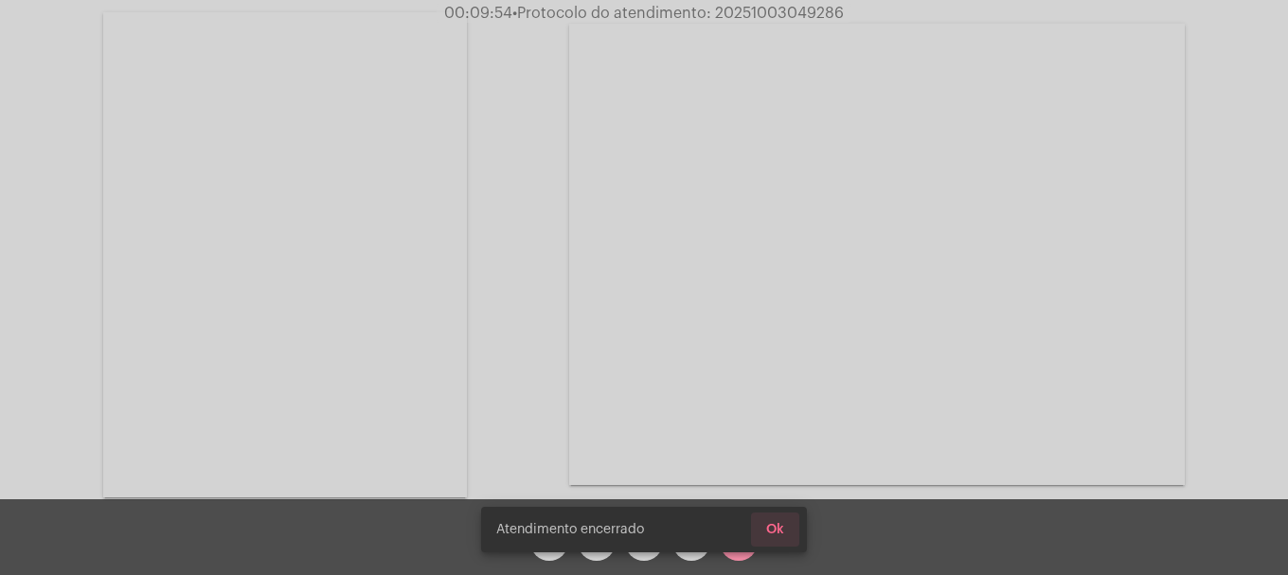
click at [774, 535] on span "Ok" at bounding box center [775, 529] width 18 height 13
click at [770, 524] on span "Ok" at bounding box center [775, 529] width 18 height 13
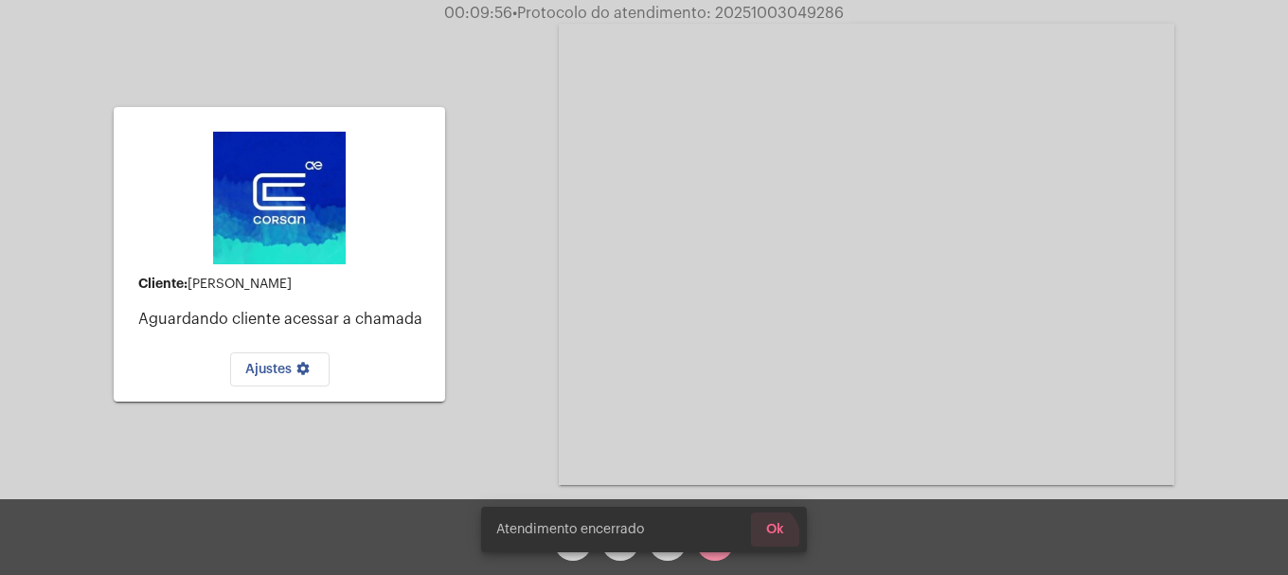
click at [746, 540] on div "Atendimento encerrado Ok" at bounding box center [644, 287] width 1288 height 575
drag, startPoint x: 776, startPoint y: 528, endPoint x: 724, endPoint y: 553, distance: 57.6
click at [771, 531] on span "Ok" at bounding box center [775, 529] width 18 height 13
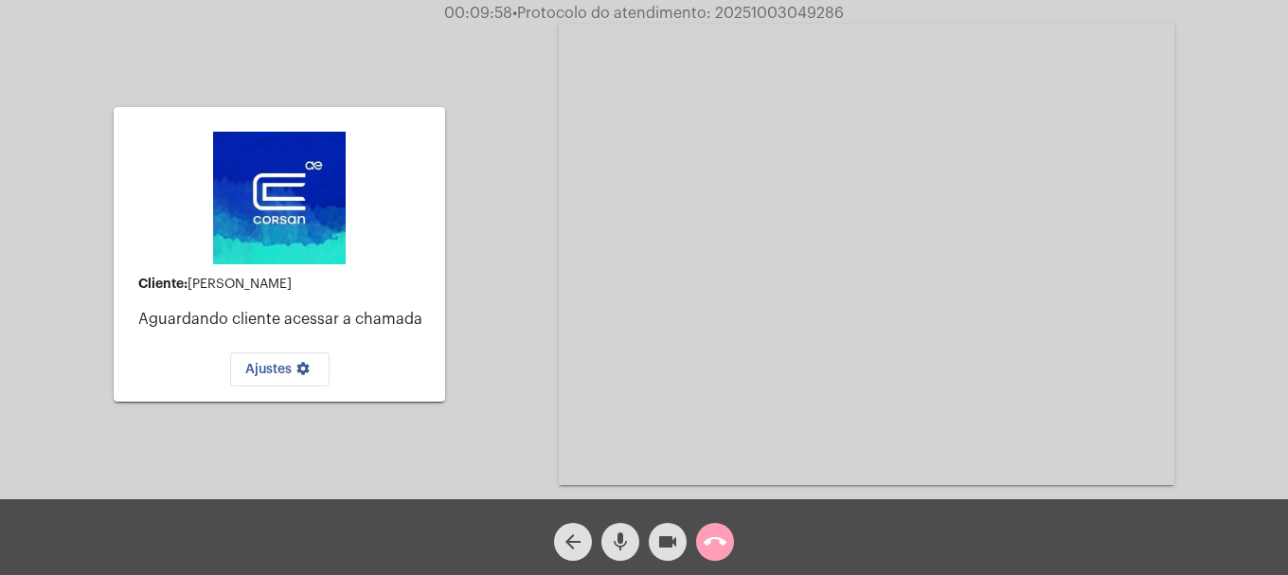
click at [718, 551] on mat-icon "call_end" at bounding box center [714, 541] width 23 height 23
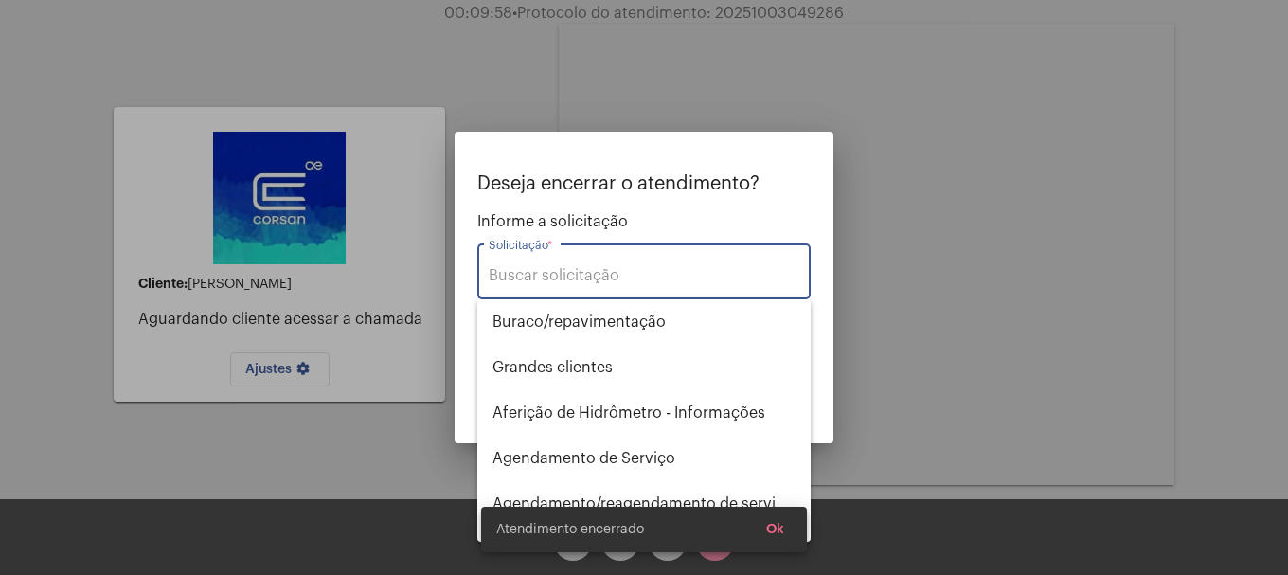
click at [632, 269] on input "Solicitação *" at bounding box center [644, 275] width 311 height 17
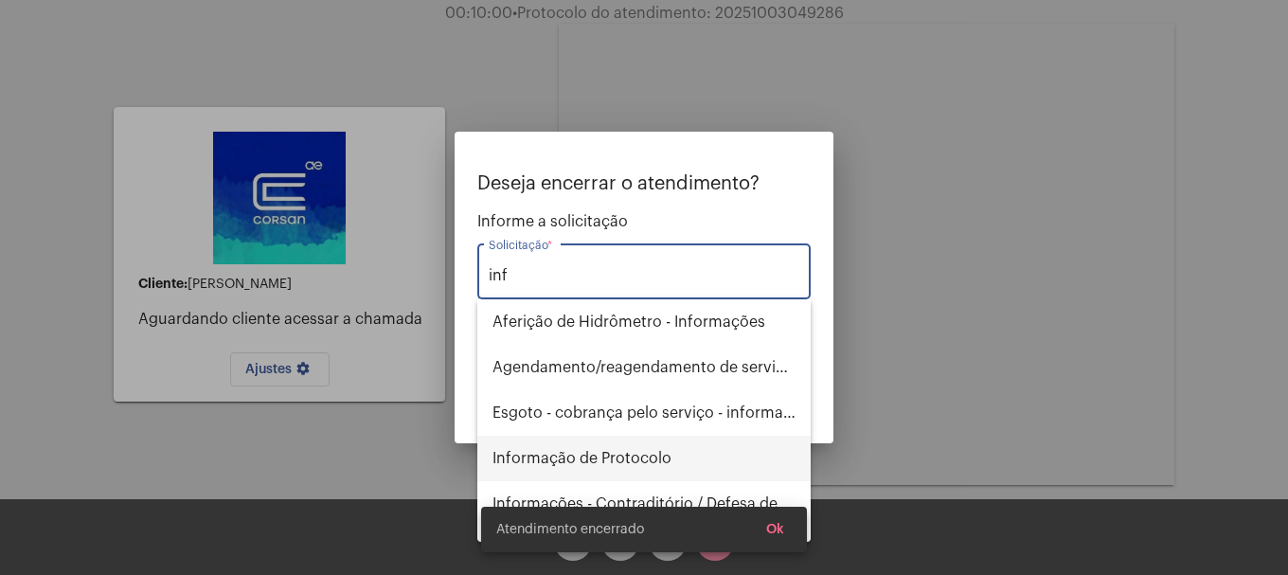
click at [570, 457] on span "Informação de Protocolo" at bounding box center [643, 458] width 303 height 45
type input "Informação de Protocolo"
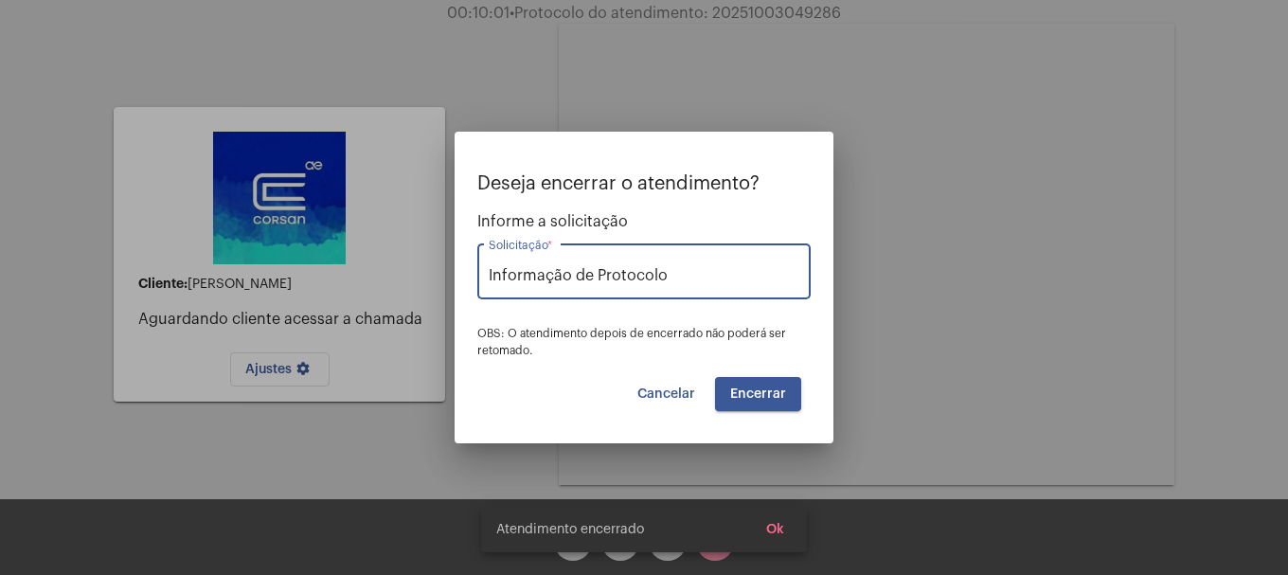
click at [775, 406] on button "Encerrar" at bounding box center [758, 394] width 86 height 34
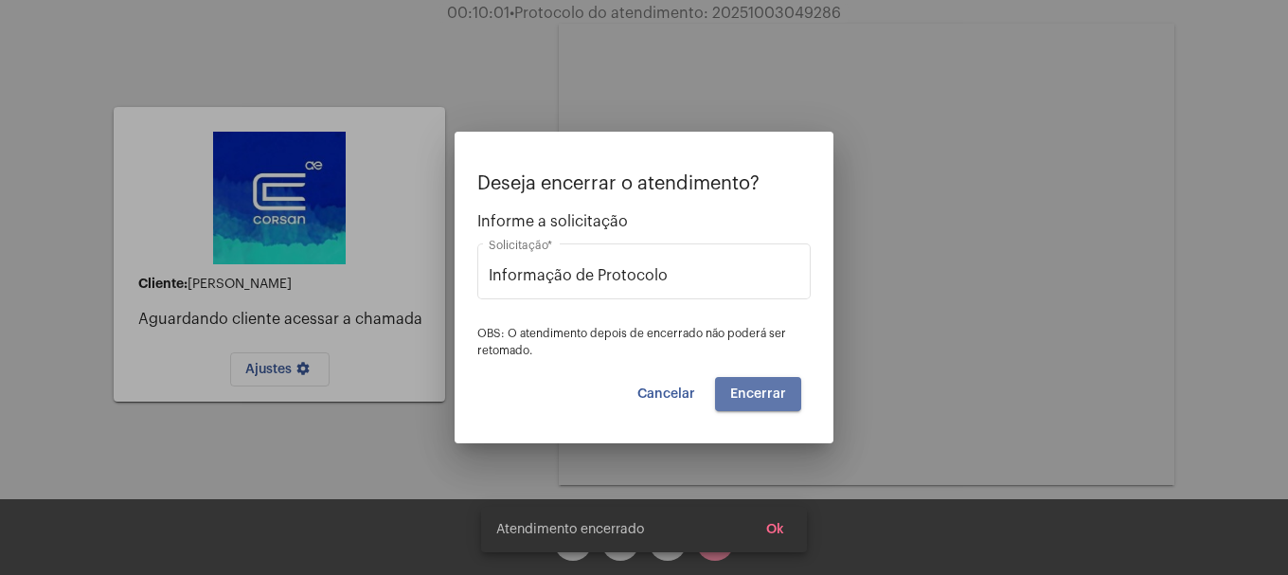
click at [775, 406] on button "Encerrar" at bounding box center [758, 394] width 86 height 34
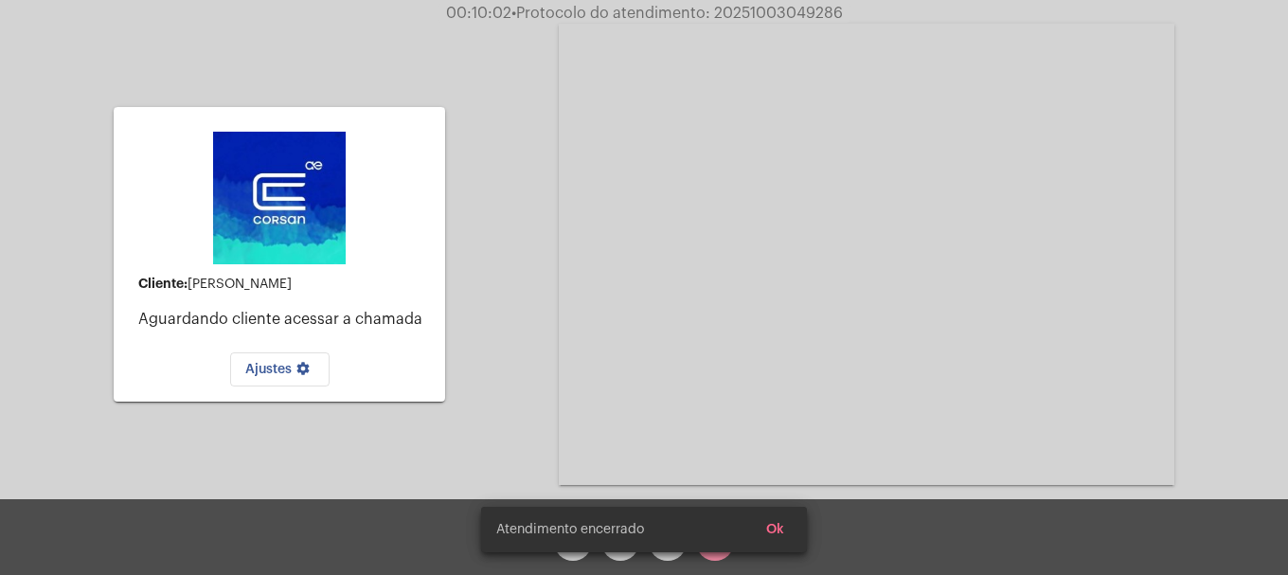
click at [775, 406] on video at bounding box center [866, 254] width 615 height 461
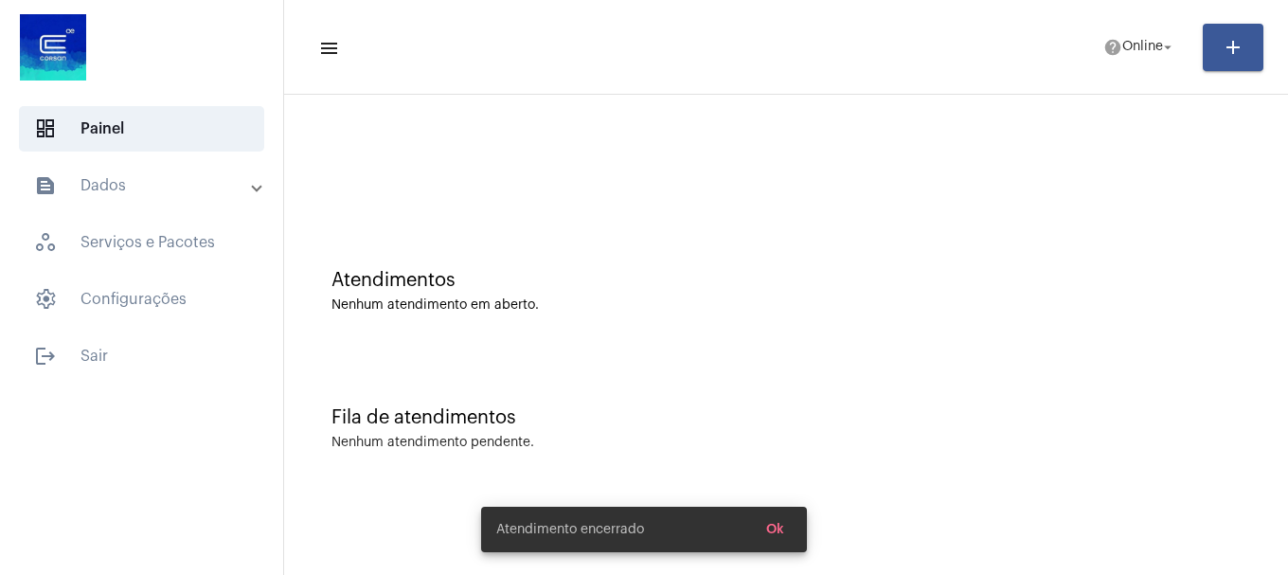
click at [207, 202] on mat-expansion-panel-header "text_snippet_outlined Dados" at bounding box center [147, 185] width 272 height 45
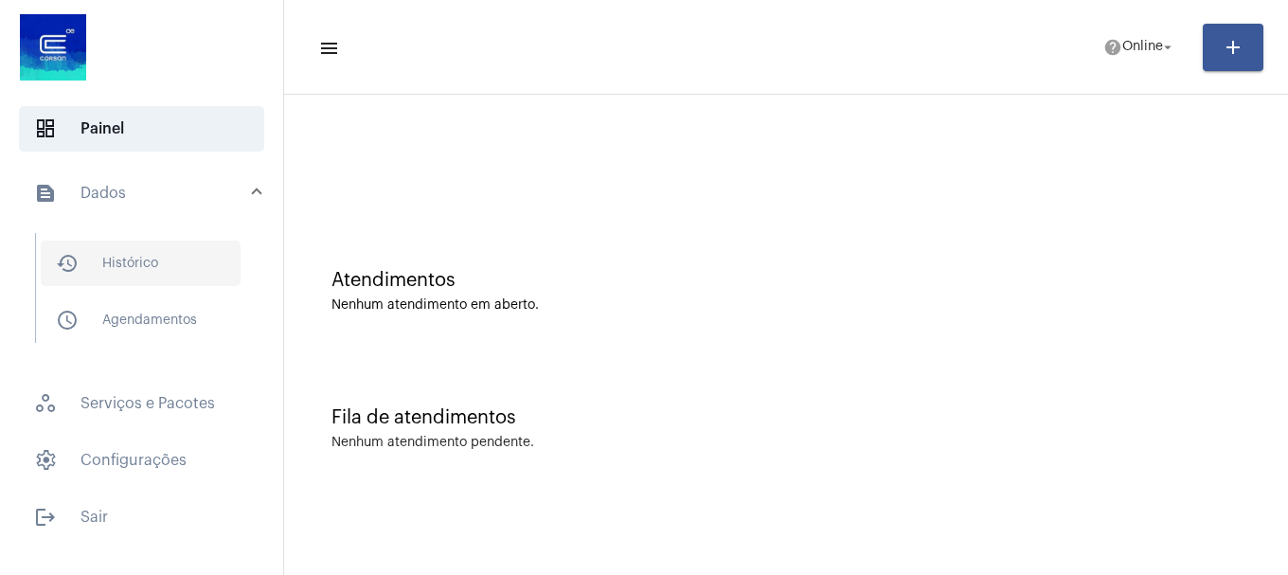
click at [130, 263] on span "history_outlined Histórico" at bounding box center [141, 262] width 200 height 45
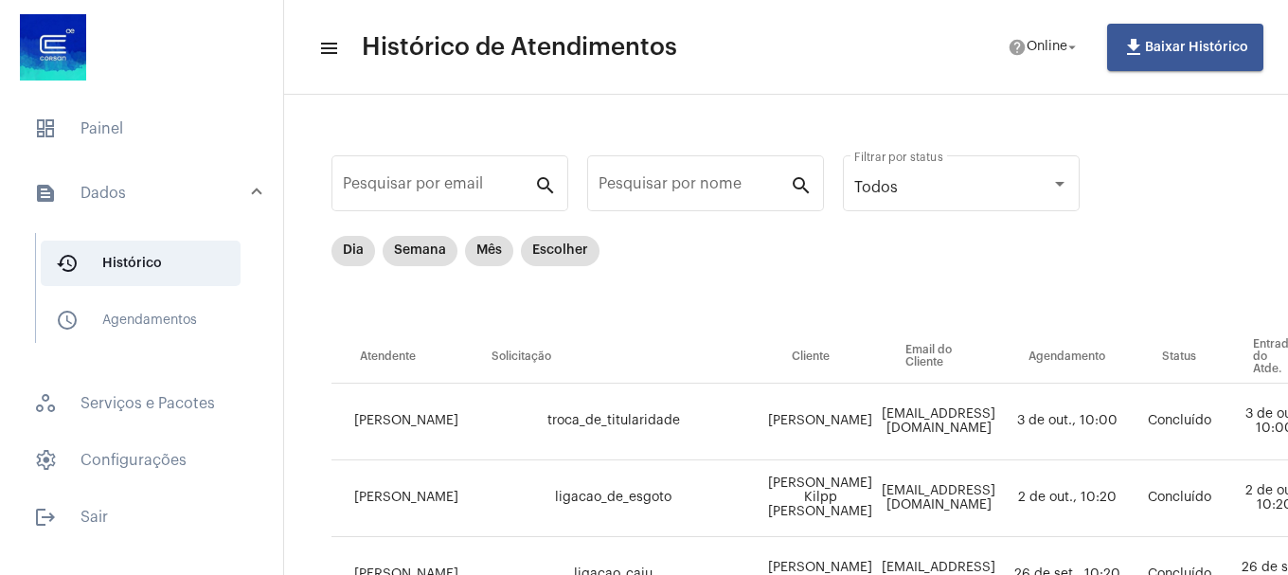
click at [332, 252] on mat-chip "Dia" at bounding box center [353, 251] width 44 height 30
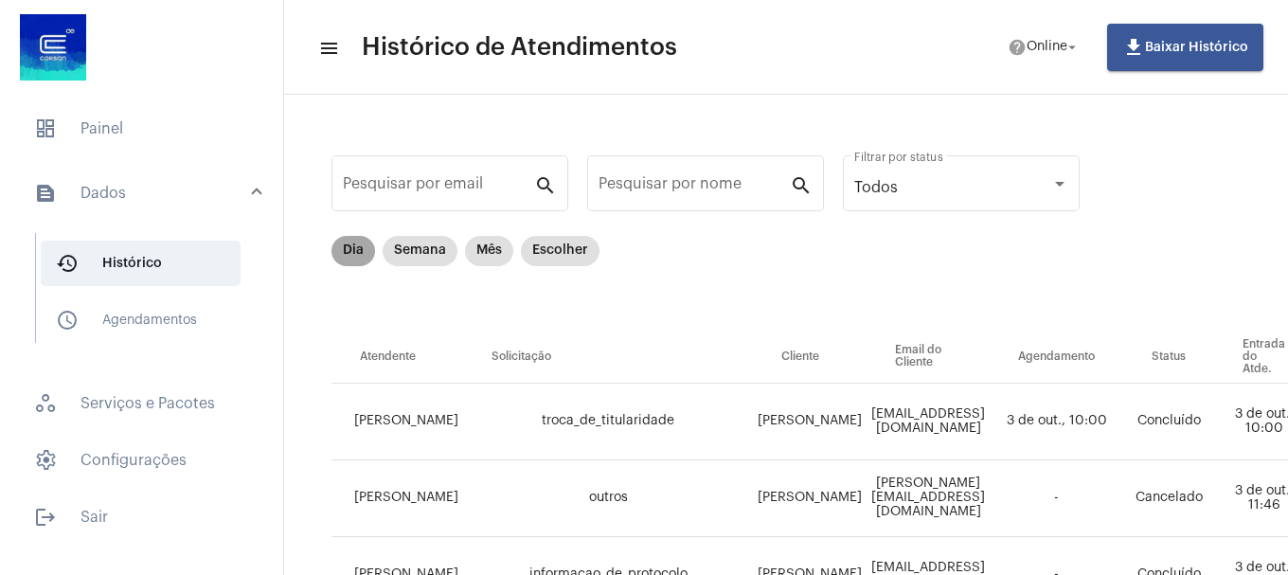
click at [354, 261] on mat-chip "Dia" at bounding box center [353, 251] width 44 height 30
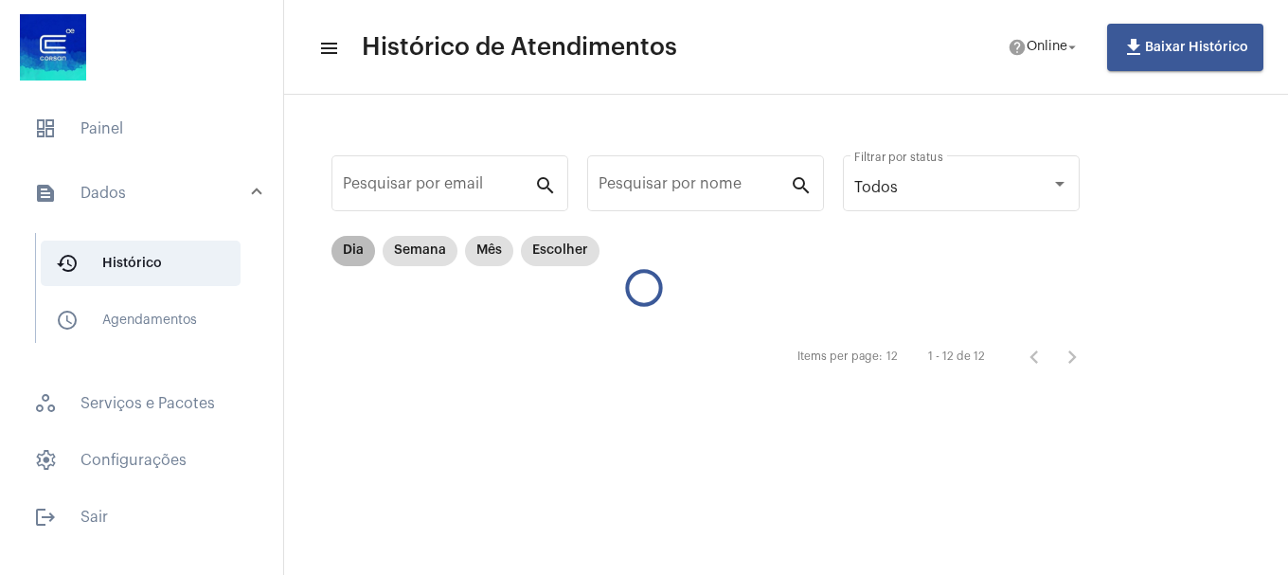
click at [355, 249] on mat-chip "Dia" at bounding box center [353, 251] width 44 height 30
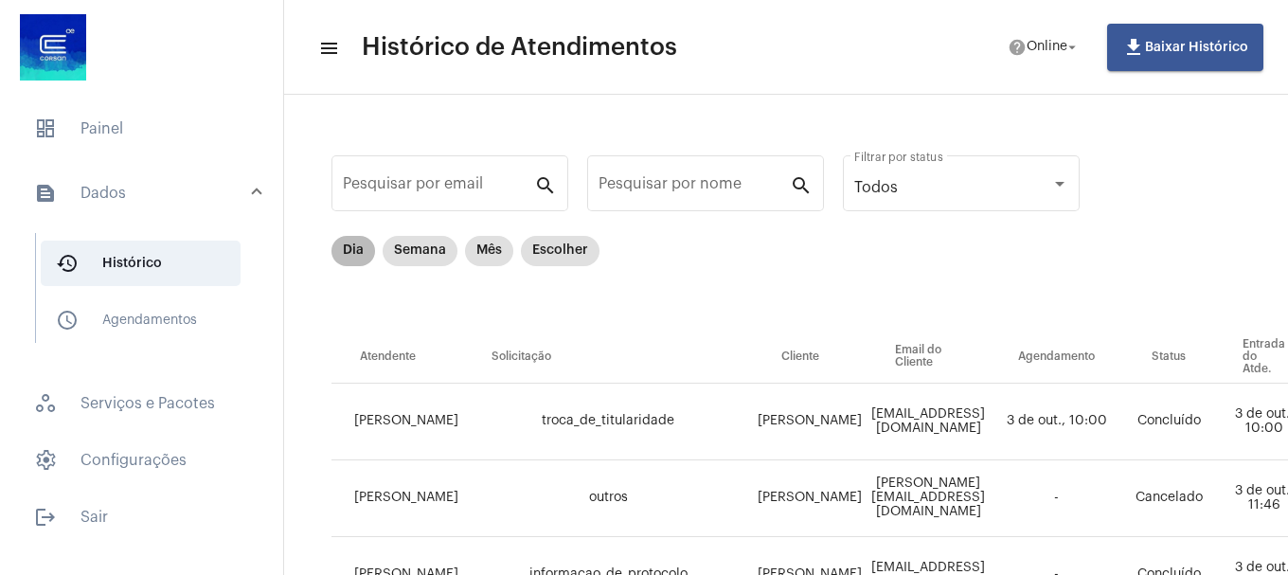
click at [427, 266] on div "Dia Semana Mês Escolher" at bounding box center [466, 251] width 276 height 38
click at [430, 258] on mat-chip "Semana" at bounding box center [419, 251] width 75 height 30
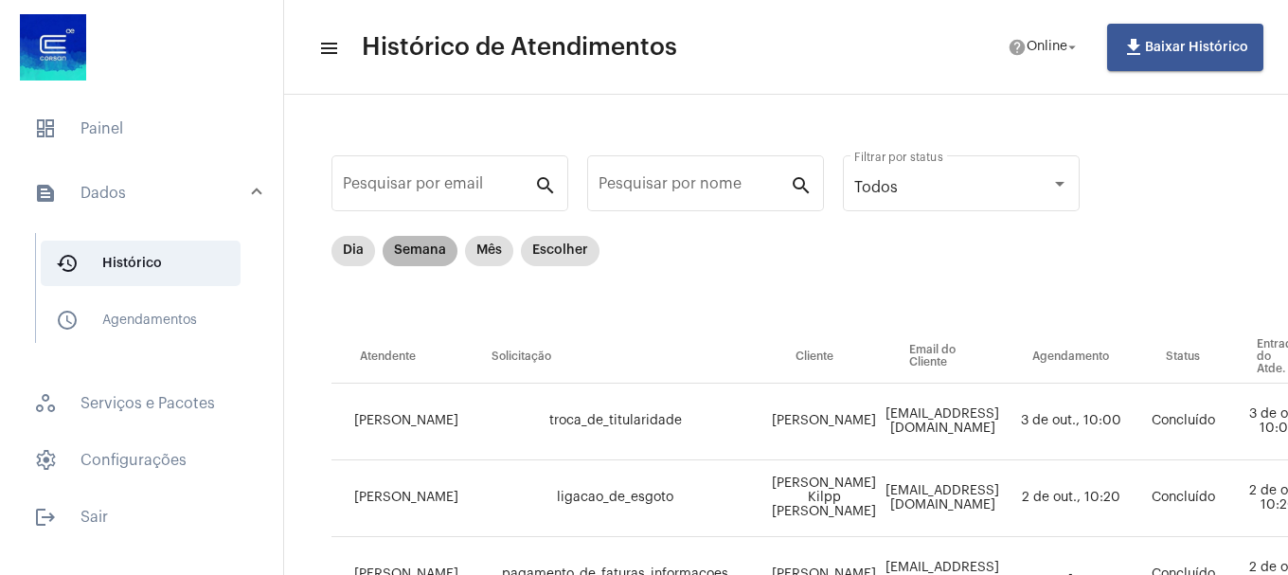
click at [430, 258] on mat-chip "Semana" at bounding box center [419, 251] width 75 height 30
click at [484, 260] on mat-chip "Mês" at bounding box center [489, 251] width 48 height 30
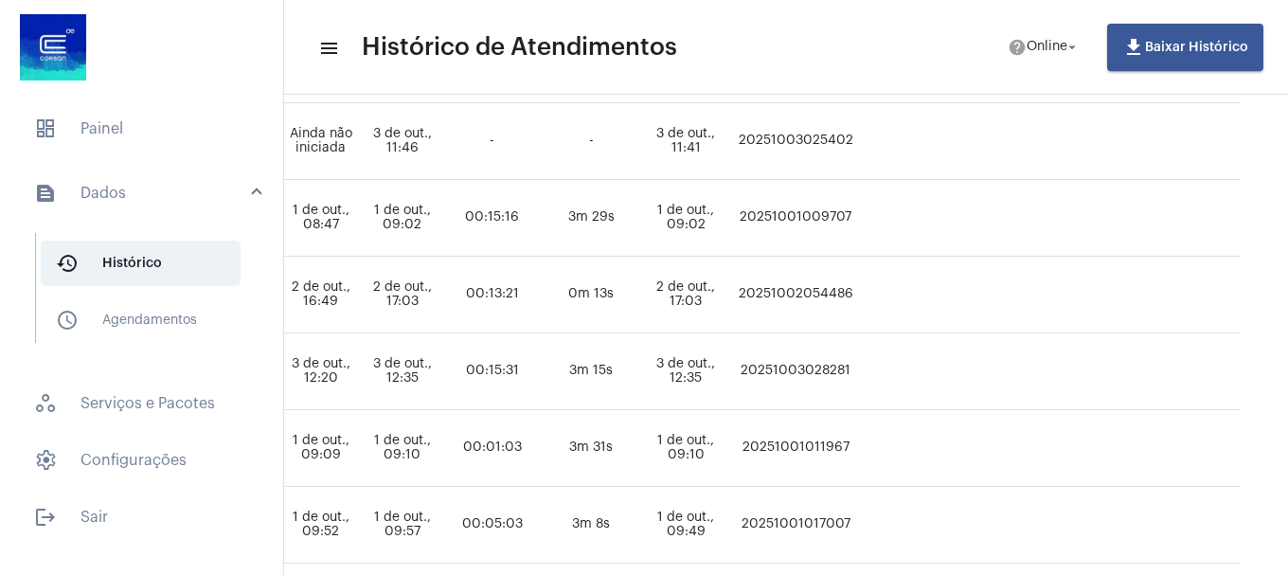
scroll to position [132, 1233]
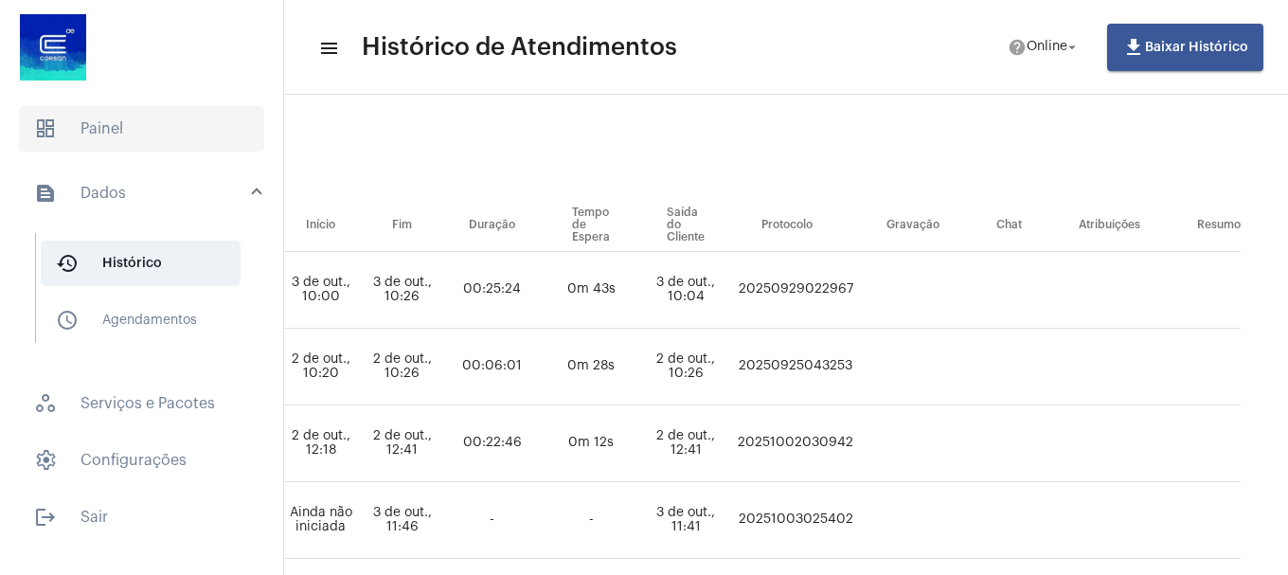
click at [120, 136] on span "dashboard Painel" at bounding box center [141, 128] width 245 height 45
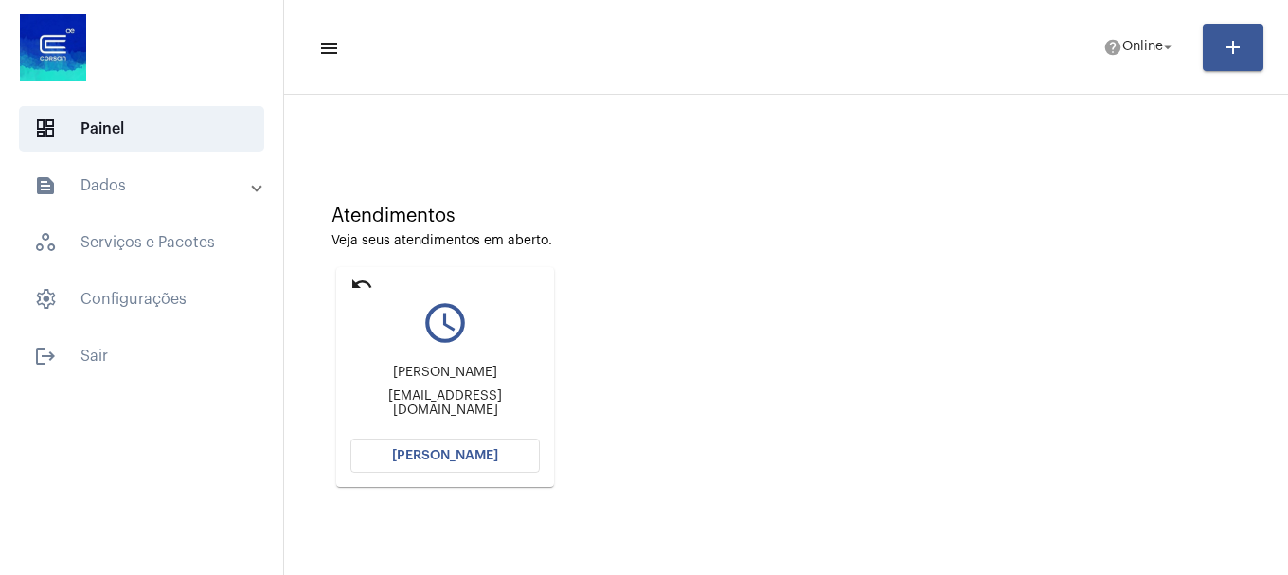
scroll to position [166, 0]
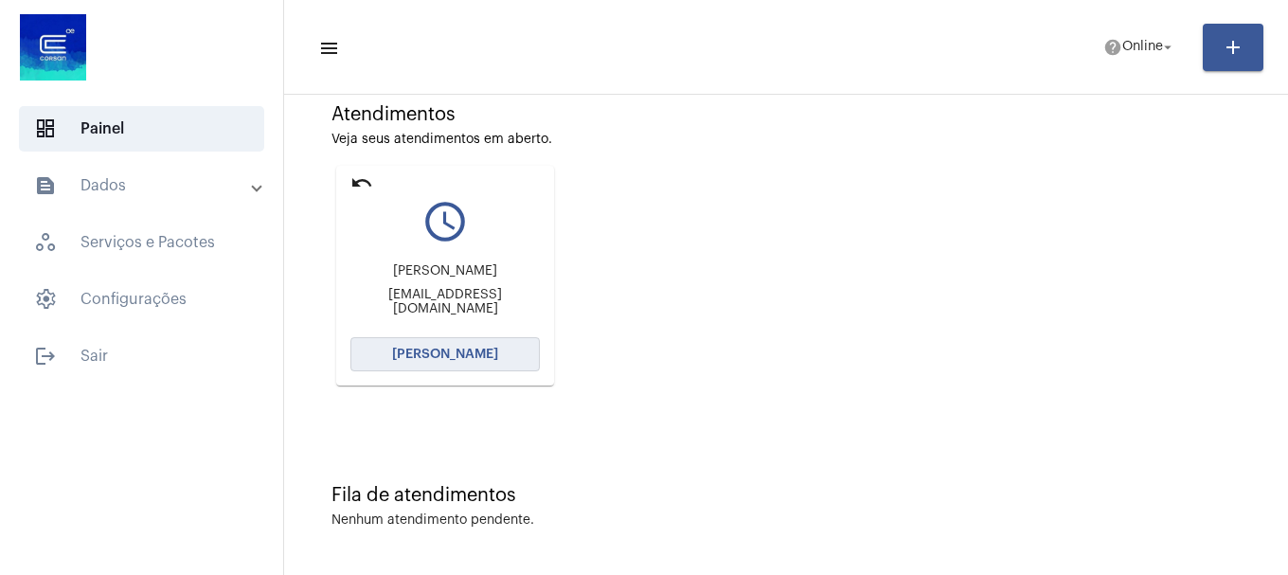
click at [482, 339] on button "[PERSON_NAME]" at bounding box center [444, 354] width 189 height 34
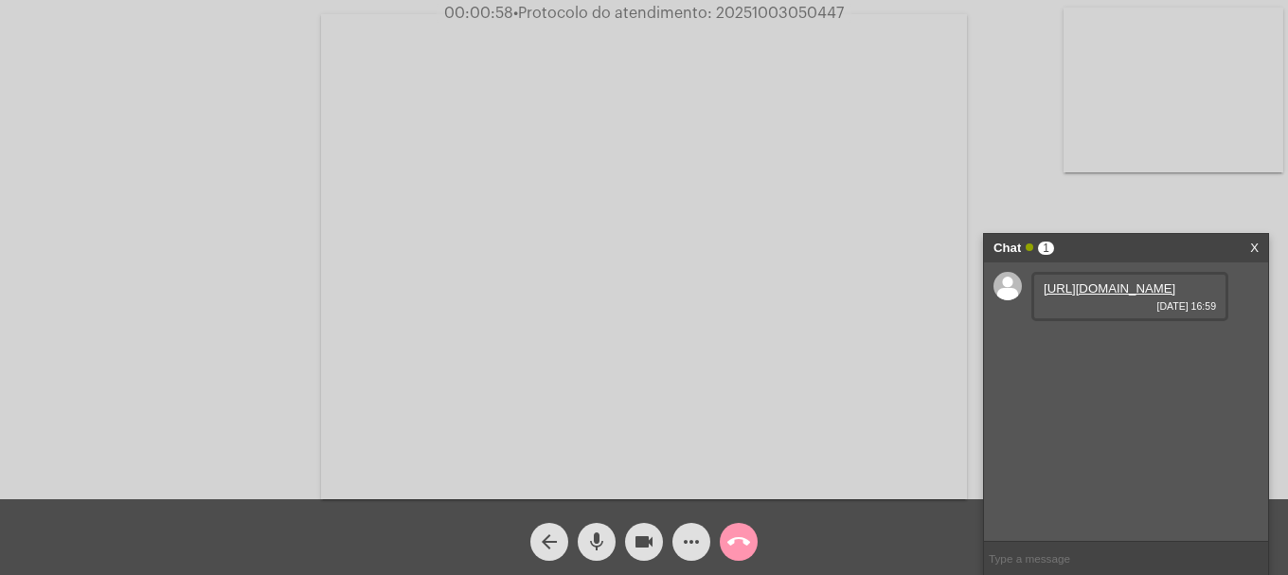
click at [1112, 295] on link "[URL][DOMAIN_NAME]" at bounding box center [1109, 288] width 132 height 14
click at [1122, 349] on link "[URL][DOMAIN_NAME]" at bounding box center [1109, 342] width 132 height 14
click at [599, 529] on span "mic" at bounding box center [596, 542] width 23 height 38
click at [642, 521] on div "videocam" at bounding box center [643, 536] width 47 height 47
click at [642, 533] on mat-icon "videocam_off" at bounding box center [643, 541] width 23 height 23
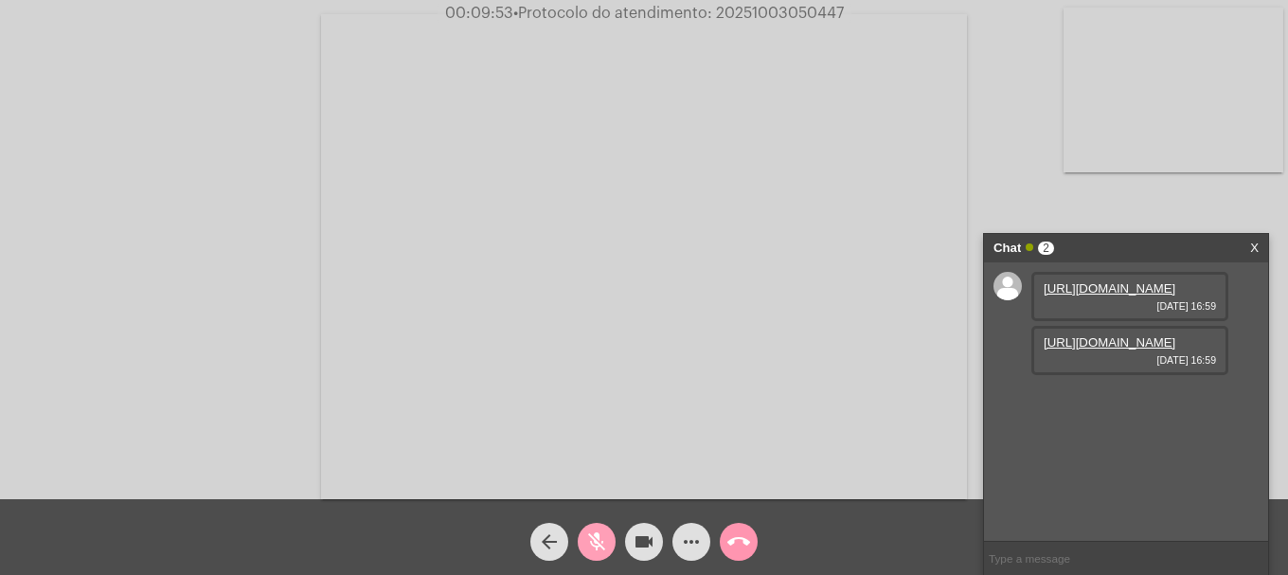
click at [599, 553] on mat-icon "mic_off" at bounding box center [596, 541] width 23 height 23
click at [637, 545] on mat-icon "videocam" at bounding box center [643, 541] width 23 height 23
click at [639, 544] on mat-icon "videocam_off" at bounding box center [643, 541] width 23 height 23
click at [683, 539] on mat-icon "more_horiz" at bounding box center [691, 541] width 23 height 23
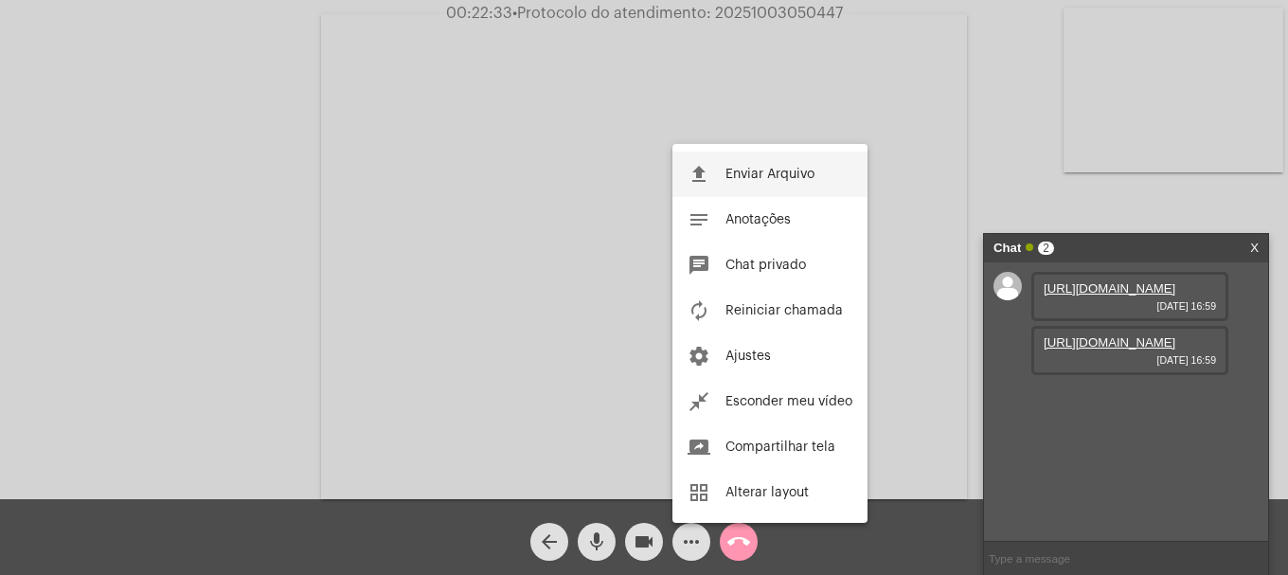
click at [784, 168] on span "Enviar Arquivo" at bounding box center [769, 174] width 89 height 13
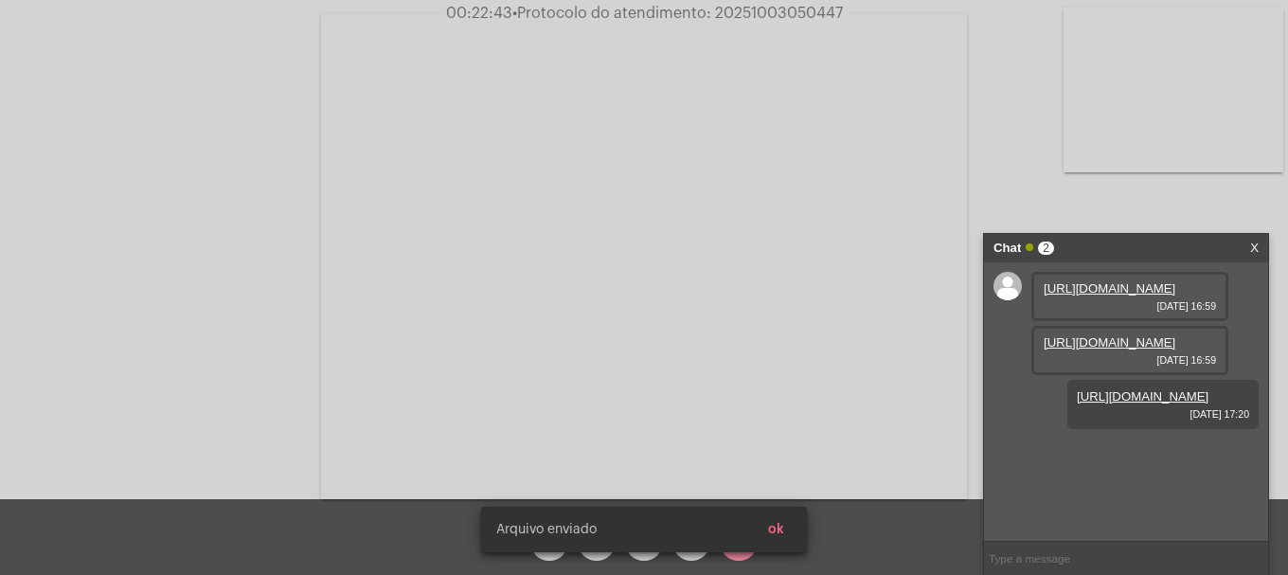
scroll to position [16, 0]
click at [784, 532] on button "ok" at bounding box center [776, 529] width 46 height 34
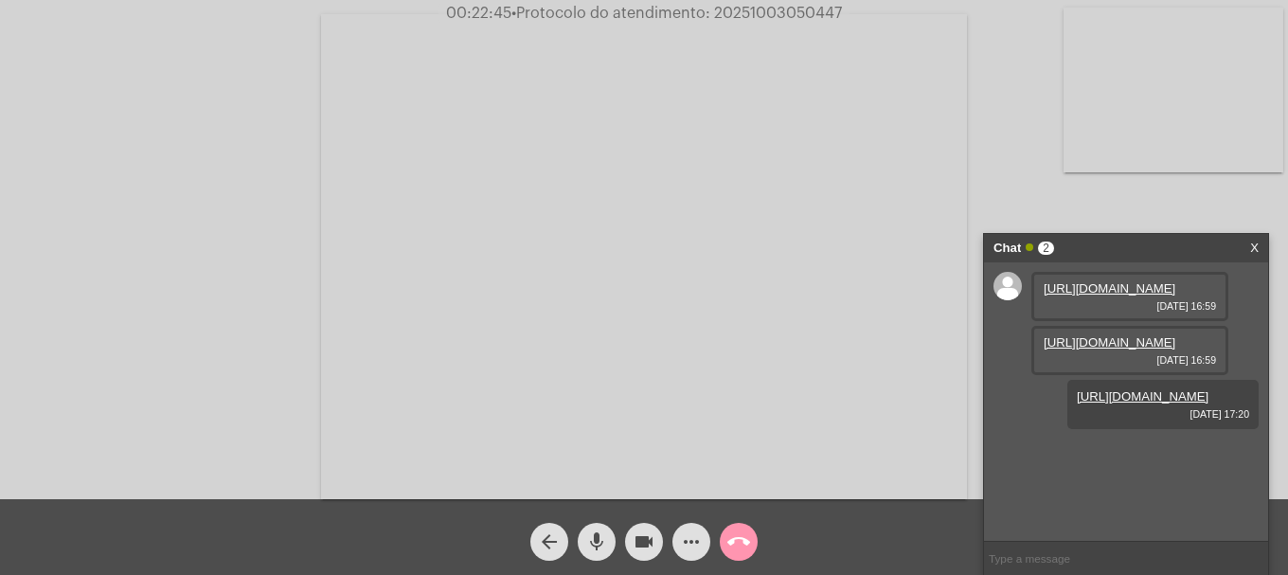
click at [695, 553] on mat-icon "more_horiz" at bounding box center [691, 541] width 23 height 23
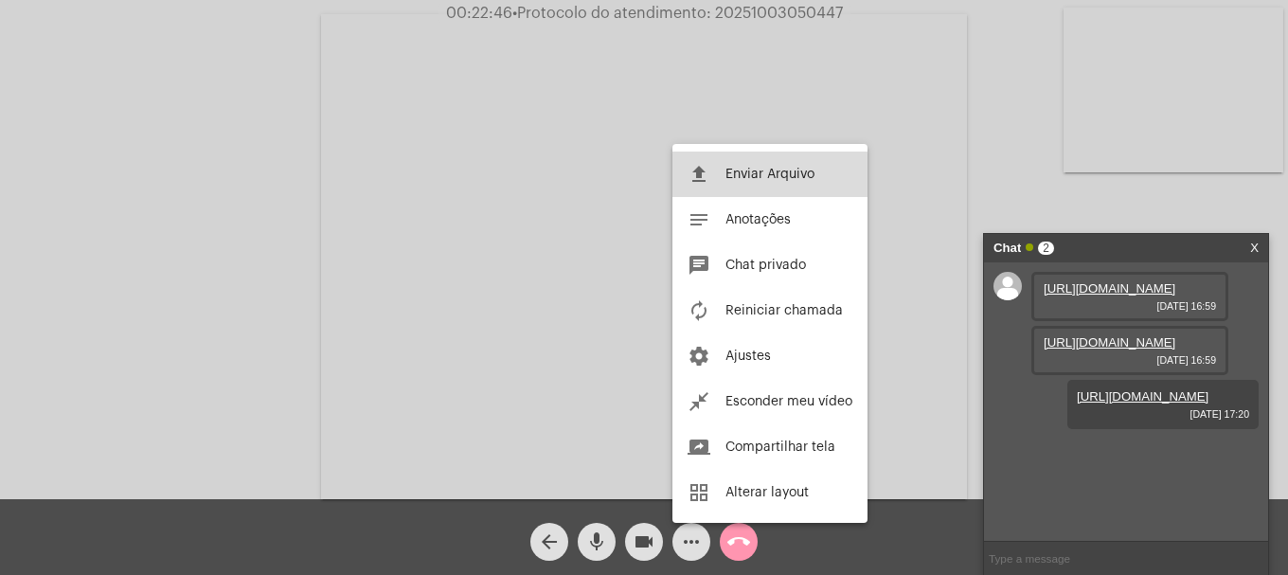
click at [766, 176] on span "Enviar Arquivo" at bounding box center [769, 174] width 89 height 13
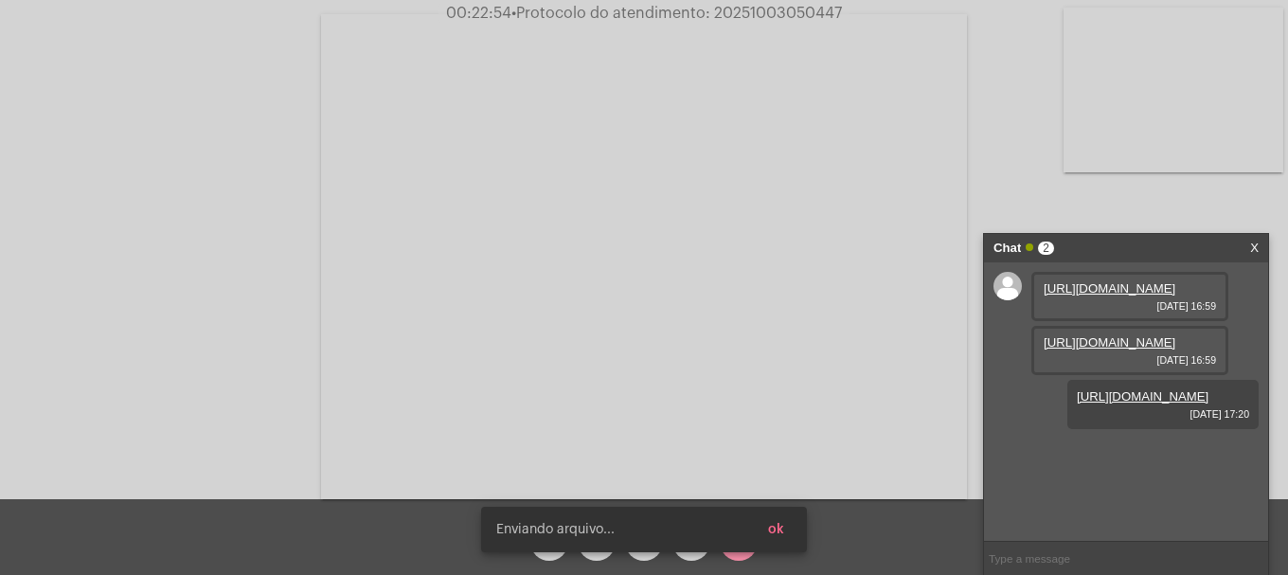
scroll to position [113, 0]
click at [776, 526] on span "ok" at bounding box center [776, 529] width 16 height 13
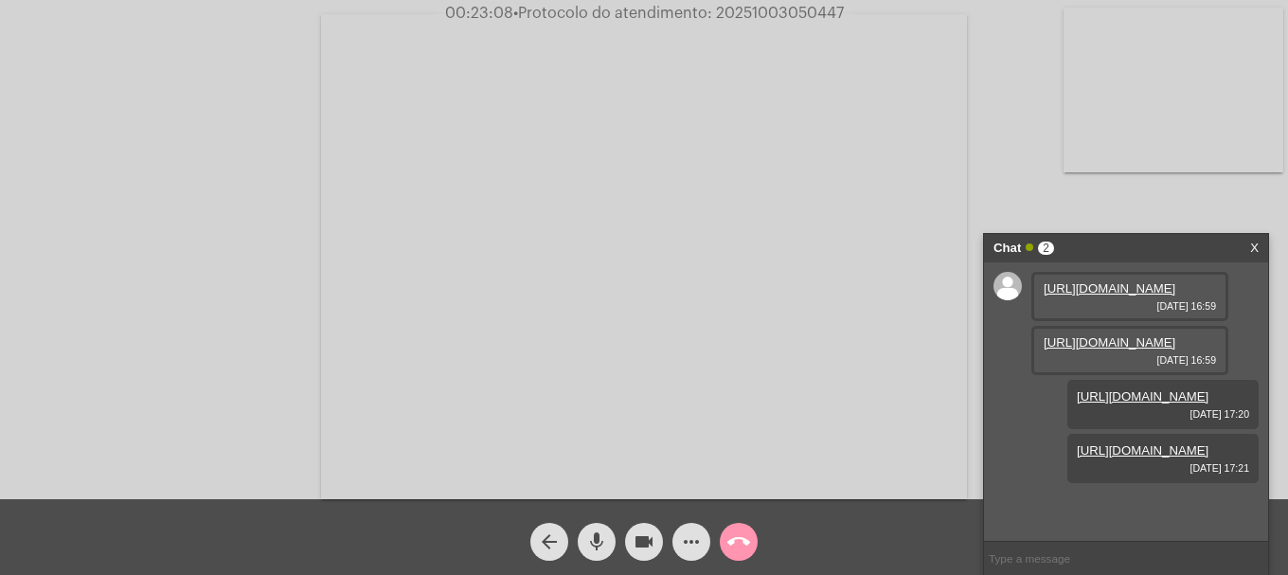
click at [736, 3] on div "Acessando Câmera e Microfone..." at bounding box center [644, 249] width 1288 height 499
click at [736, 8] on span "• Protocolo do atendimento: 20251003050447" at bounding box center [678, 13] width 330 height 15
copy span "20251003050447"
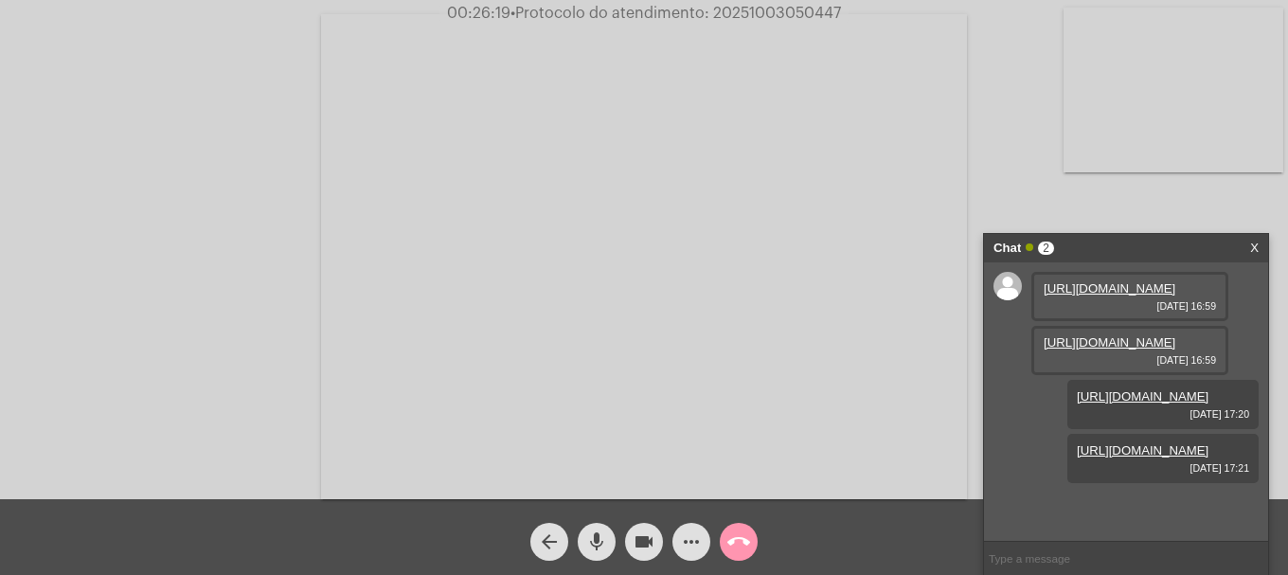
copy span "20251003050447"
click at [1041, 546] on input "text" at bounding box center [1126, 558] width 284 height 33
paste input "20251003050447"
type input "20251003050447"
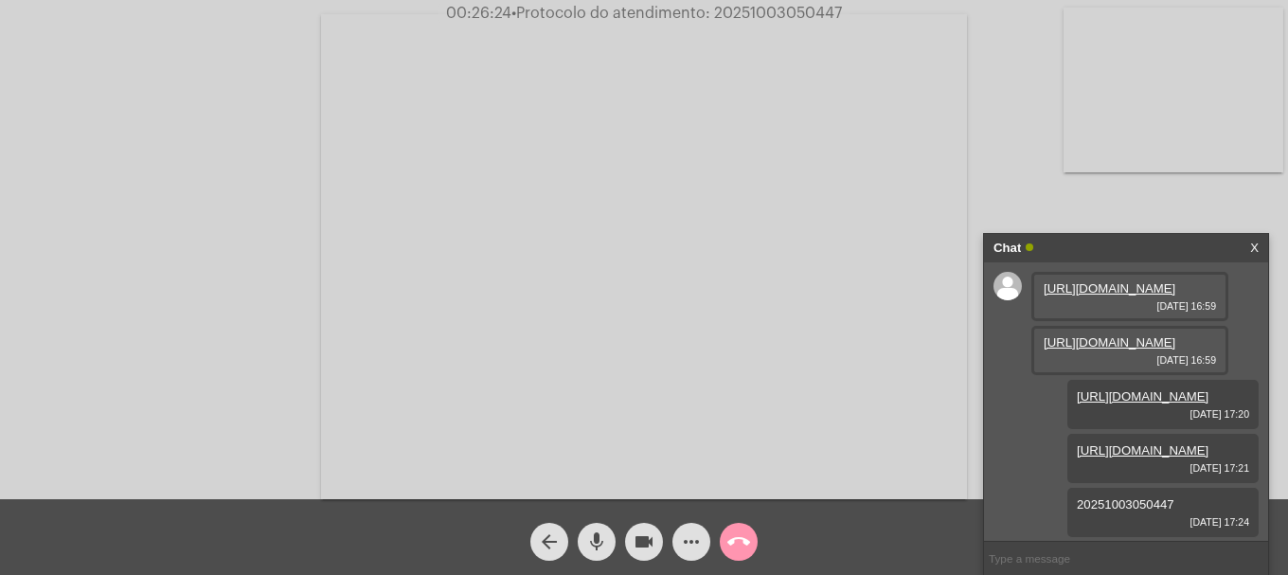
click at [744, 542] on mat-icon "call_end" at bounding box center [738, 541] width 23 height 23
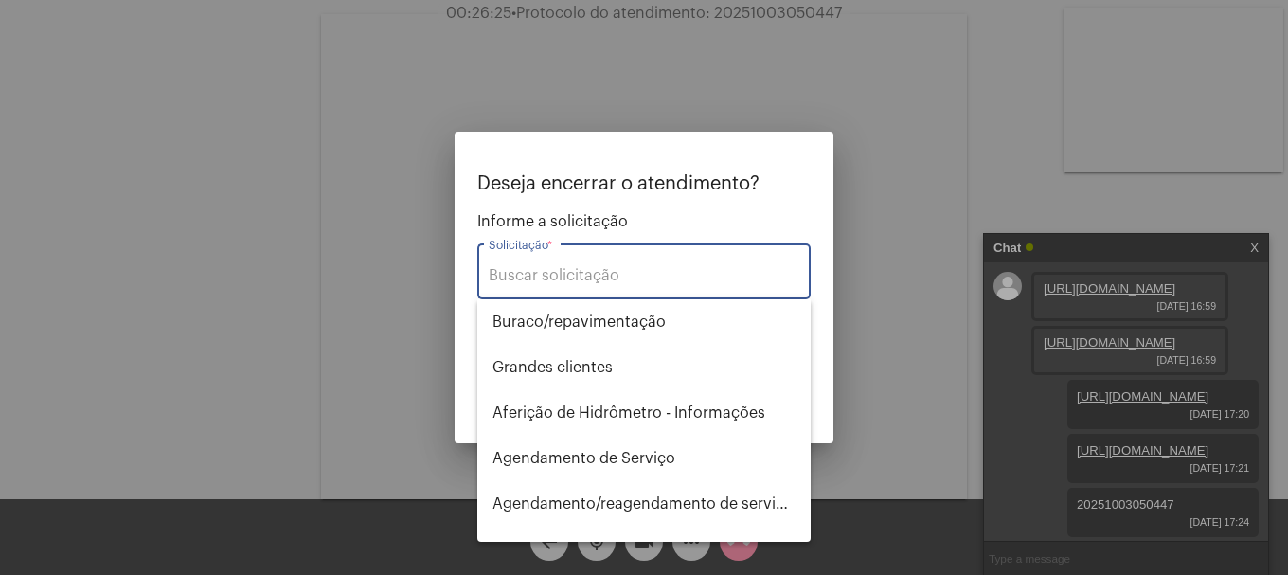
click at [665, 258] on div "Solicitação *" at bounding box center [644, 270] width 311 height 60
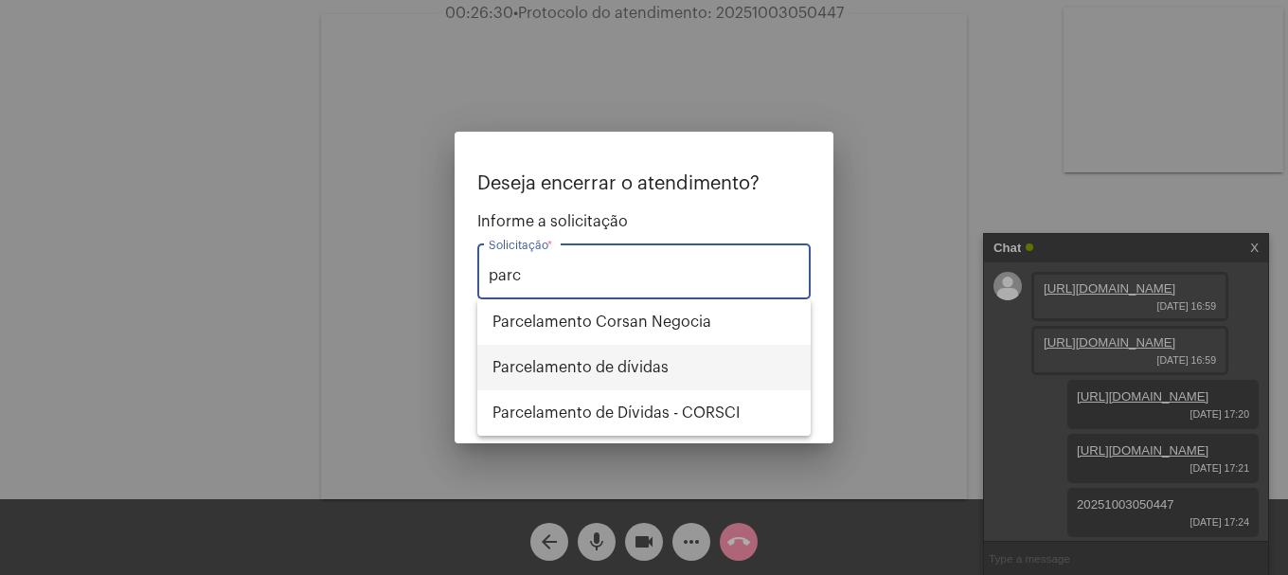
click at [648, 357] on span "Parcelamento de dívidas" at bounding box center [643, 367] width 303 height 45
type input "Parcelamento de dívidas"
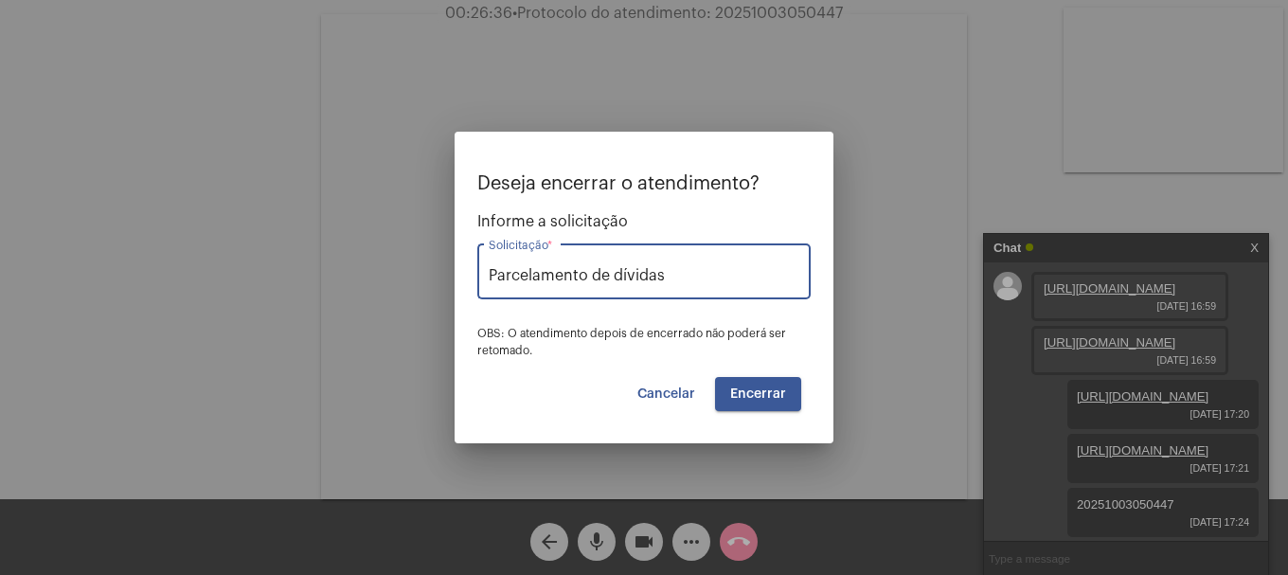
click at [756, 404] on button "Encerrar" at bounding box center [758, 394] width 86 height 34
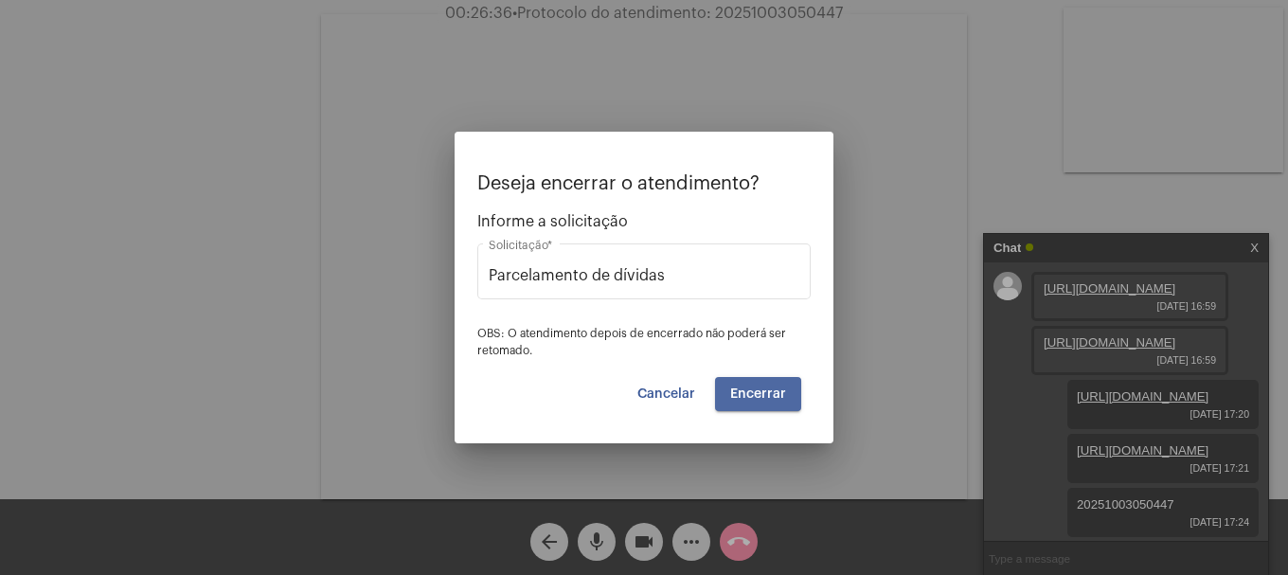
click at [756, 404] on button "Encerrar" at bounding box center [758, 394] width 86 height 34
